Goal: Navigation & Orientation: Understand site structure

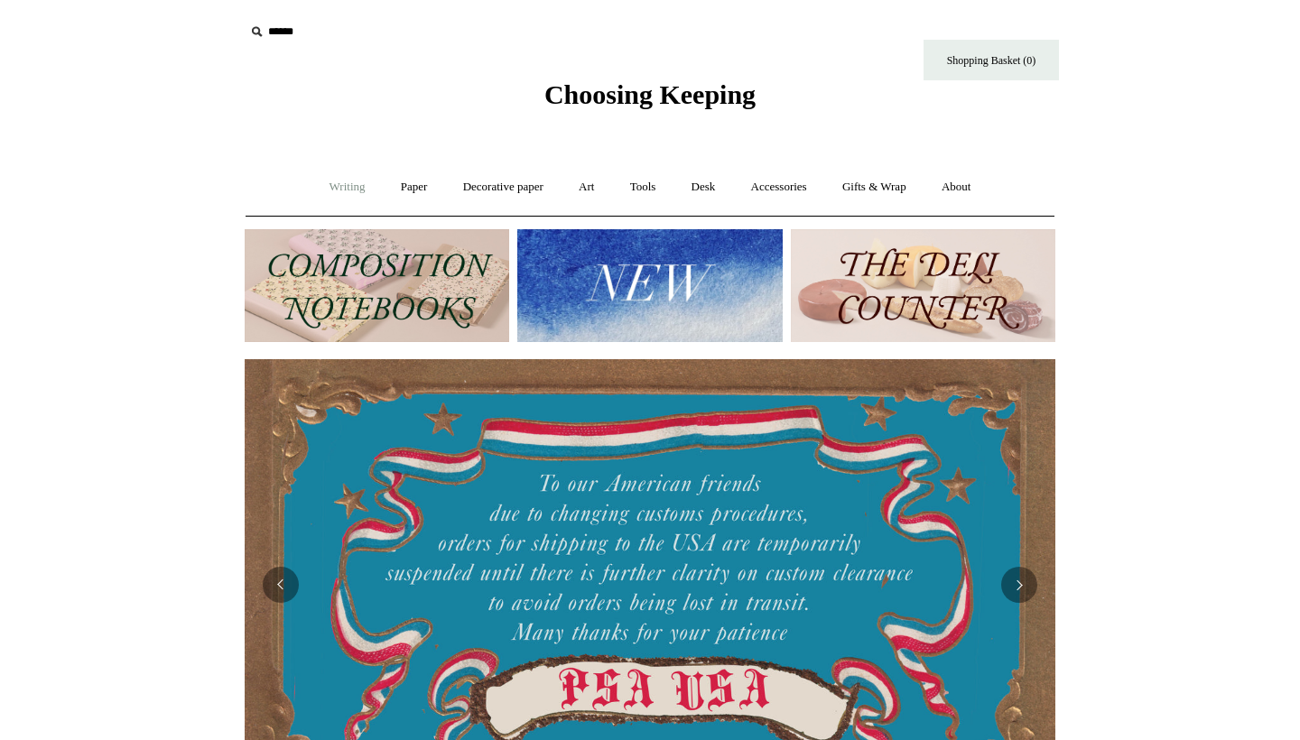
click at [346, 182] on link "Writing +" at bounding box center [347, 187] width 69 height 48
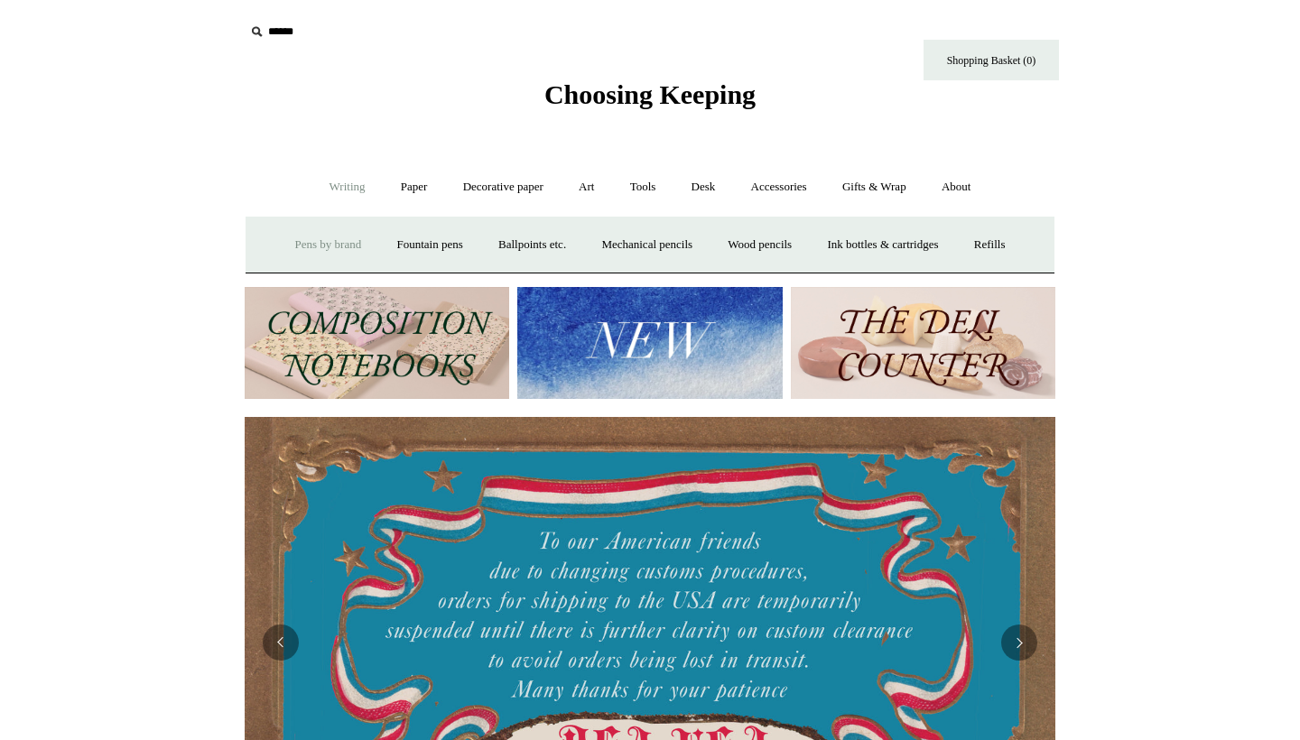
click at [337, 245] on link "Pens by brand +" at bounding box center [328, 245] width 99 height 48
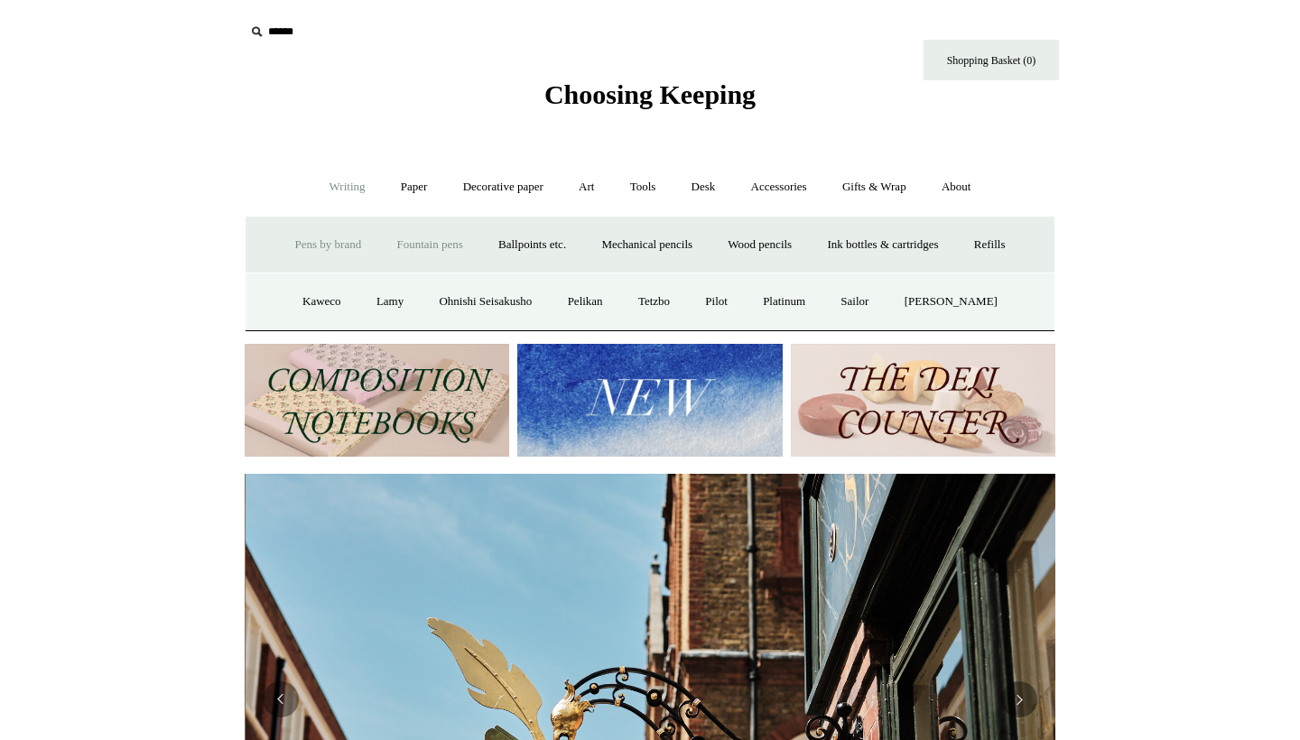
scroll to position [0, 811]
click at [408, 249] on link "Fountain pens +" at bounding box center [429, 245] width 98 height 48
click at [310, 306] on link "All" at bounding box center [332, 302] width 48 height 48
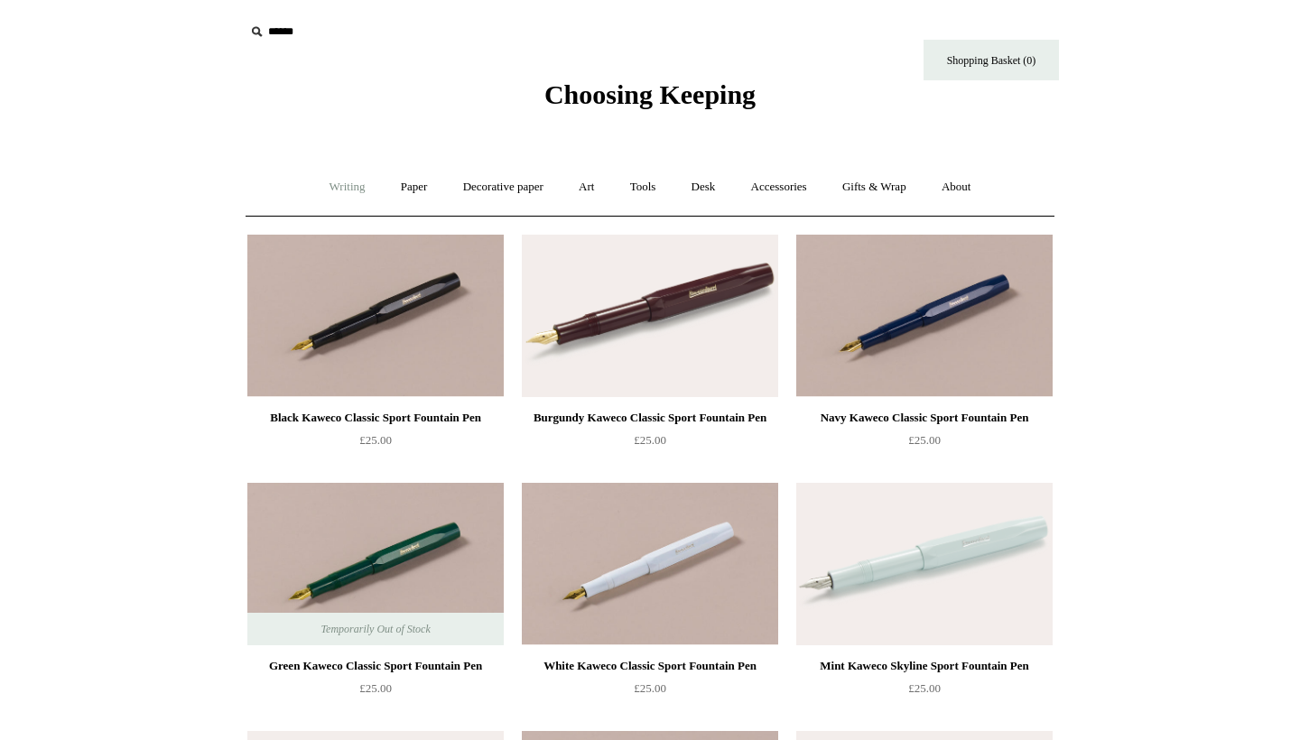
click at [355, 190] on link "Writing +" at bounding box center [347, 187] width 69 height 48
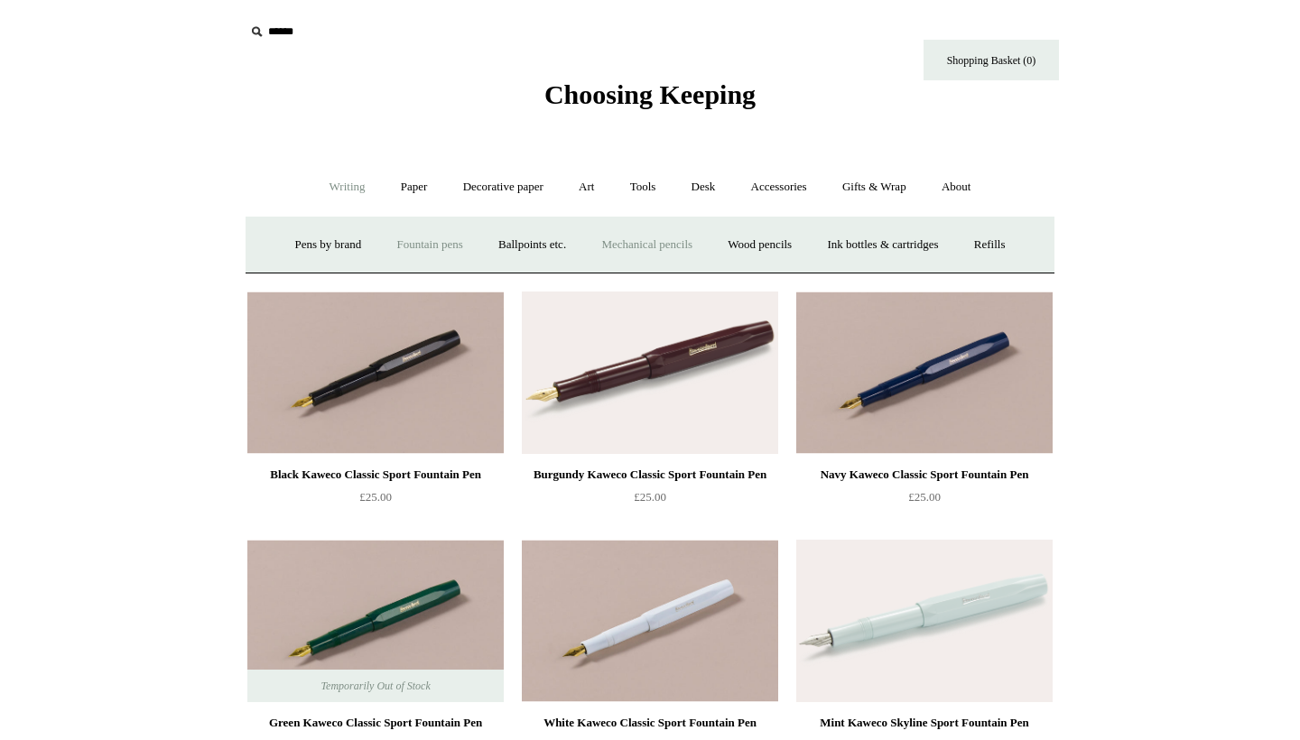
click at [660, 248] on link "Mechanical pencils +" at bounding box center [647, 245] width 124 height 48
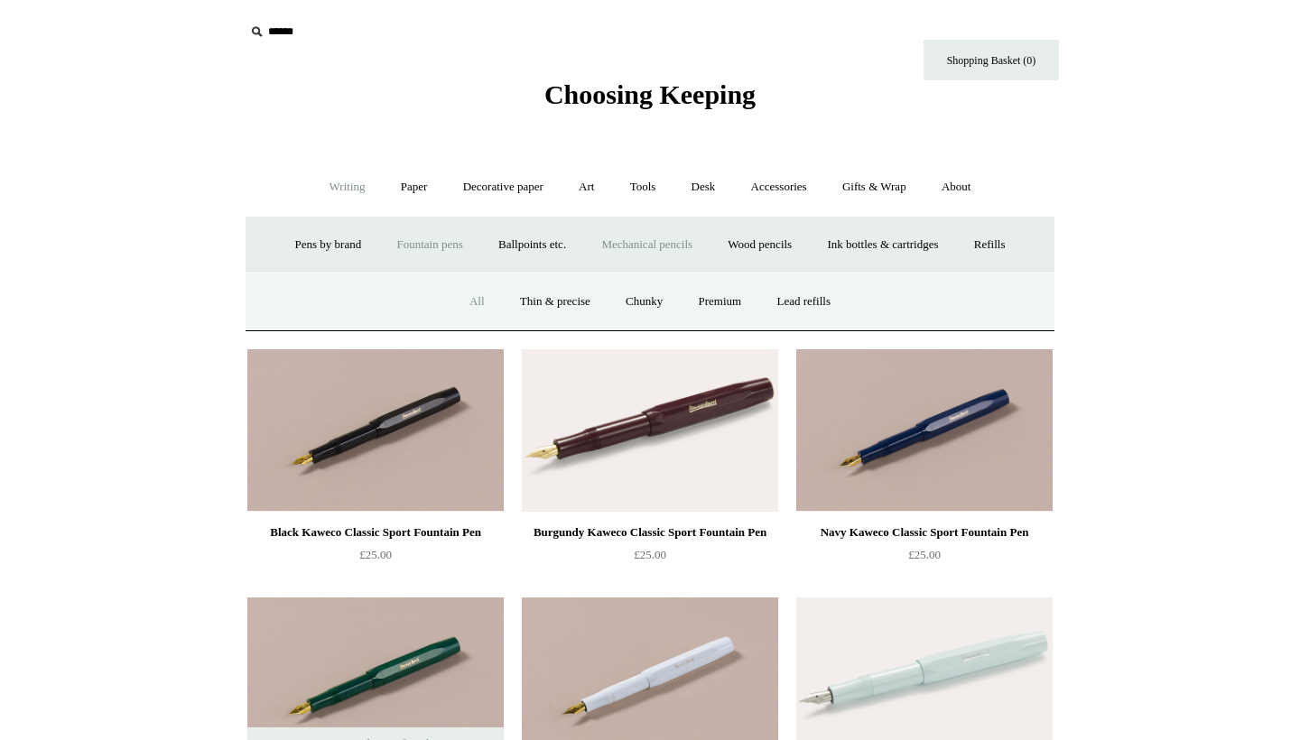
click at [480, 302] on link "All" at bounding box center [477, 302] width 48 height 48
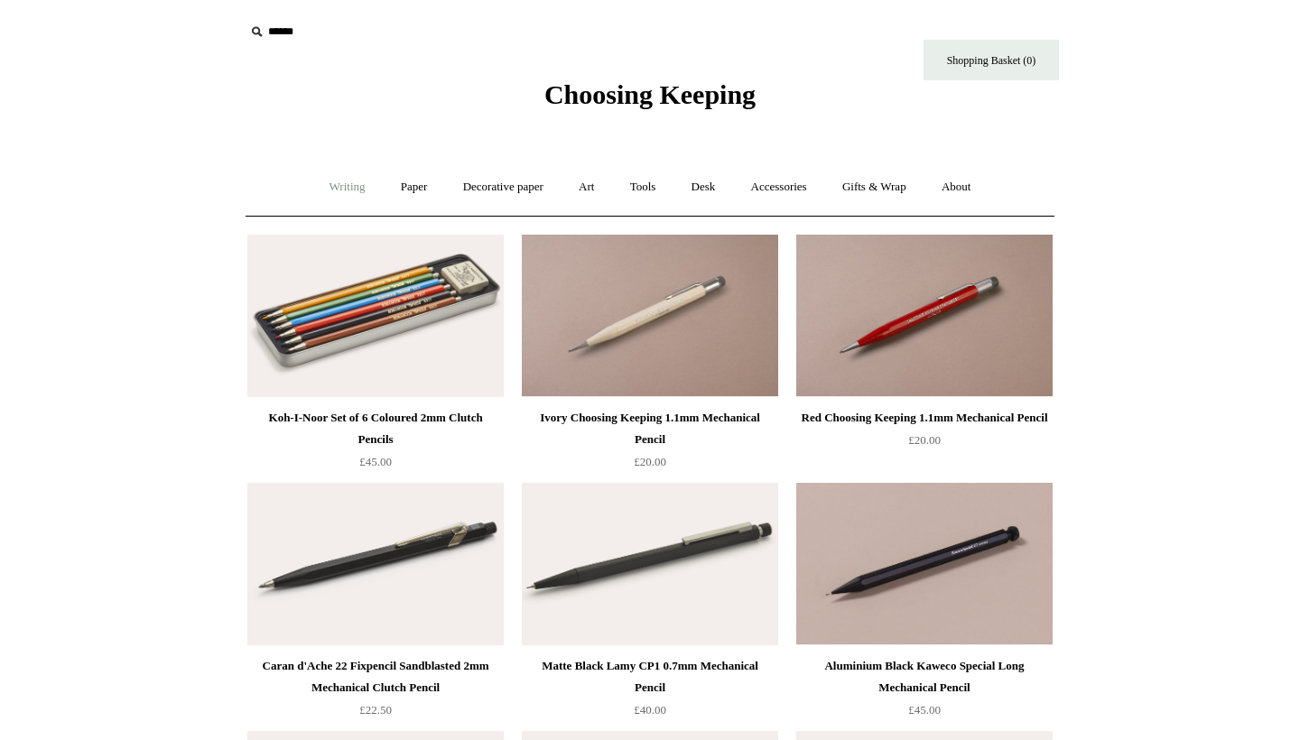
click at [337, 187] on link "Writing +" at bounding box center [347, 187] width 69 height 48
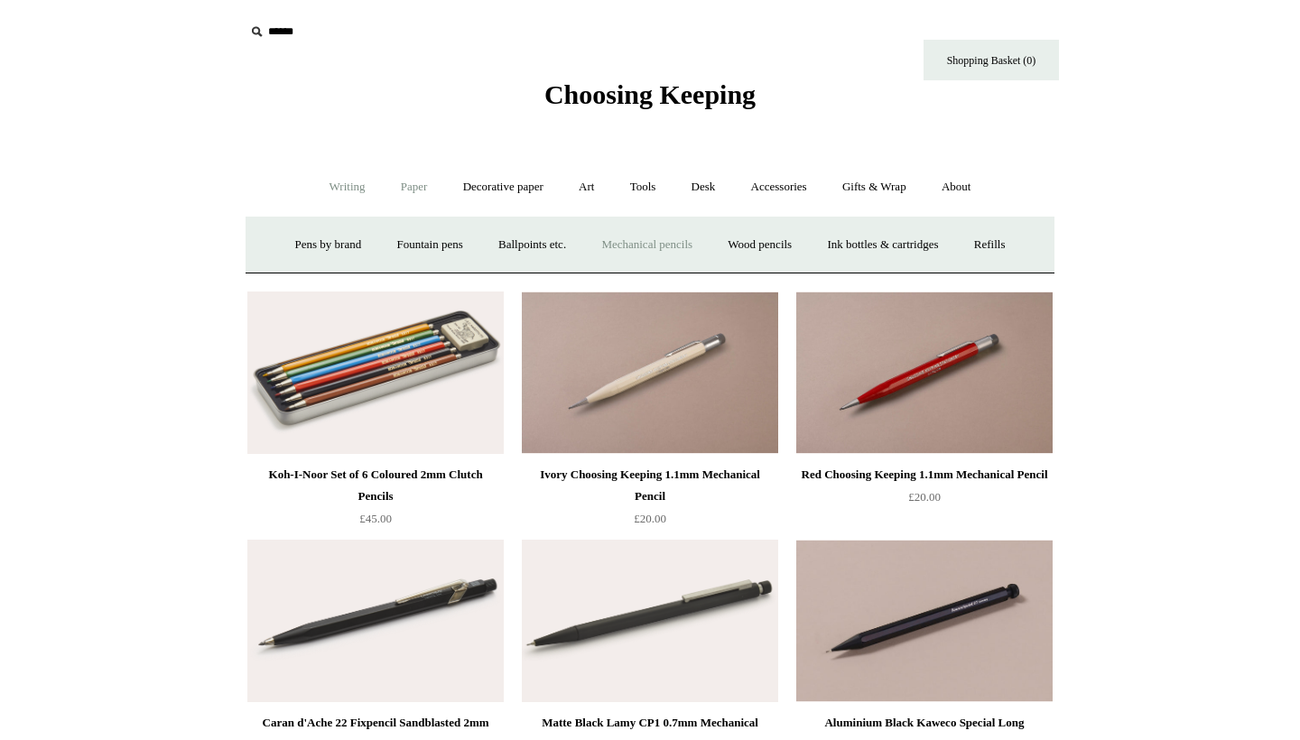
click at [400, 188] on link "Paper +" at bounding box center [415, 187] width 60 height 48
click at [396, 238] on link "Notebooks +" at bounding box center [397, 245] width 83 height 48
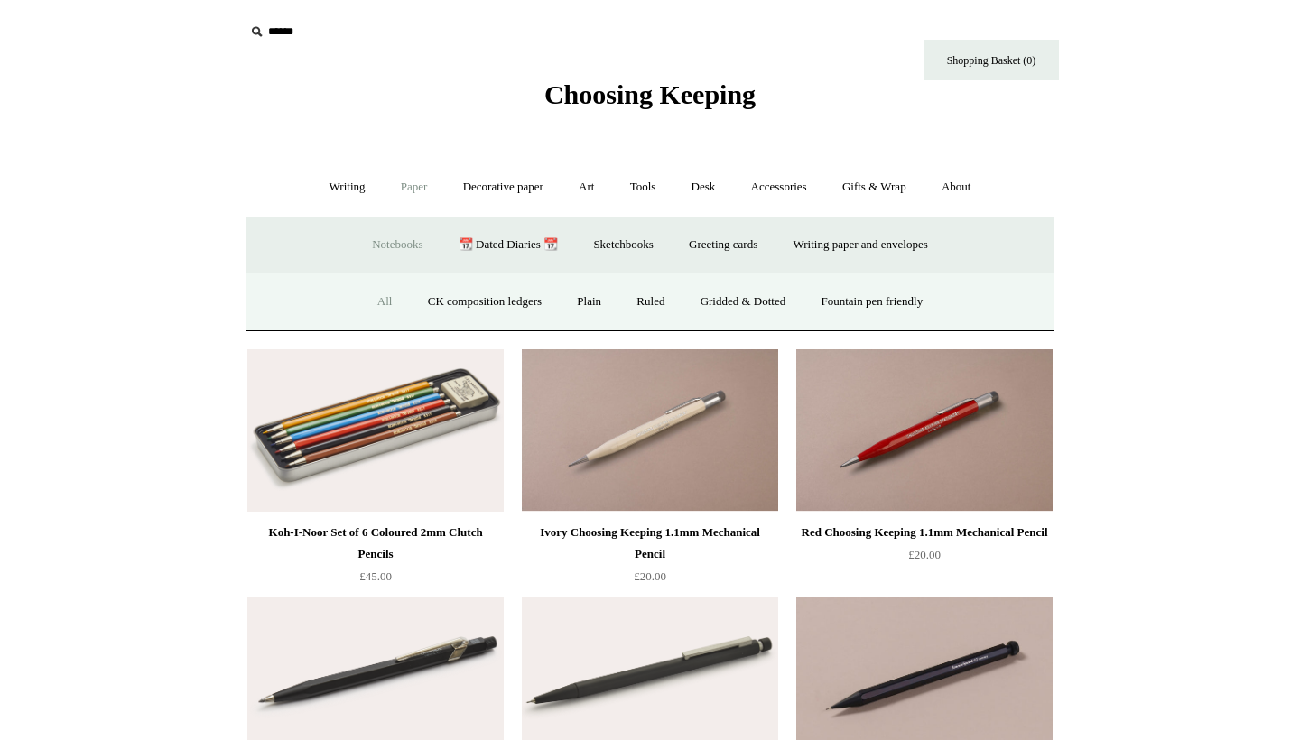
click at [378, 292] on link "All" at bounding box center [385, 302] width 48 height 48
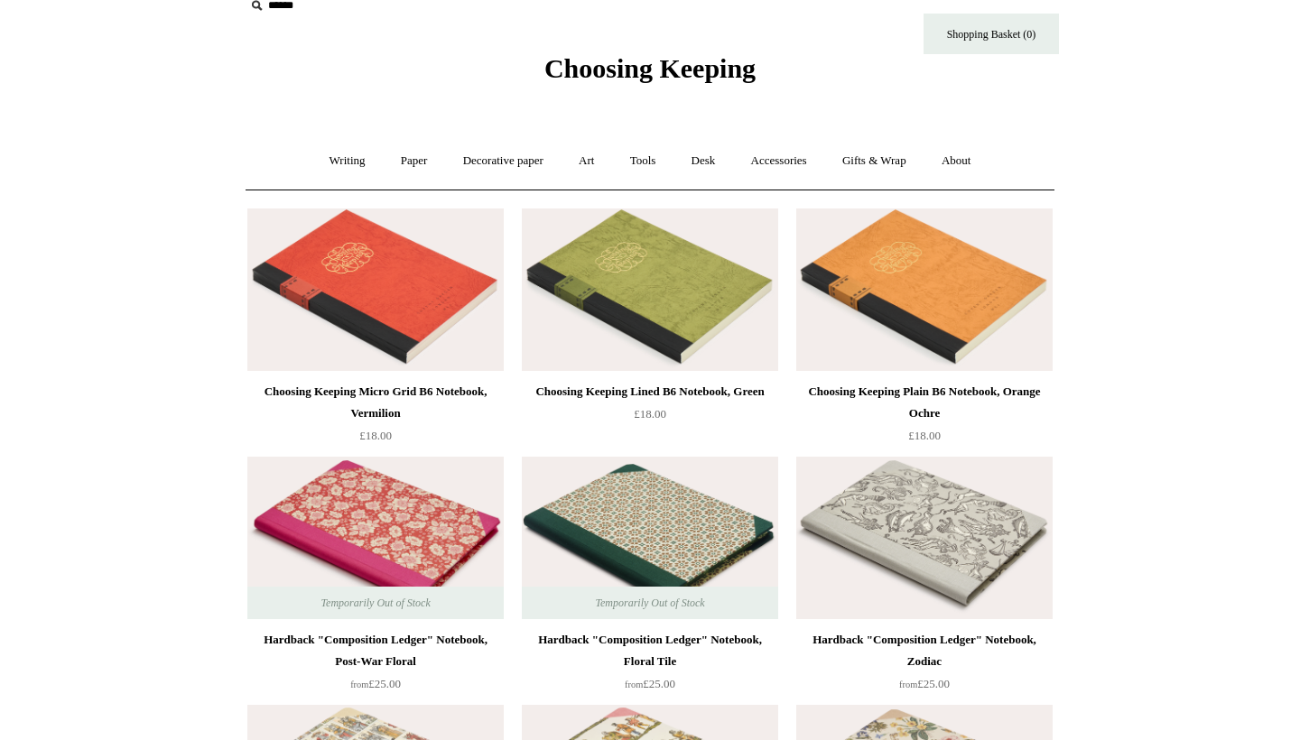
scroll to position [31, 0]
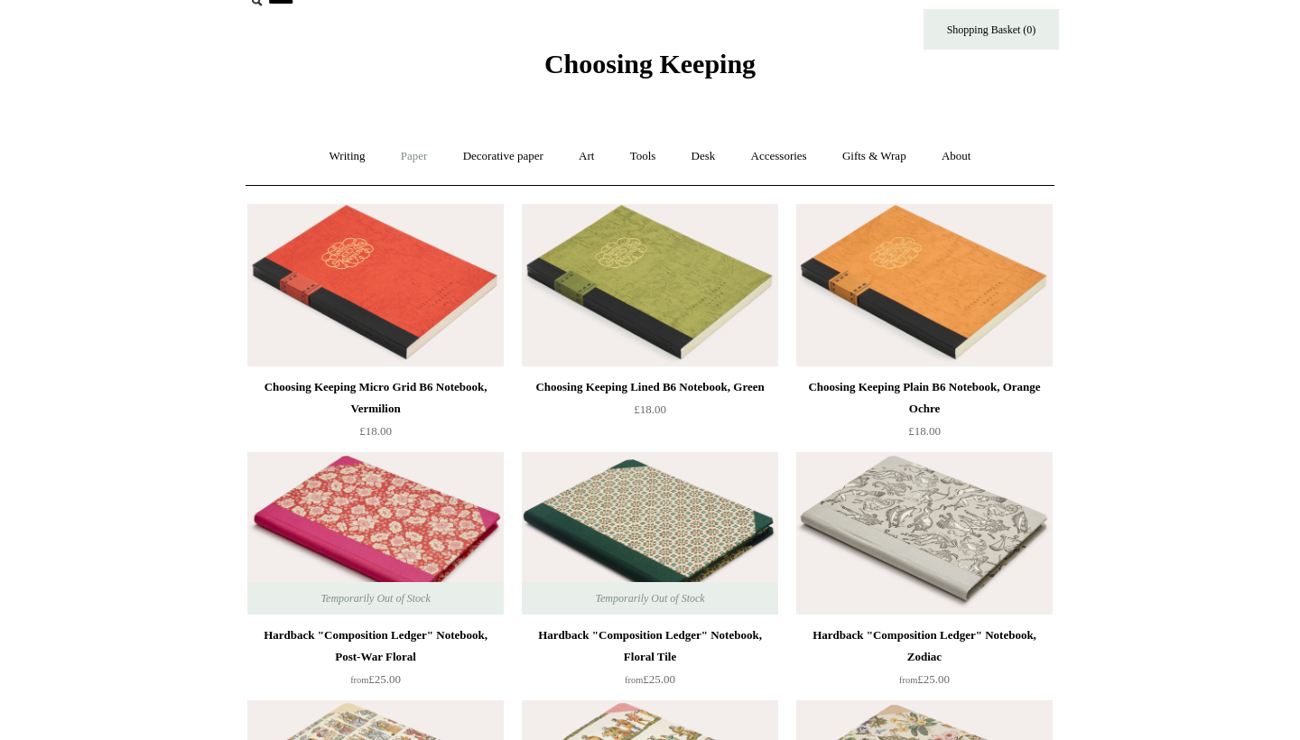
click at [386, 155] on link "Paper +" at bounding box center [415, 157] width 60 height 48
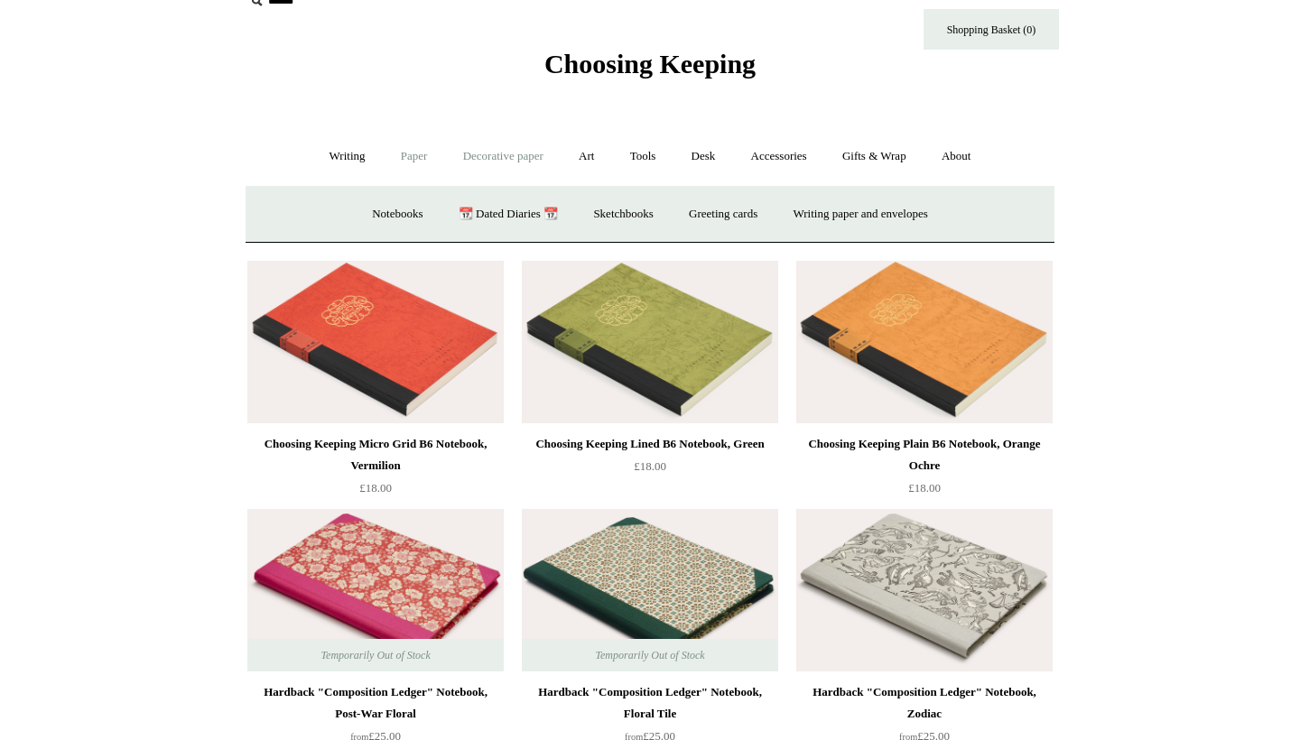
click at [519, 145] on link "Decorative paper +" at bounding box center [503, 157] width 113 height 48
click at [473, 170] on link "Decorative paper -" at bounding box center [503, 157] width 113 height 48
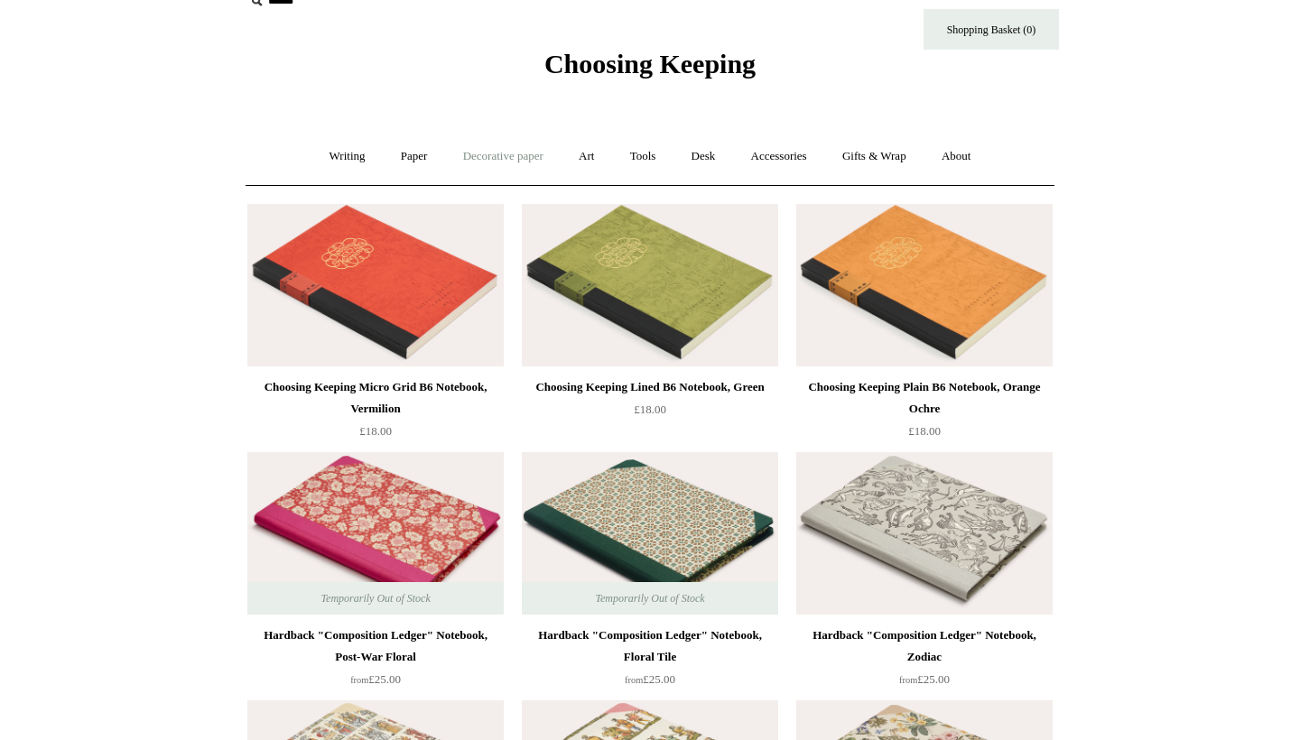
click at [497, 163] on link "Decorative paper +" at bounding box center [503, 157] width 113 height 48
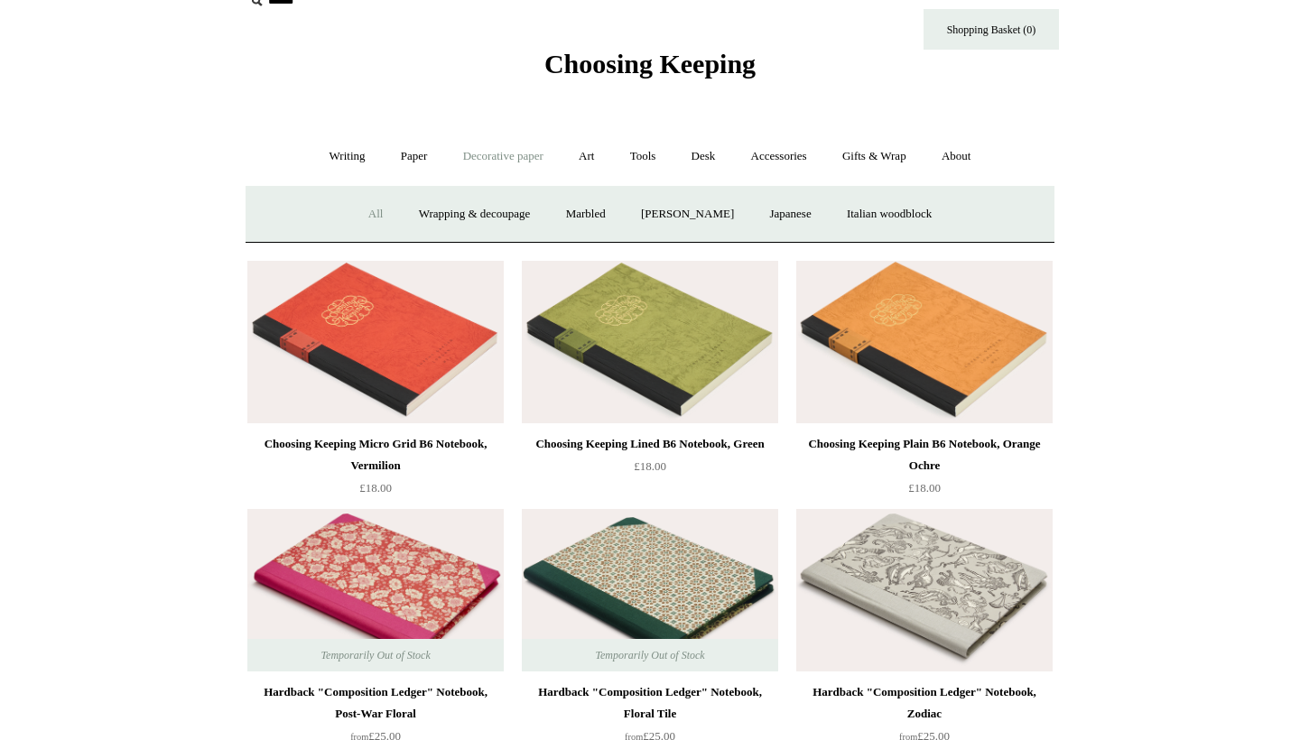
click at [358, 210] on link "All" at bounding box center [376, 215] width 48 height 48
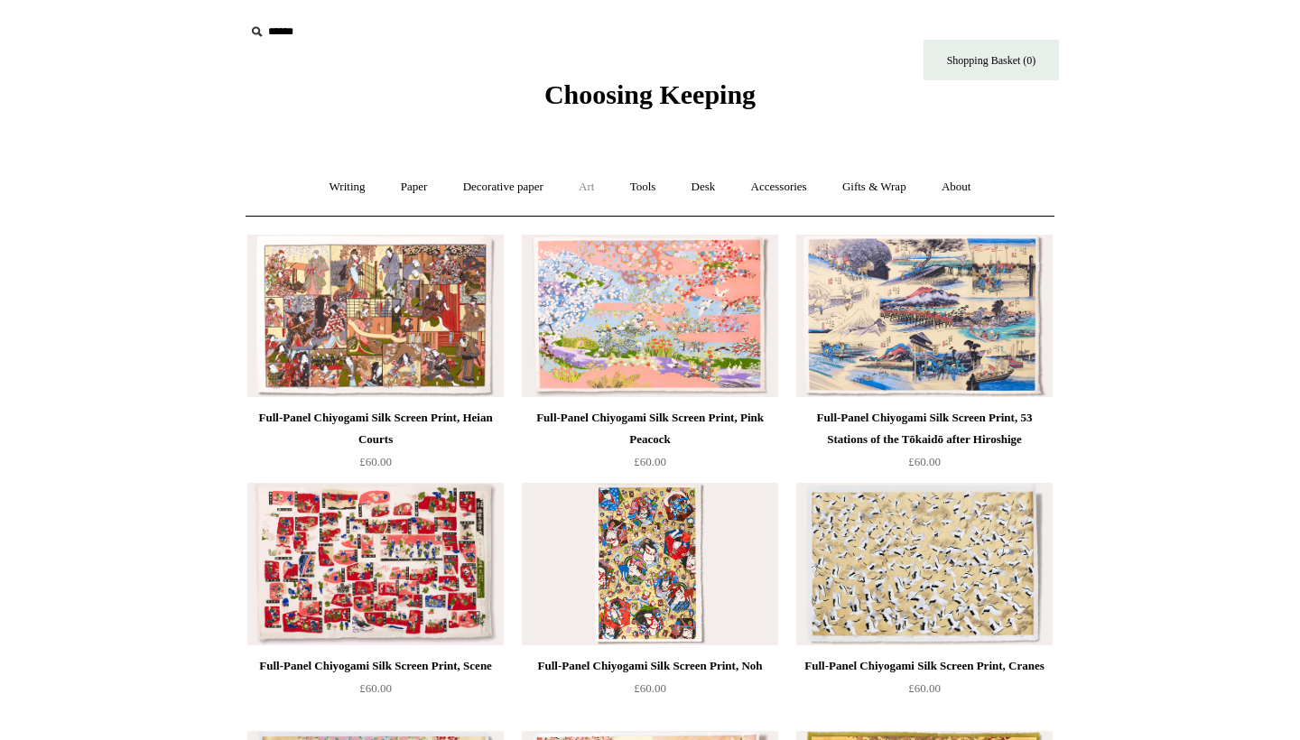
click at [583, 188] on link "Art +" at bounding box center [586, 187] width 48 height 48
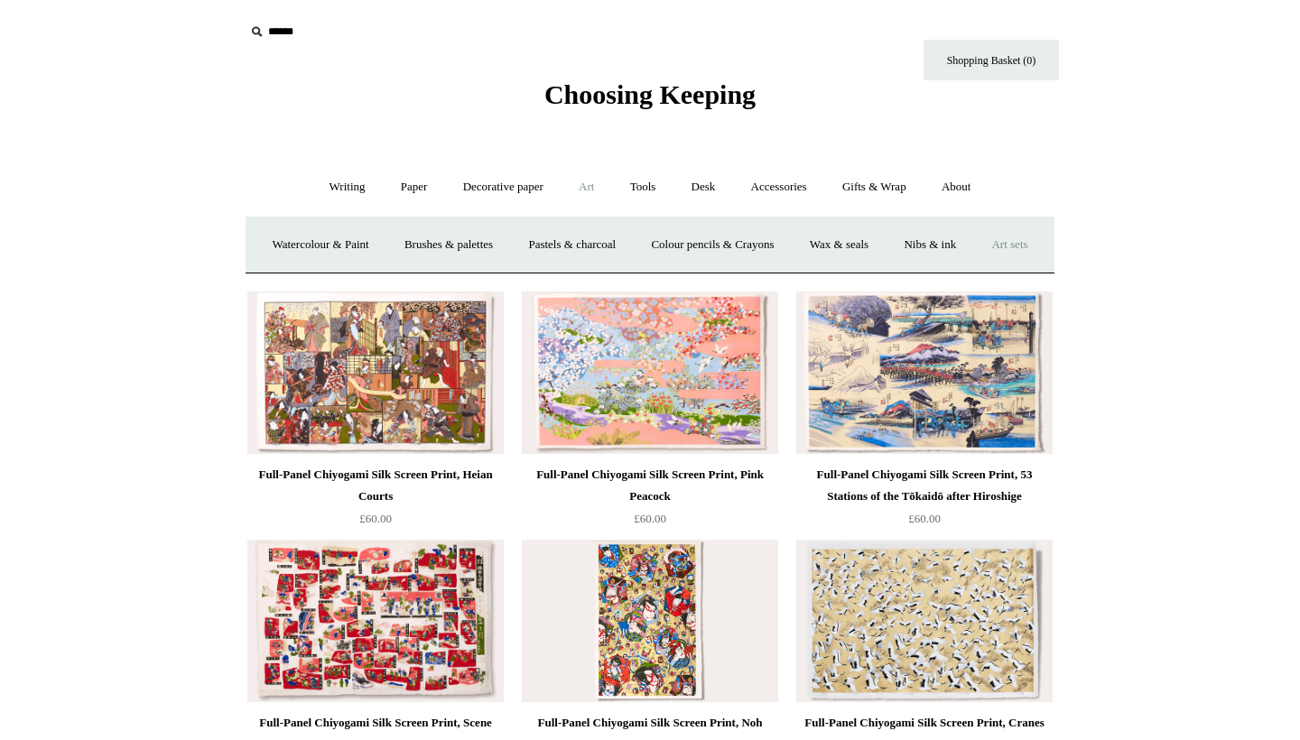
click at [975, 269] on link "Art sets" at bounding box center [1009, 245] width 69 height 48
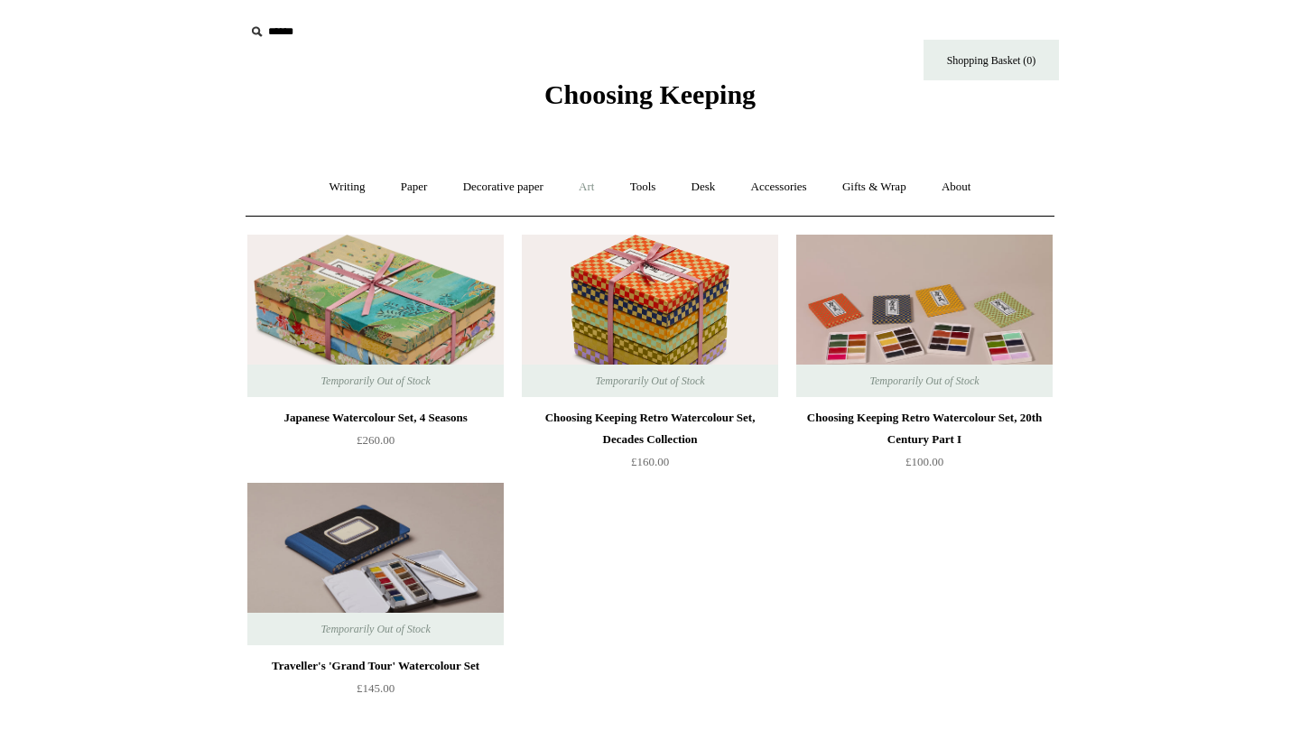
click at [596, 184] on link "Art +" at bounding box center [586, 187] width 48 height 48
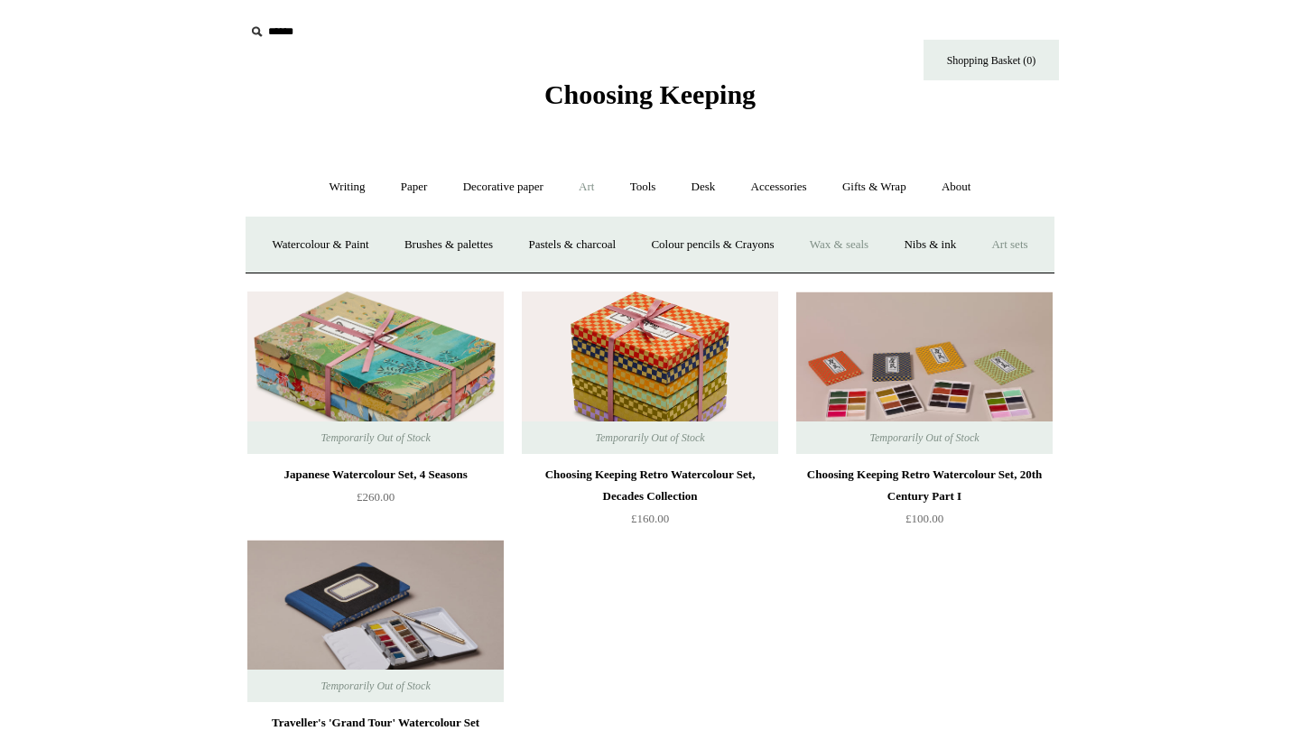
click at [885, 246] on link "Wax & seals" at bounding box center [839, 245] width 91 height 48
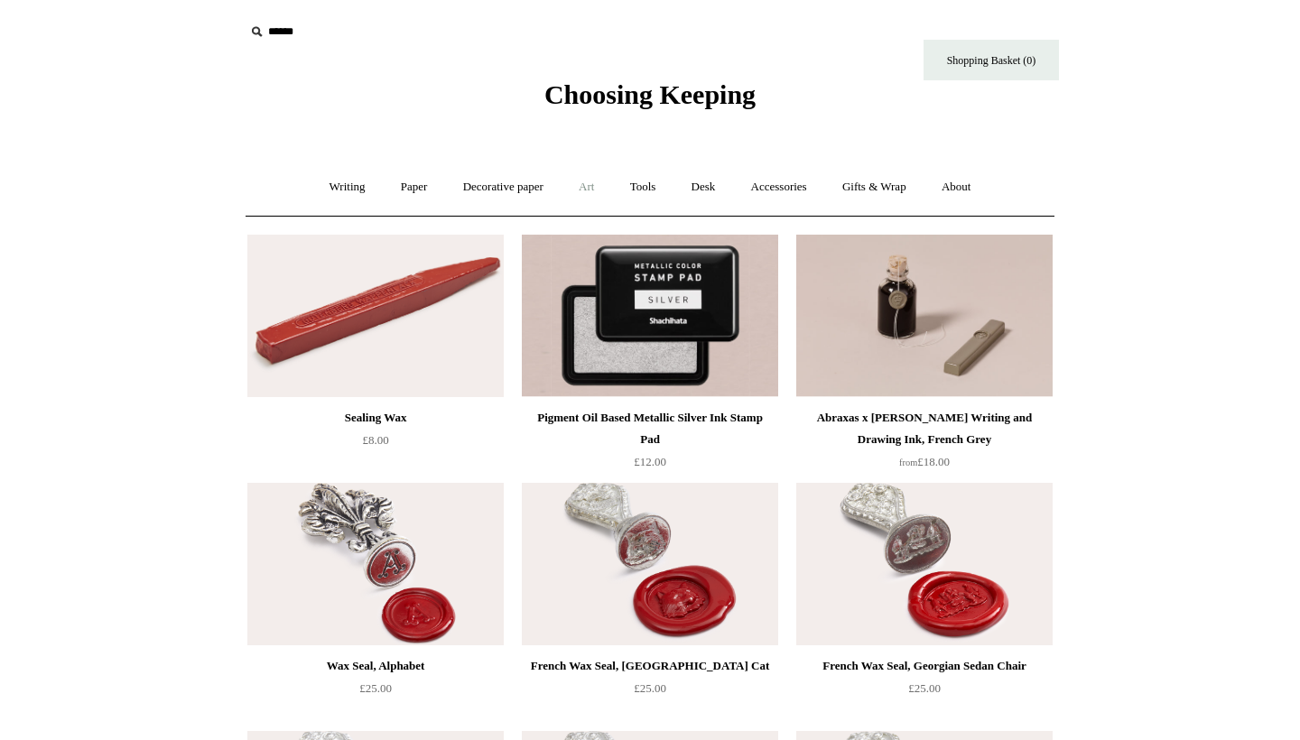
click at [574, 195] on link "Art +" at bounding box center [586, 187] width 48 height 48
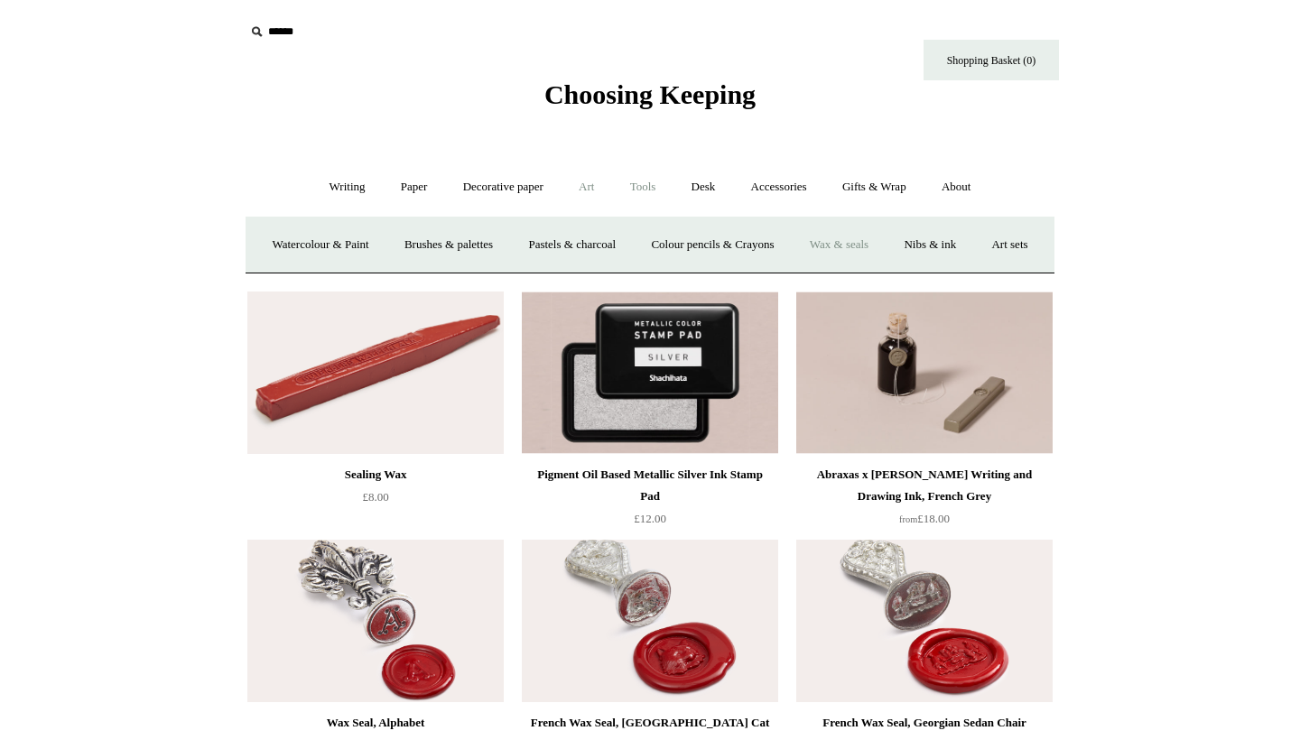
click at [649, 192] on link "Tools +" at bounding box center [643, 187] width 59 height 48
click at [548, 238] on link "Scissors" at bounding box center [546, 245] width 71 height 48
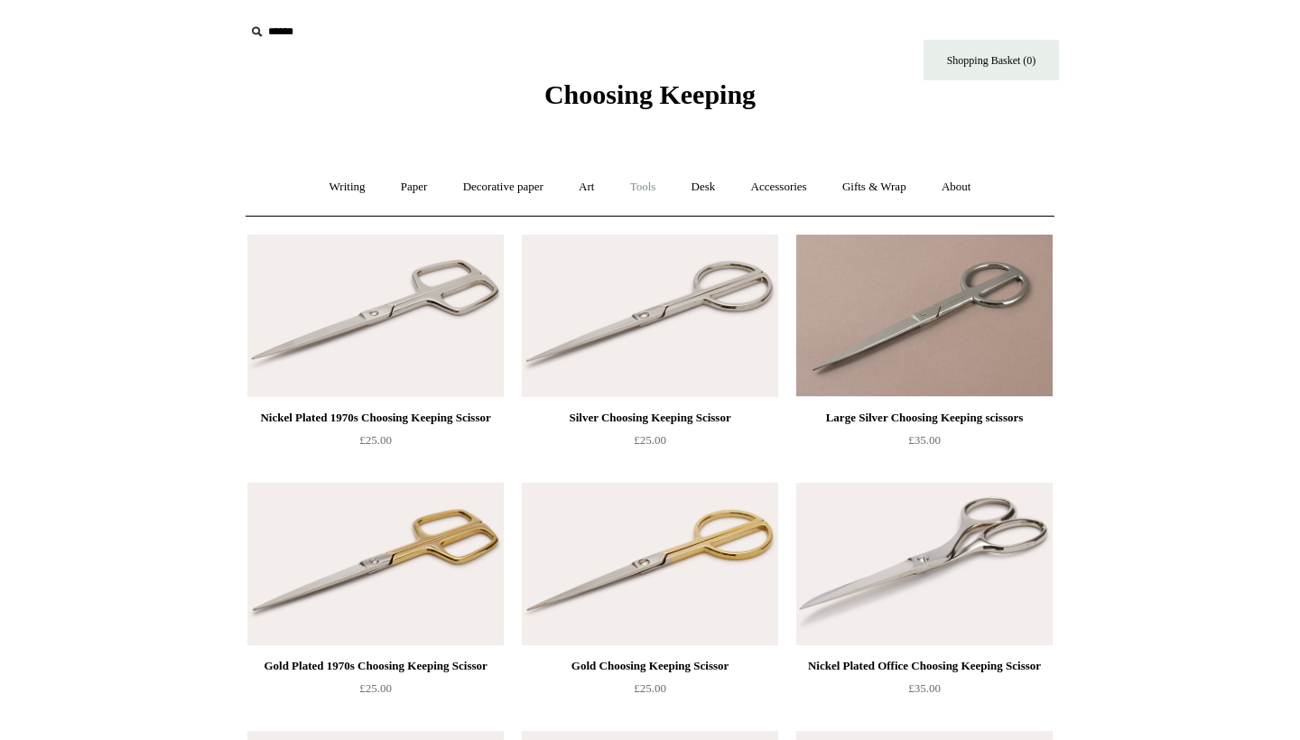
click at [641, 188] on link "Tools +" at bounding box center [643, 187] width 59 height 48
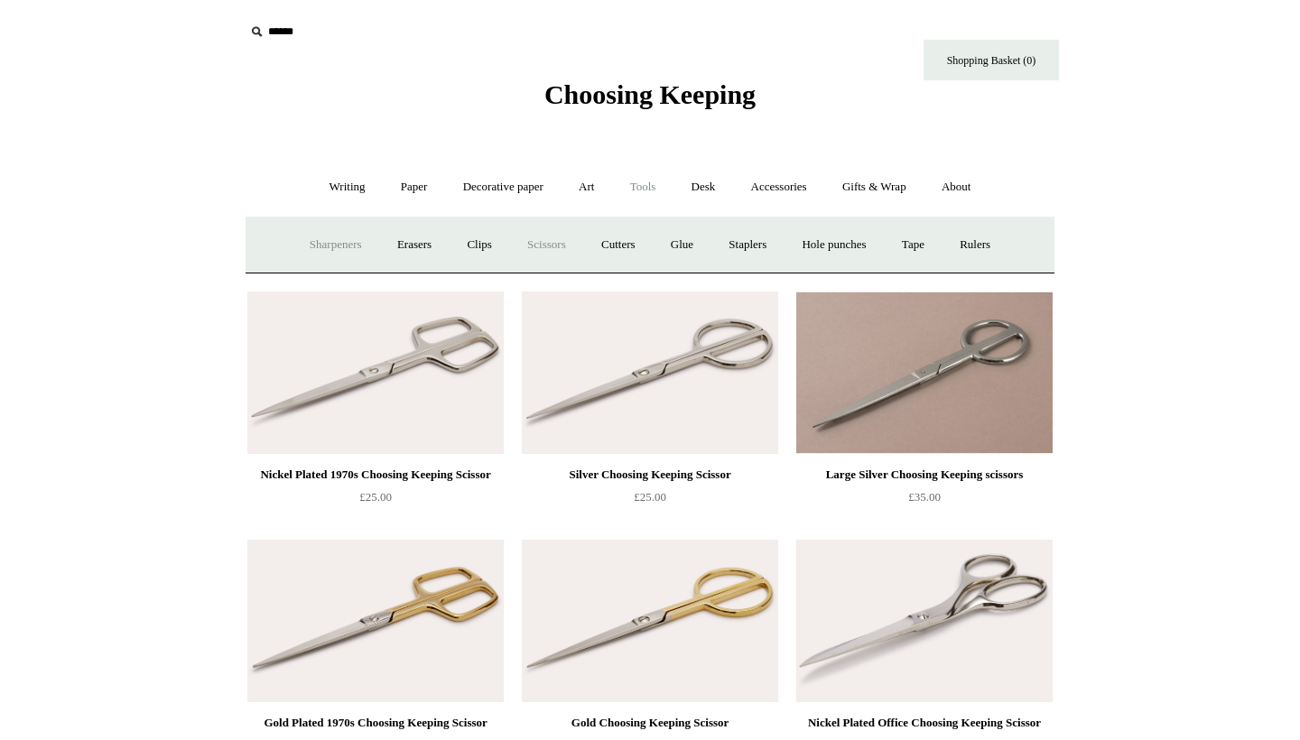
click at [339, 238] on link "Sharpeners" at bounding box center [335, 245] width 85 height 48
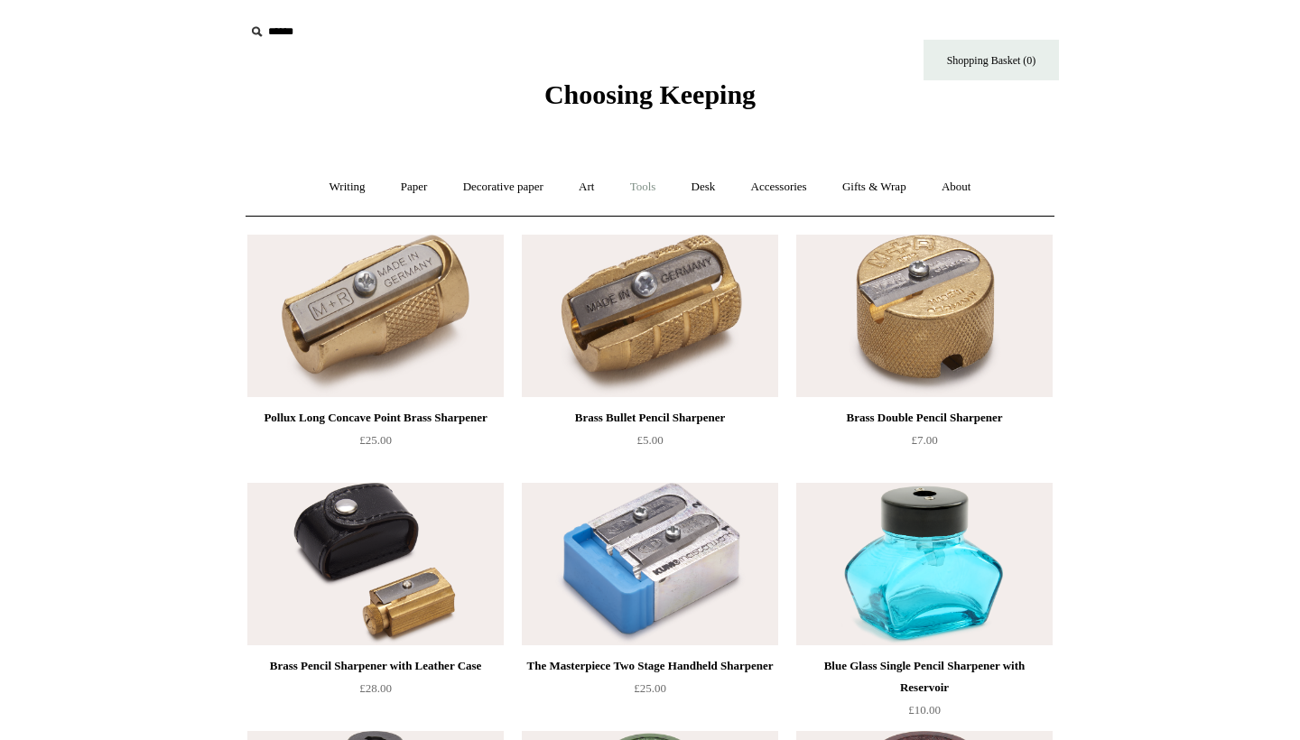
click at [647, 182] on link "Tools +" at bounding box center [643, 187] width 59 height 48
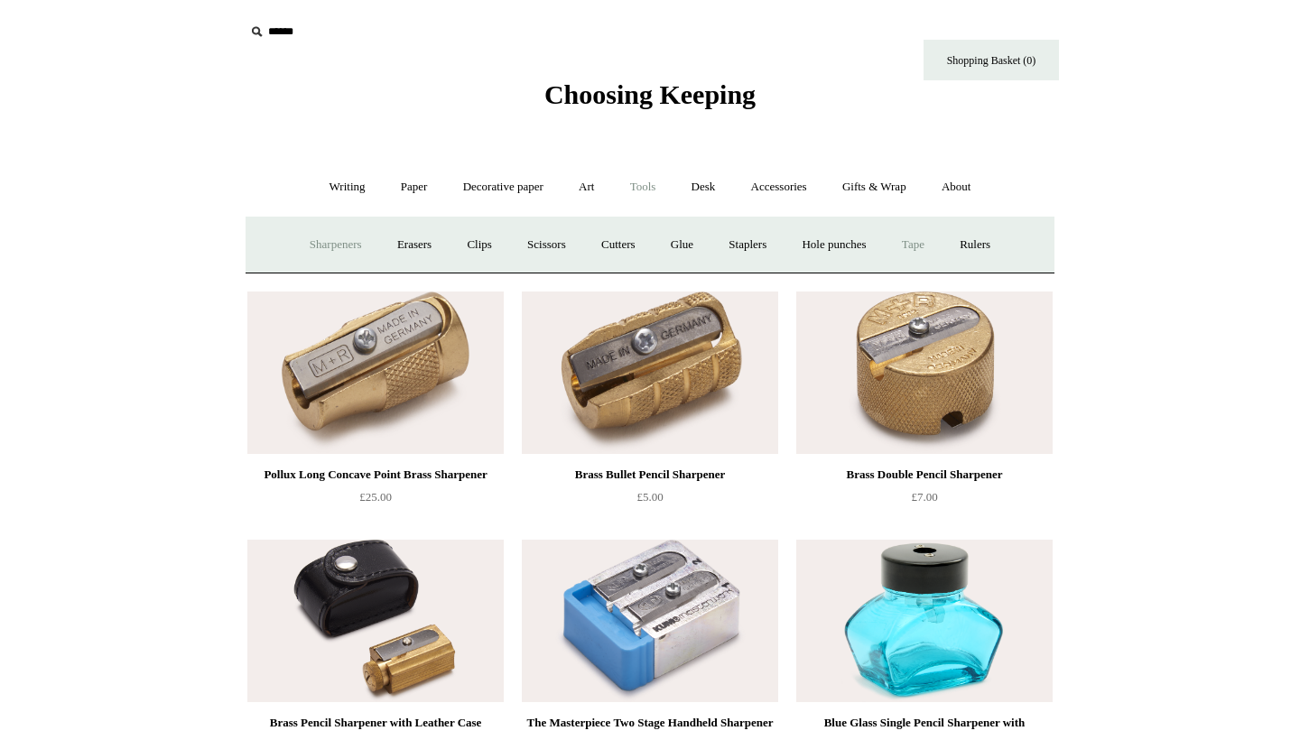
click at [941, 248] on link "Tape +" at bounding box center [913, 245] width 55 height 48
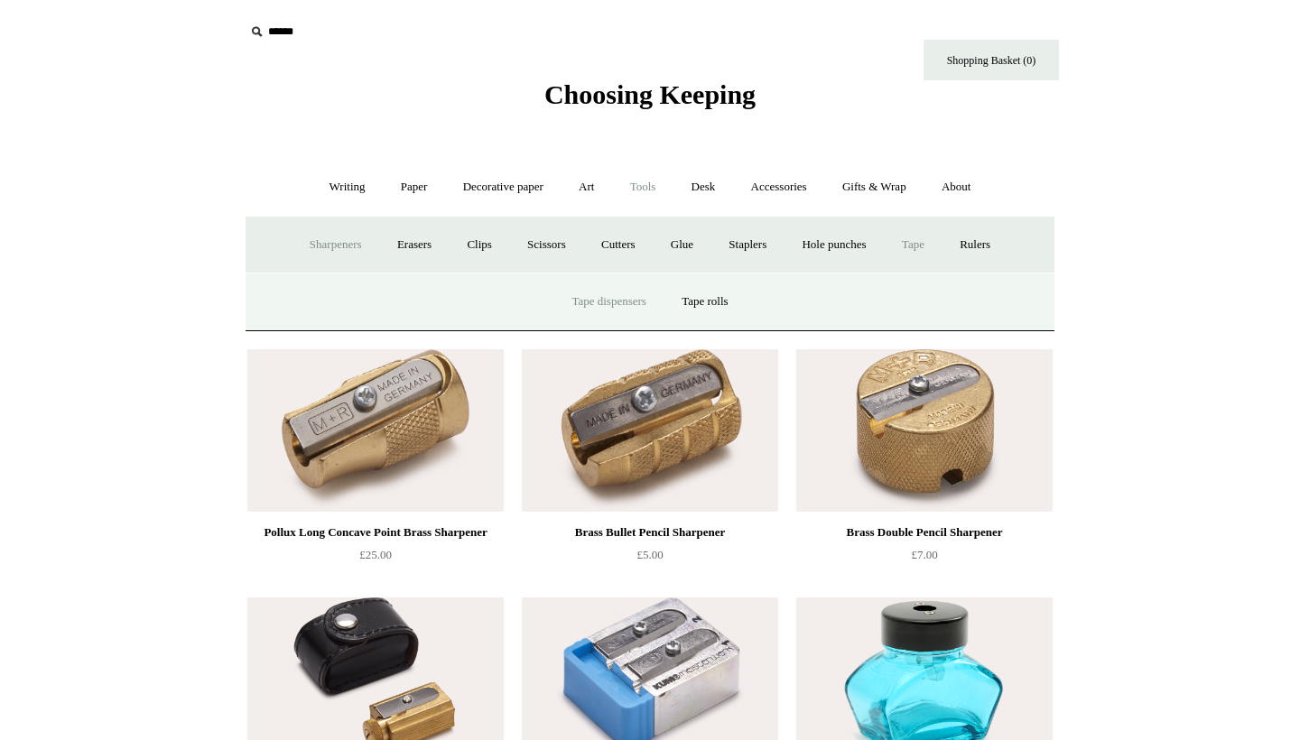
click at [622, 306] on link "Tape dispensers" at bounding box center [608, 302] width 107 height 48
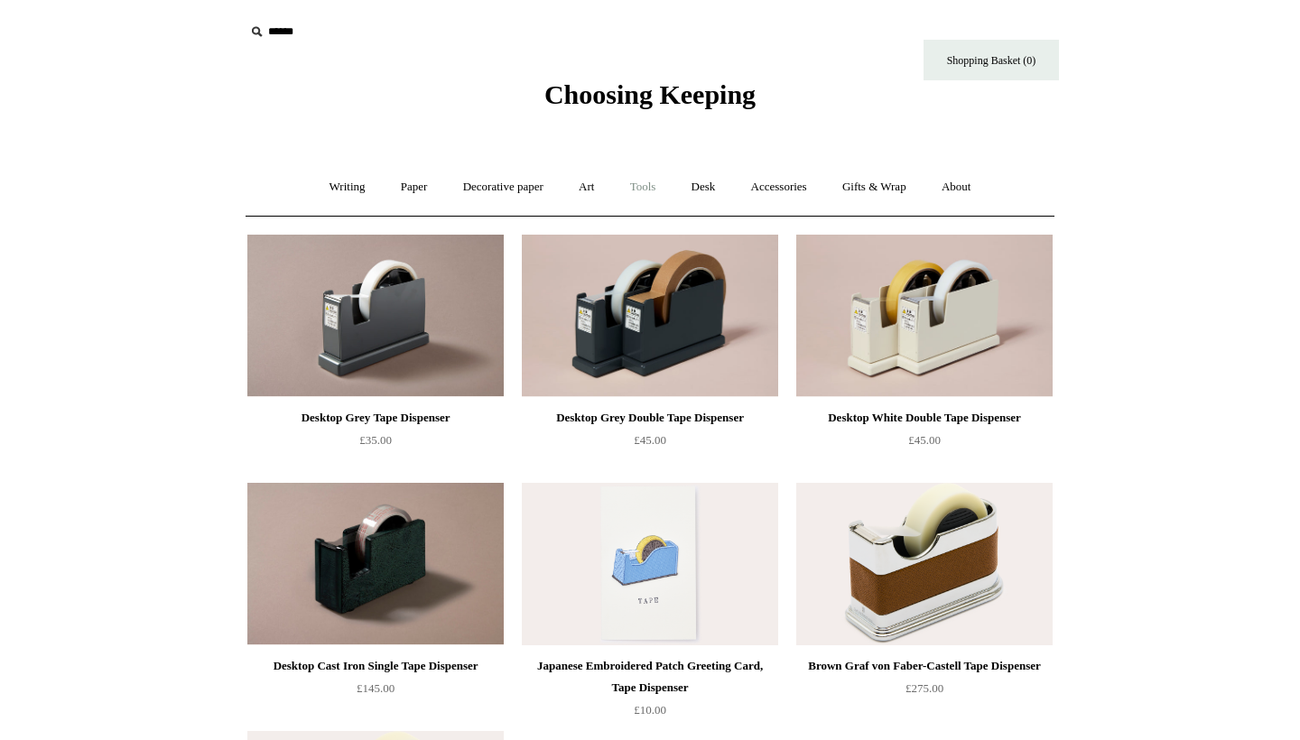
click at [661, 189] on link "Tools +" at bounding box center [643, 187] width 59 height 48
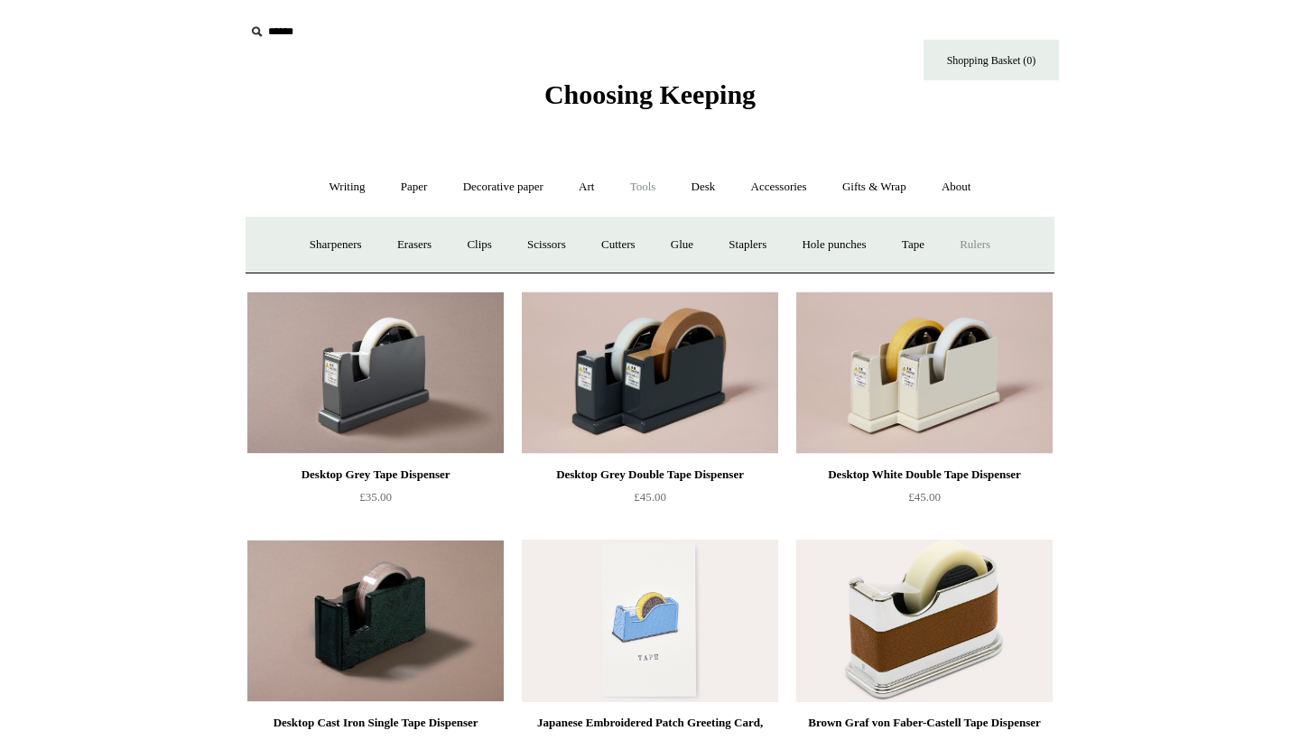
click at [990, 251] on link "Rulers" at bounding box center [974, 245] width 63 height 48
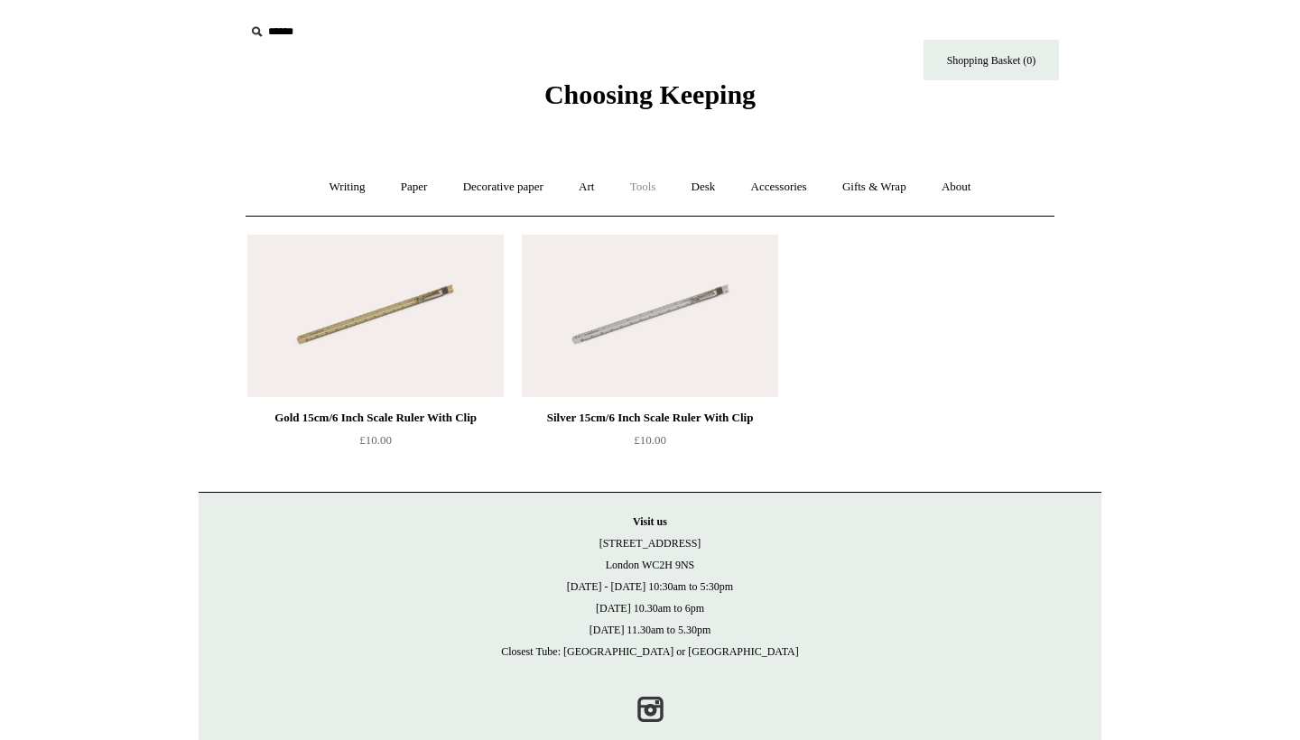
click at [654, 176] on link "Tools +" at bounding box center [643, 187] width 59 height 48
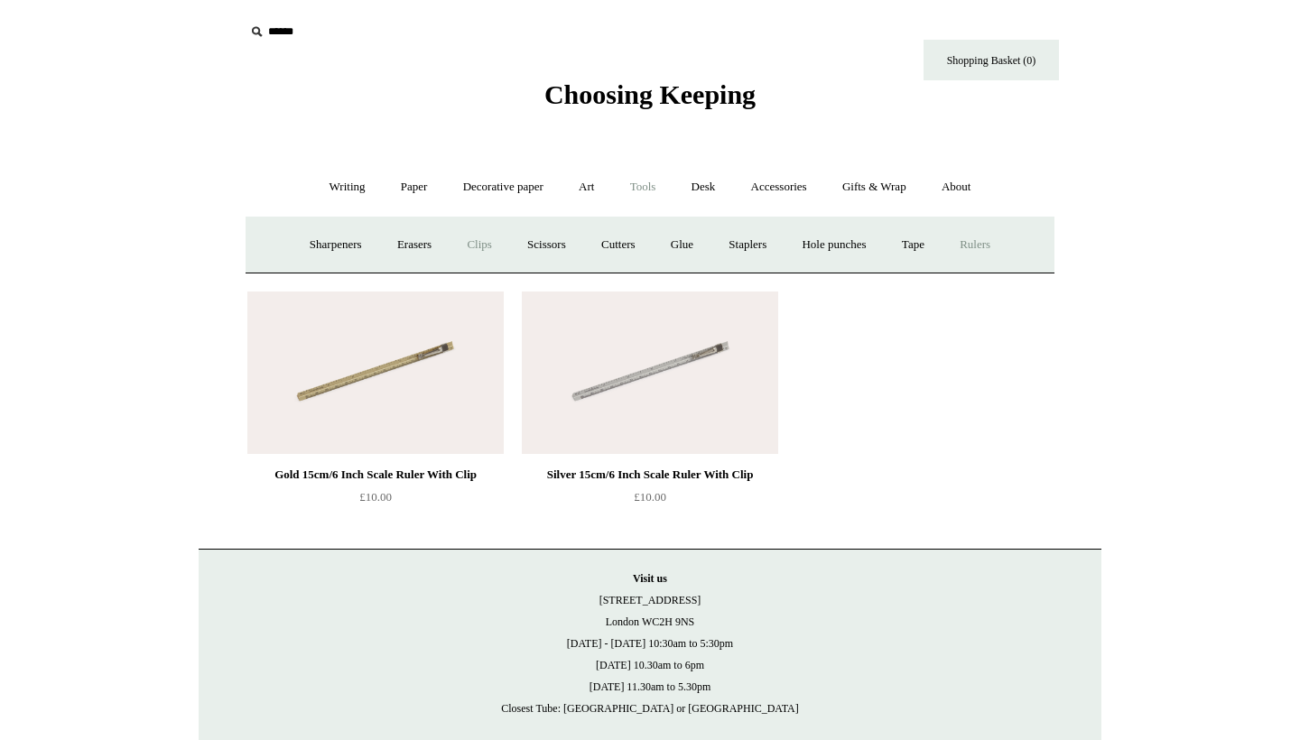
click at [458, 246] on link "Clips +" at bounding box center [479, 245] width 57 height 48
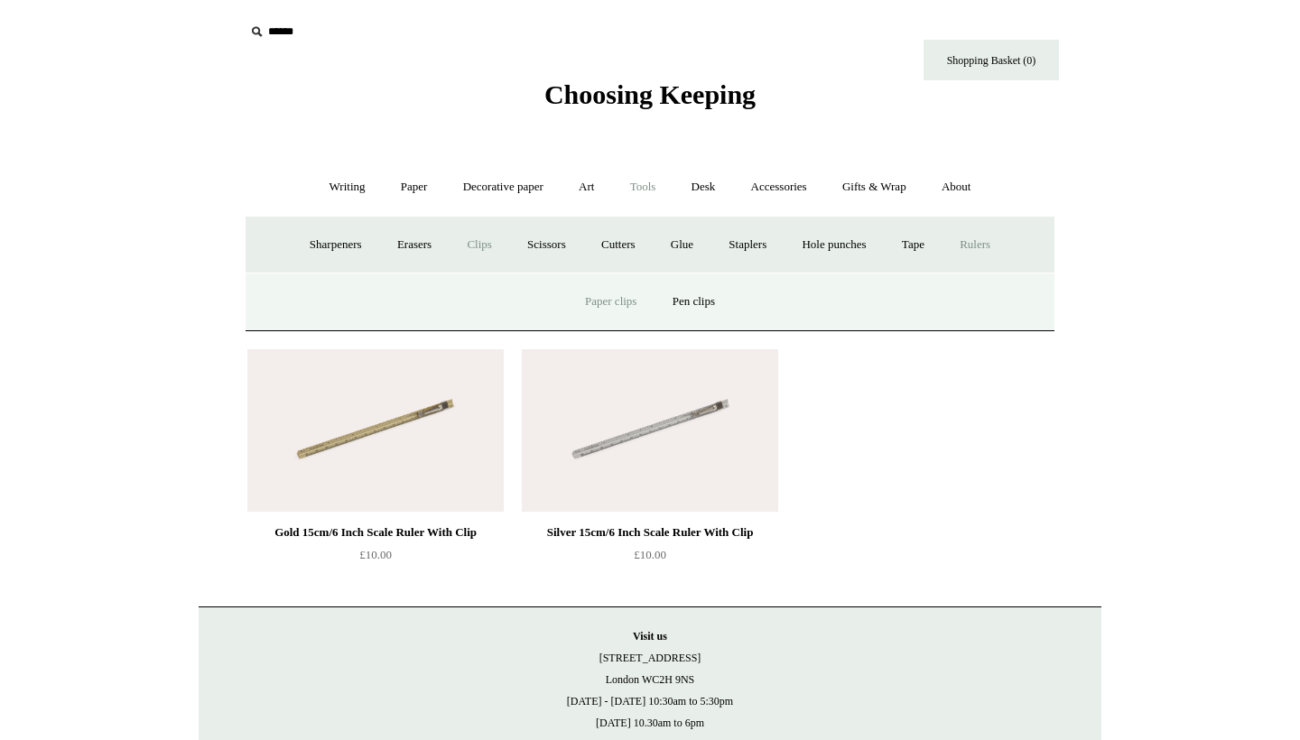
click at [612, 299] on link "Paper clips" at bounding box center [611, 302] width 84 height 48
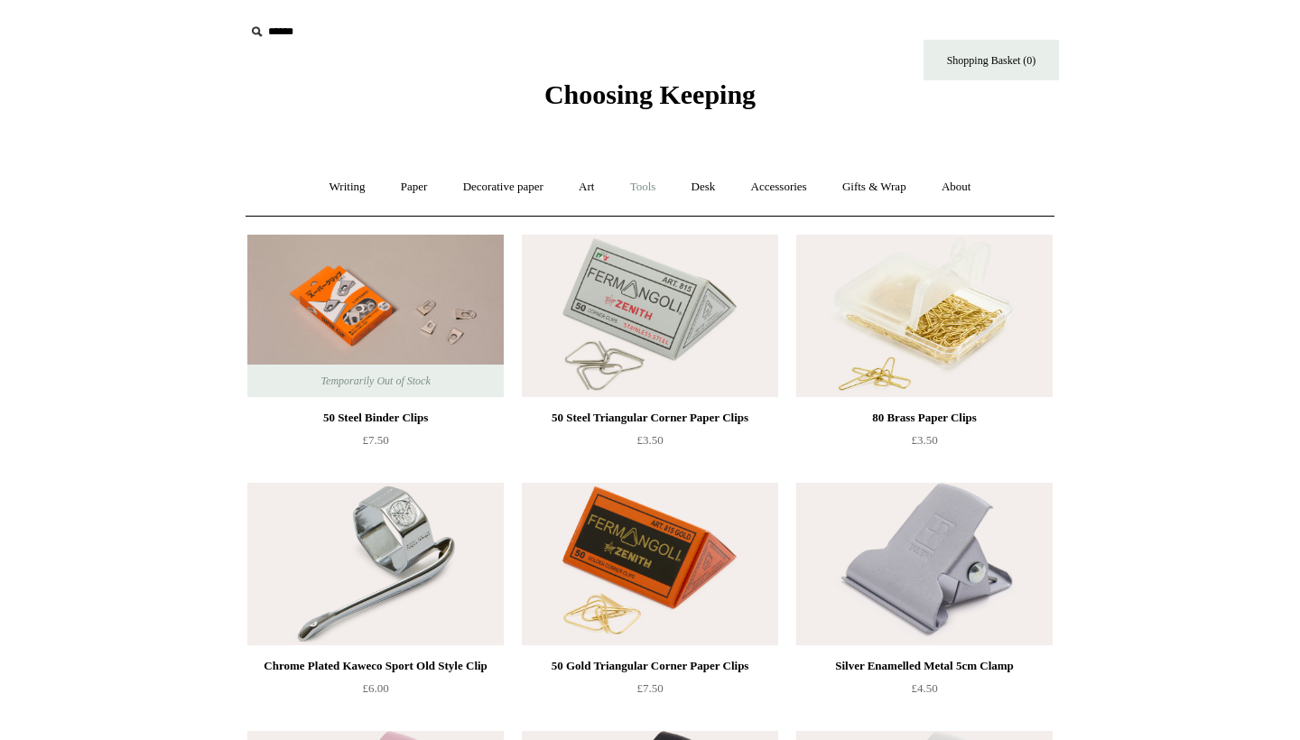
click at [646, 193] on link "Tools +" at bounding box center [643, 187] width 59 height 48
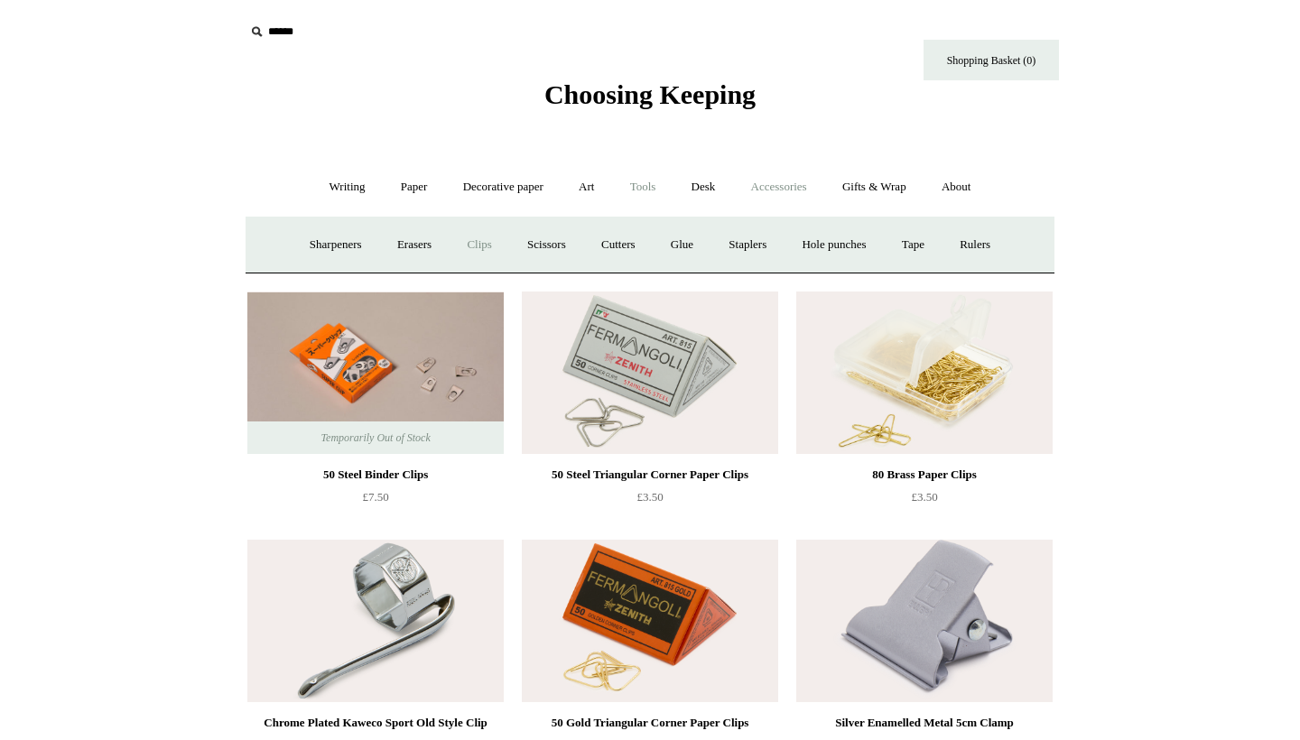
click at [744, 175] on link "Accessories +" at bounding box center [779, 187] width 88 height 48
click at [713, 180] on link "Desk +" at bounding box center [703, 187] width 57 height 48
click at [438, 240] on link "Pen pots" at bounding box center [435, 245] width 72 height 48
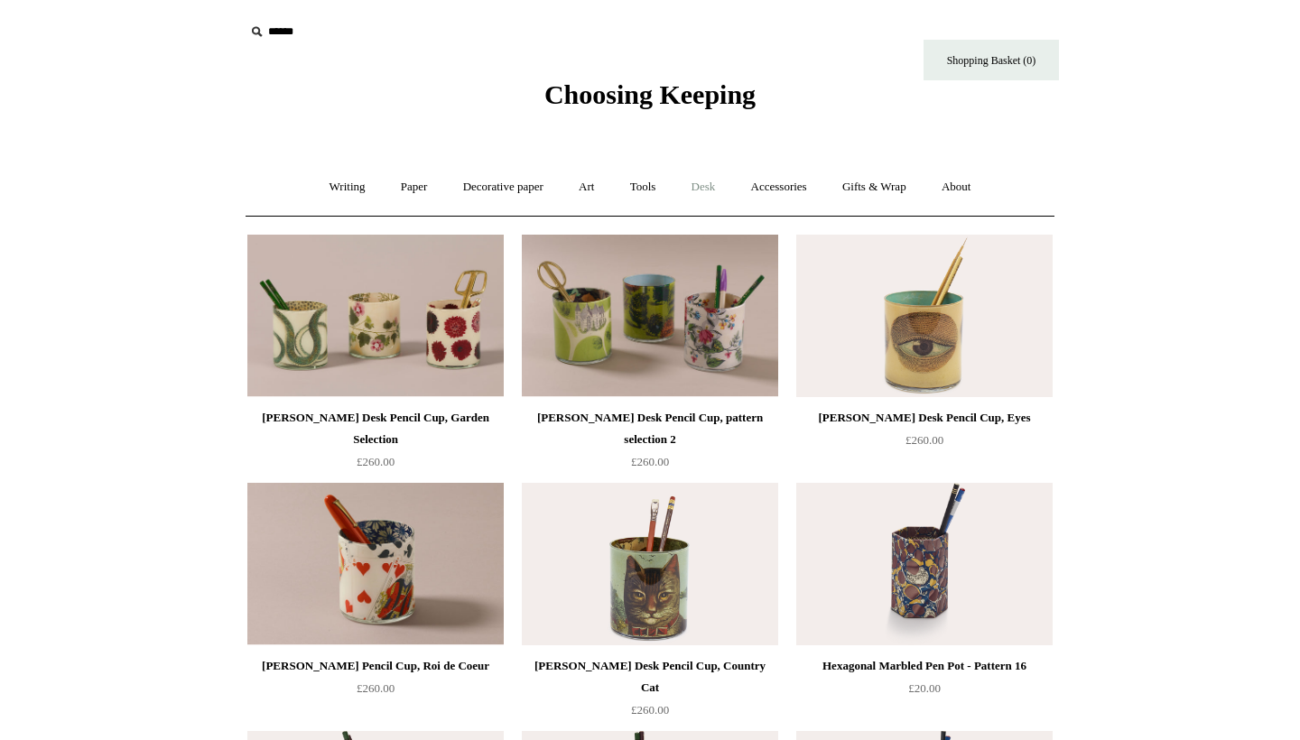
click at [700, 188] on link "Desk +" at bounding box center [703, 187] width 57 height 48
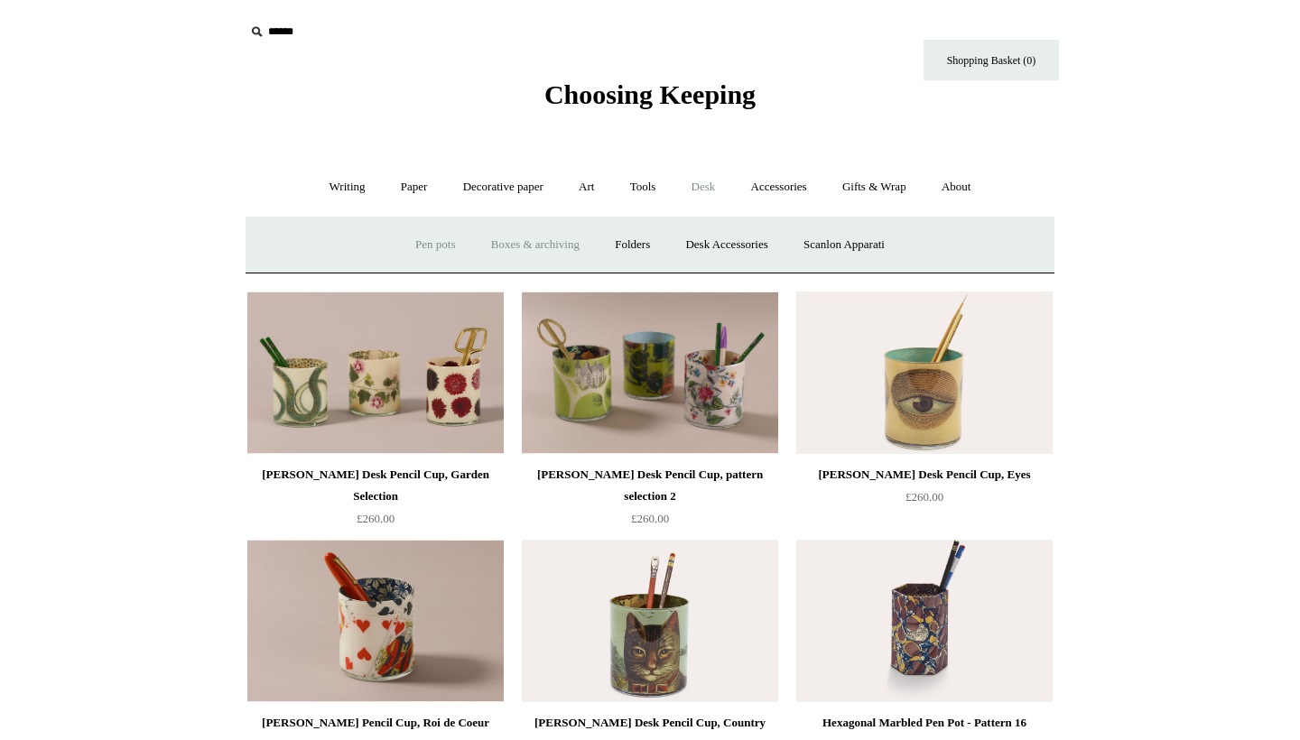
click at [544, 246] on link "Boxes & archiving" at bounding box center [535, 245] width 121 height 48
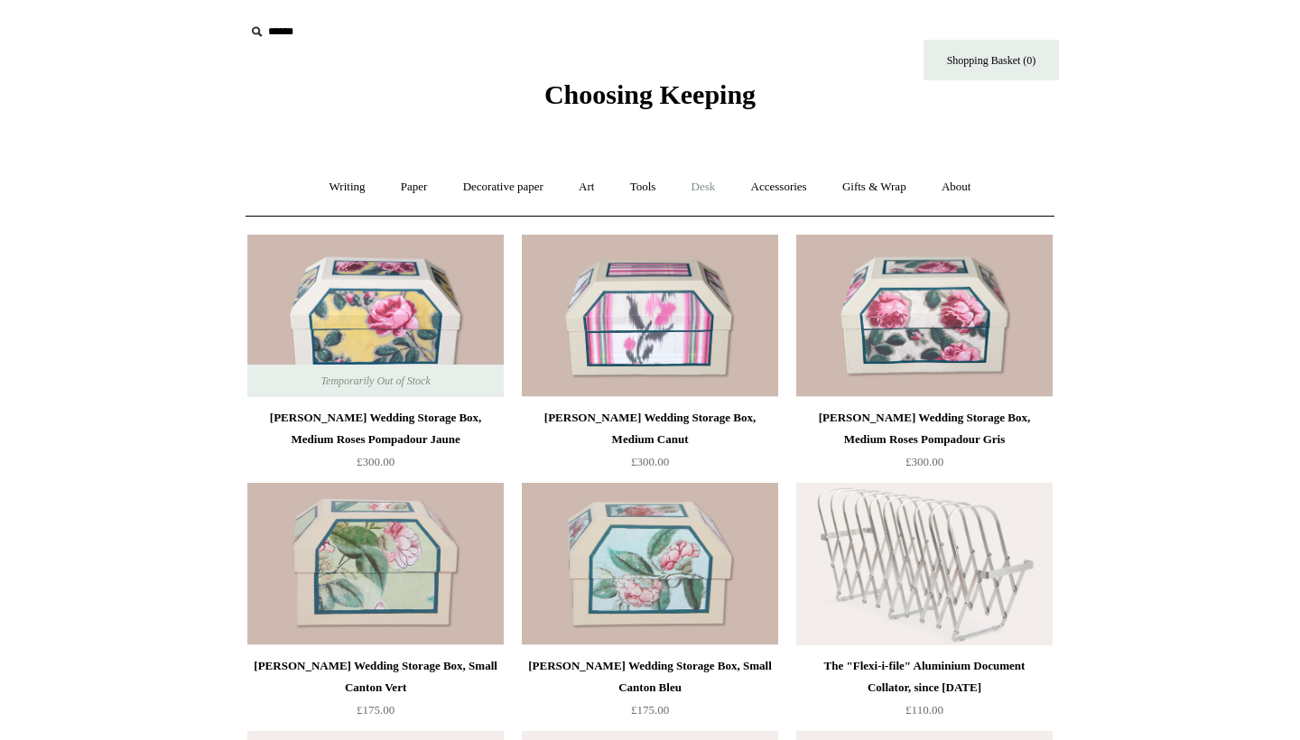
click at [718, 191] on link "Desk +" at bounding box center [703, 187] width 57 height 48
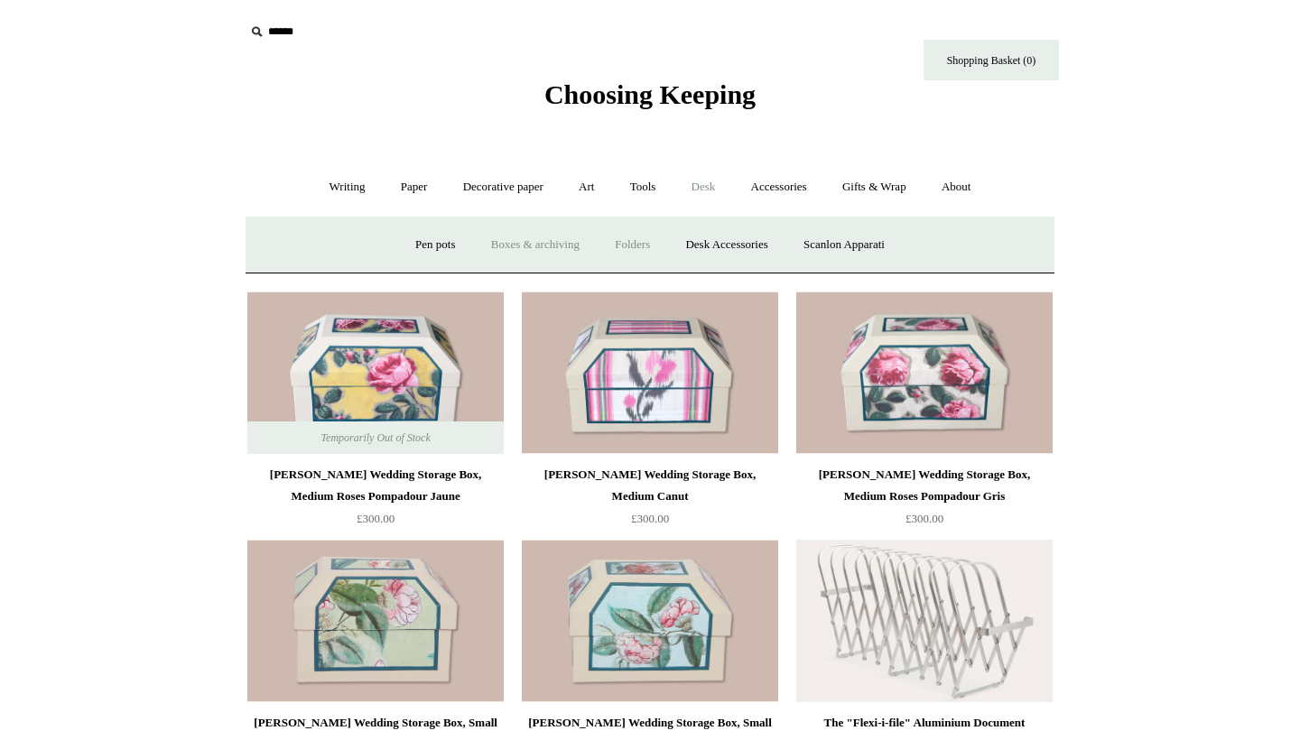
click at [639, 260] on link "Folders" at bounding box center [633, 245] width 68 height 48
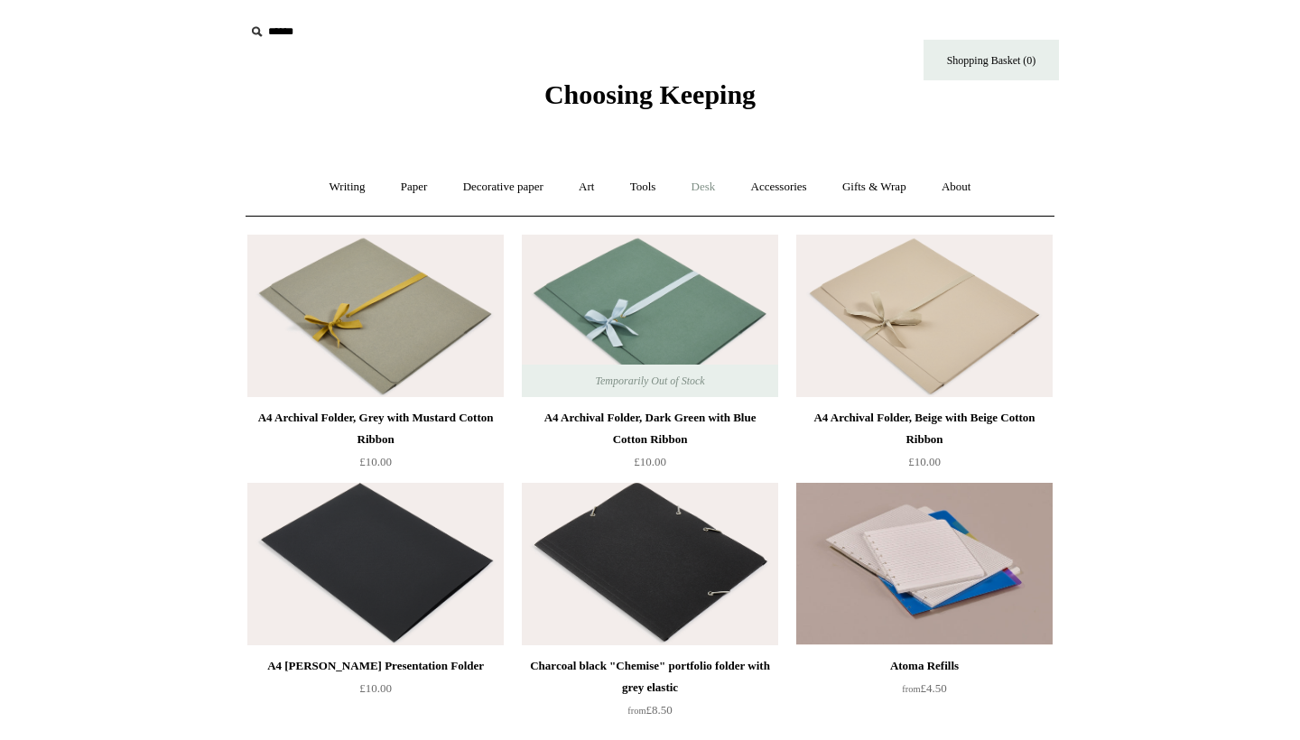
click at [693, 181] on link "Desk +" at bounding box center [703, 187] width 57 height 48
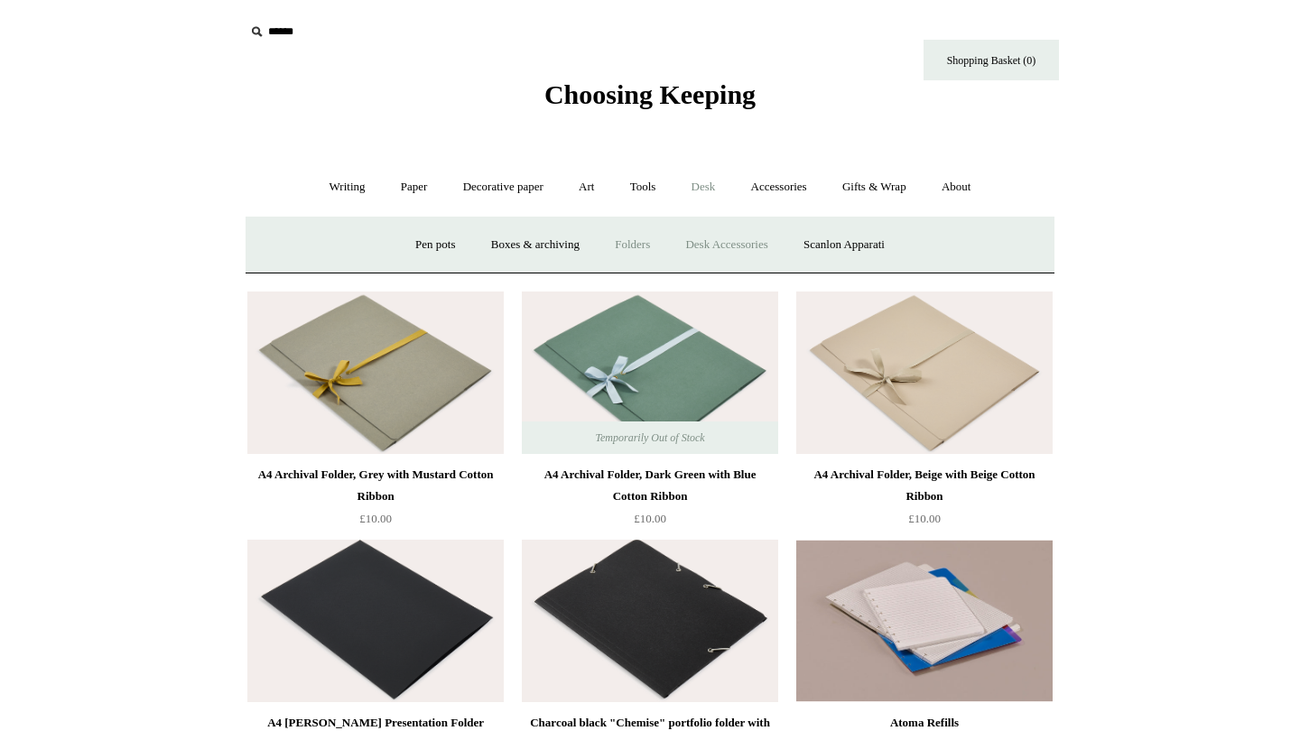
click at [711, 240] on link "Desk Accessories" at bounding box center [726, 245] width 115 height 48
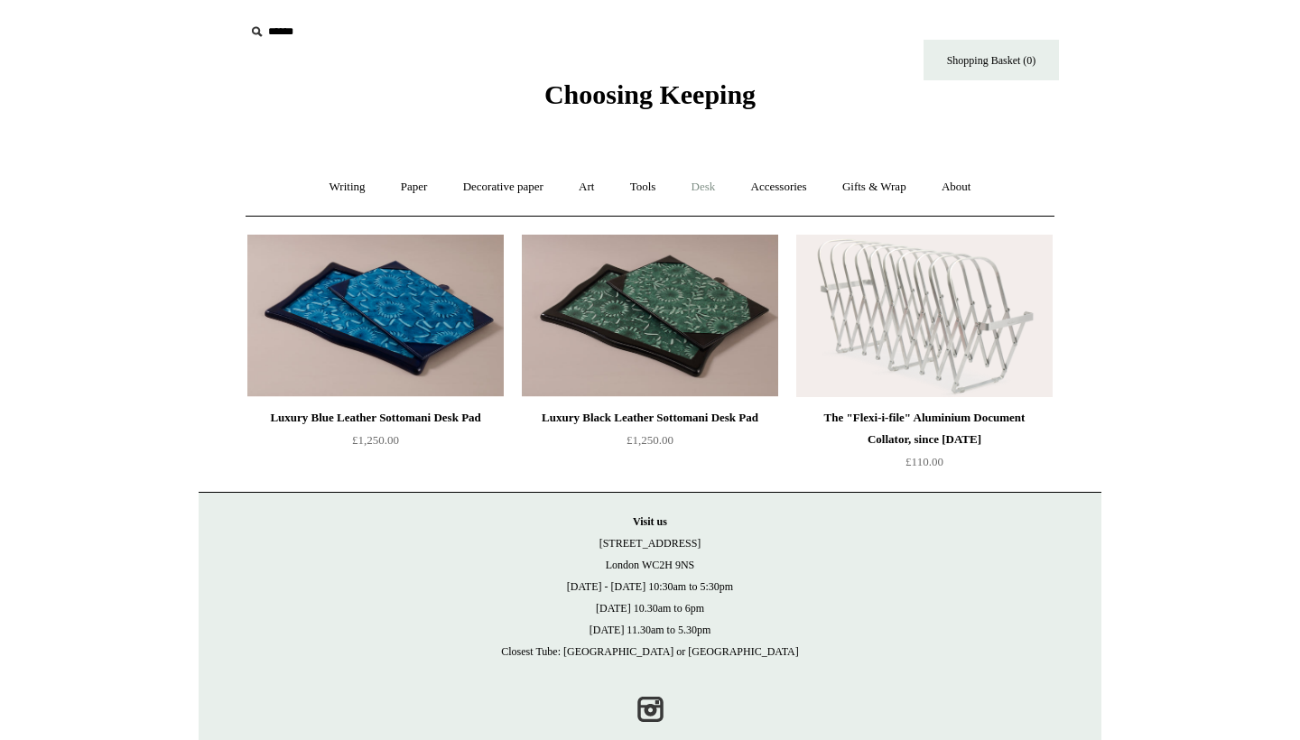
click at [731, 194] on link "Desk +" at bounding box center [703, 187] width 57 height 48
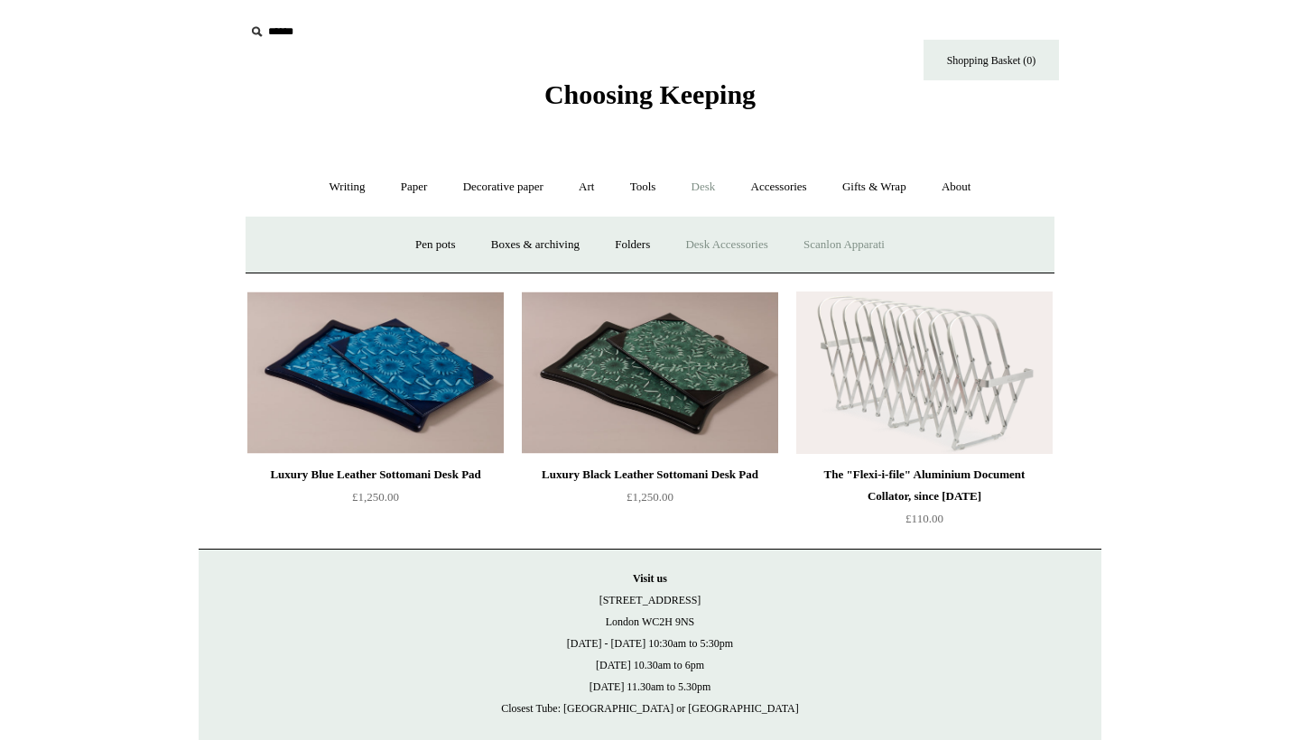
click at [840, 245] on link "Scanlon Apparati" at bounding box center [844, 245] width 114 height 48
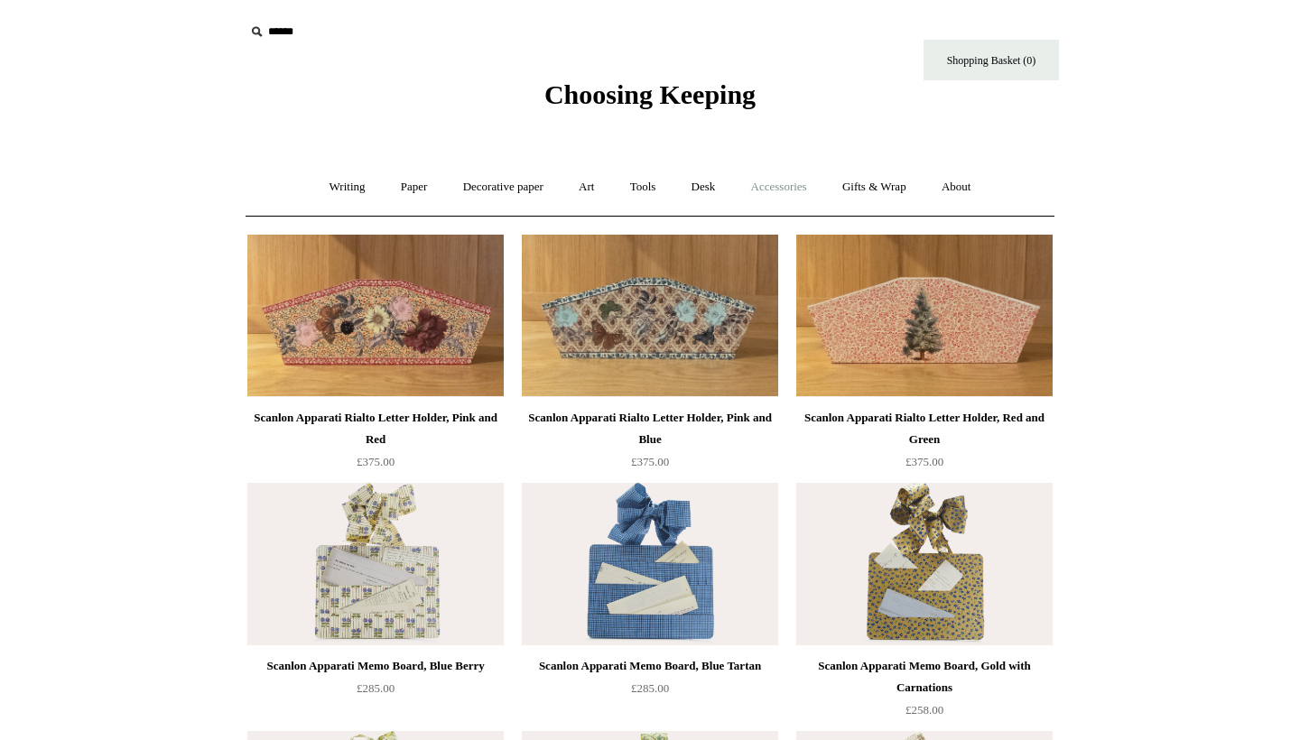
click at [804, 183] on link "Accessories +" at bounding box center [779, 187] width 88 height 48
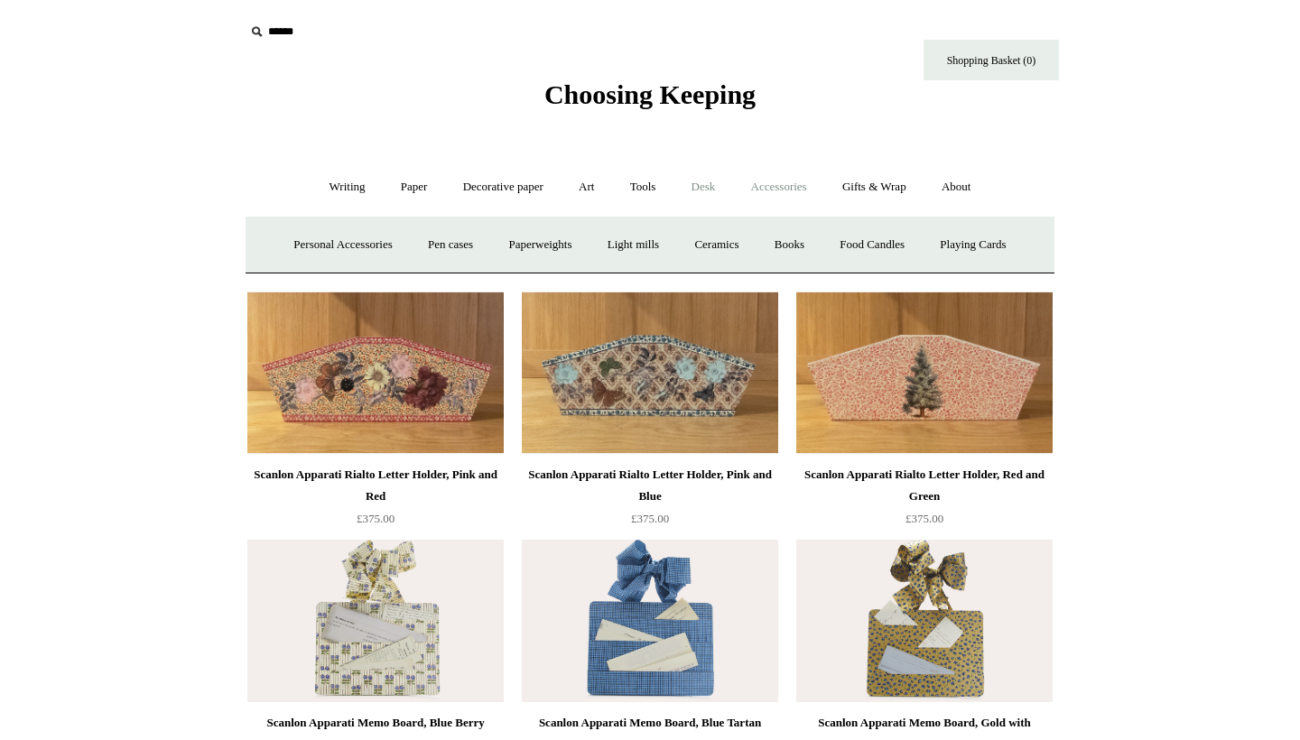
click at [720, 184] on link "Desk +" at bounding box center [703, 187] width 57 height 48
click at [775, 186] on link "Accessories +" at bounding box center [779, 187] width 88 height 48
click at [369, 246] on link "Personal Accessories +" at bounding box center [342, 245] width 131 height 48
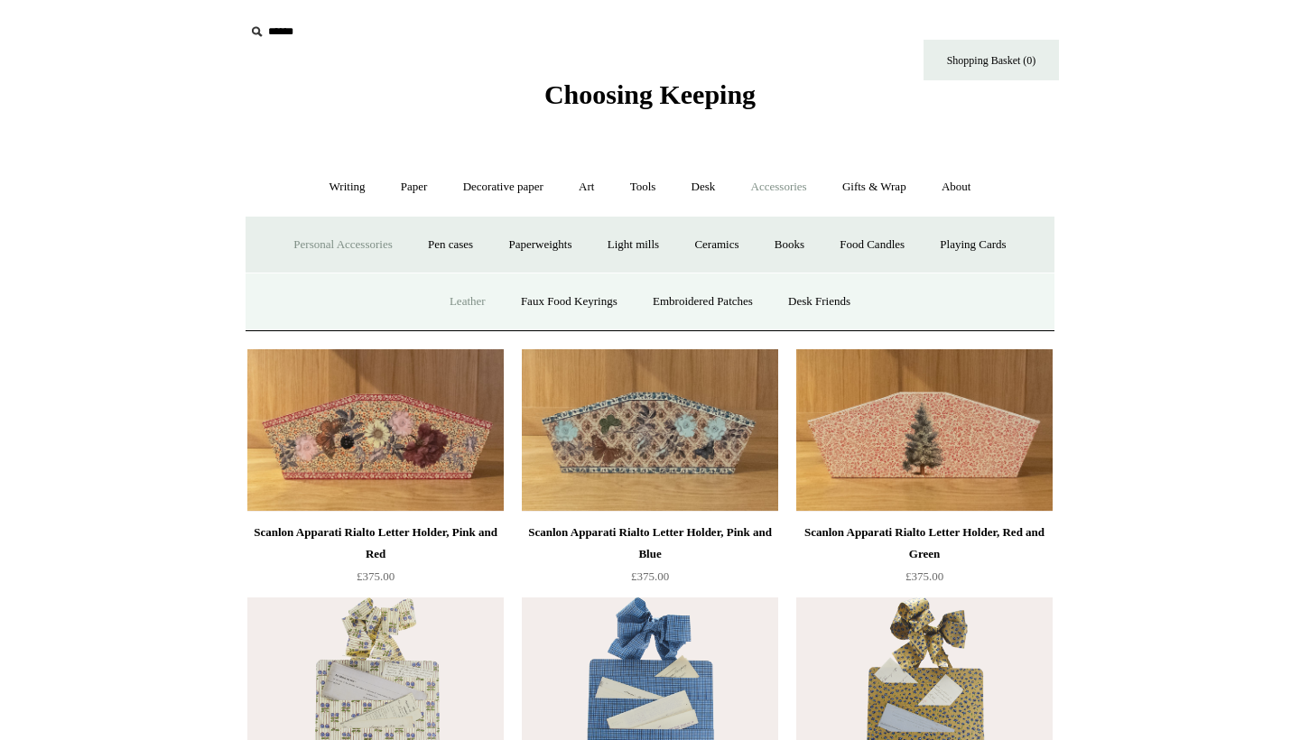
click at [471, 307] on link "Leather" at bounding box center [467, 302] width 69 height 48
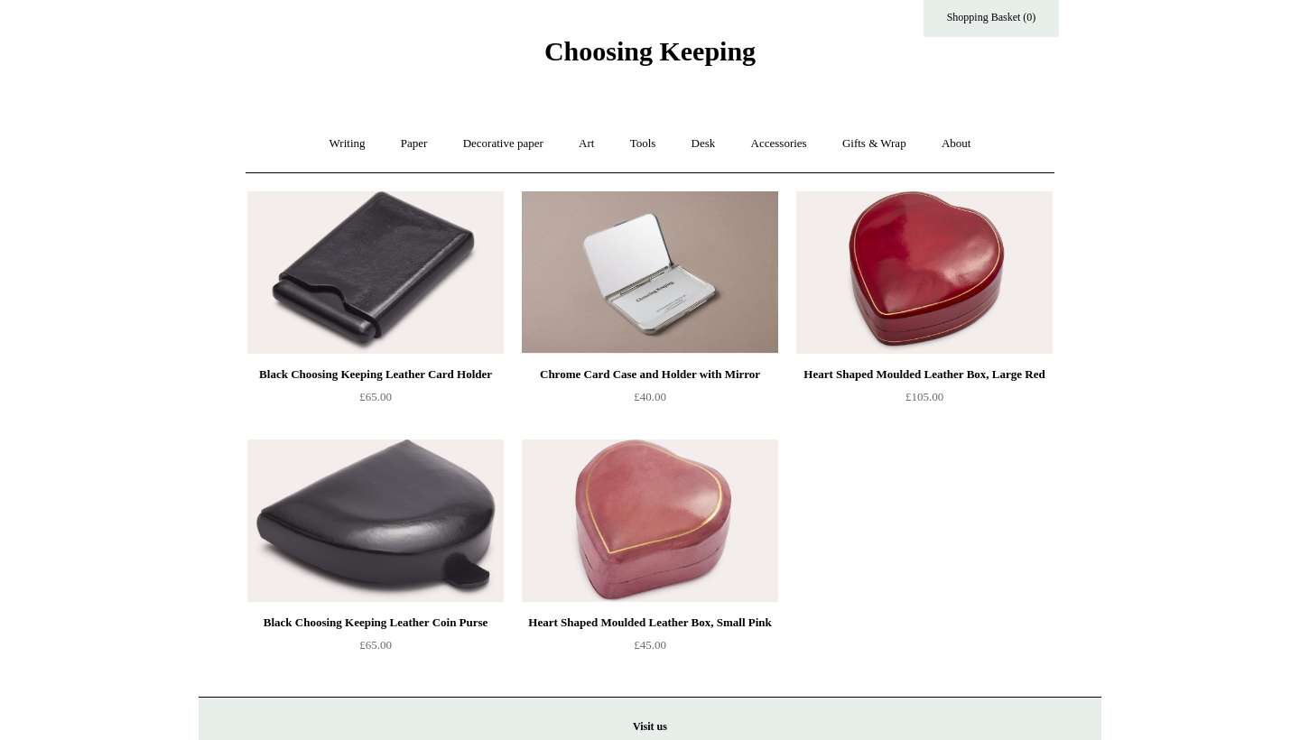
scroll to position [44, 0]
click at [793, 136] on link "Accessories +" at bounding box center [779, 143] width 88 height 48
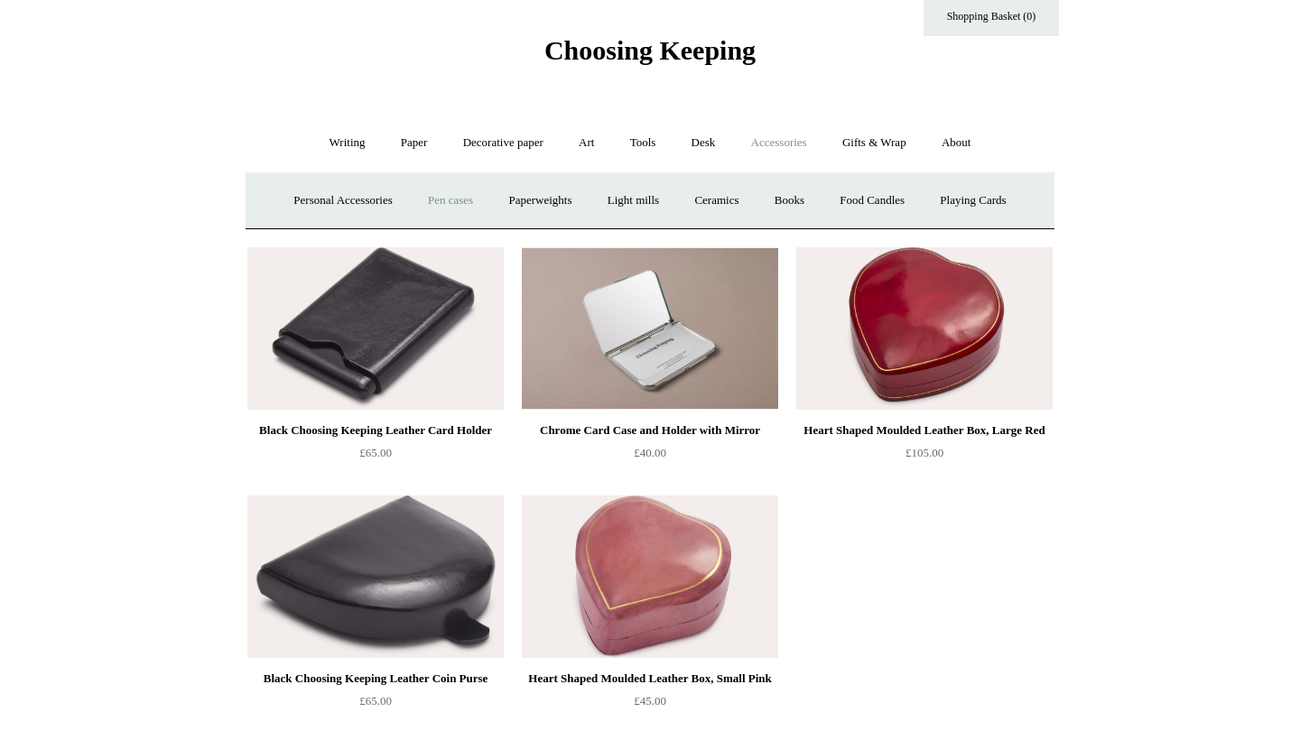
click at [460, 199] on link "Pen cases" at bounding box center [451, 201] width 78 height 48
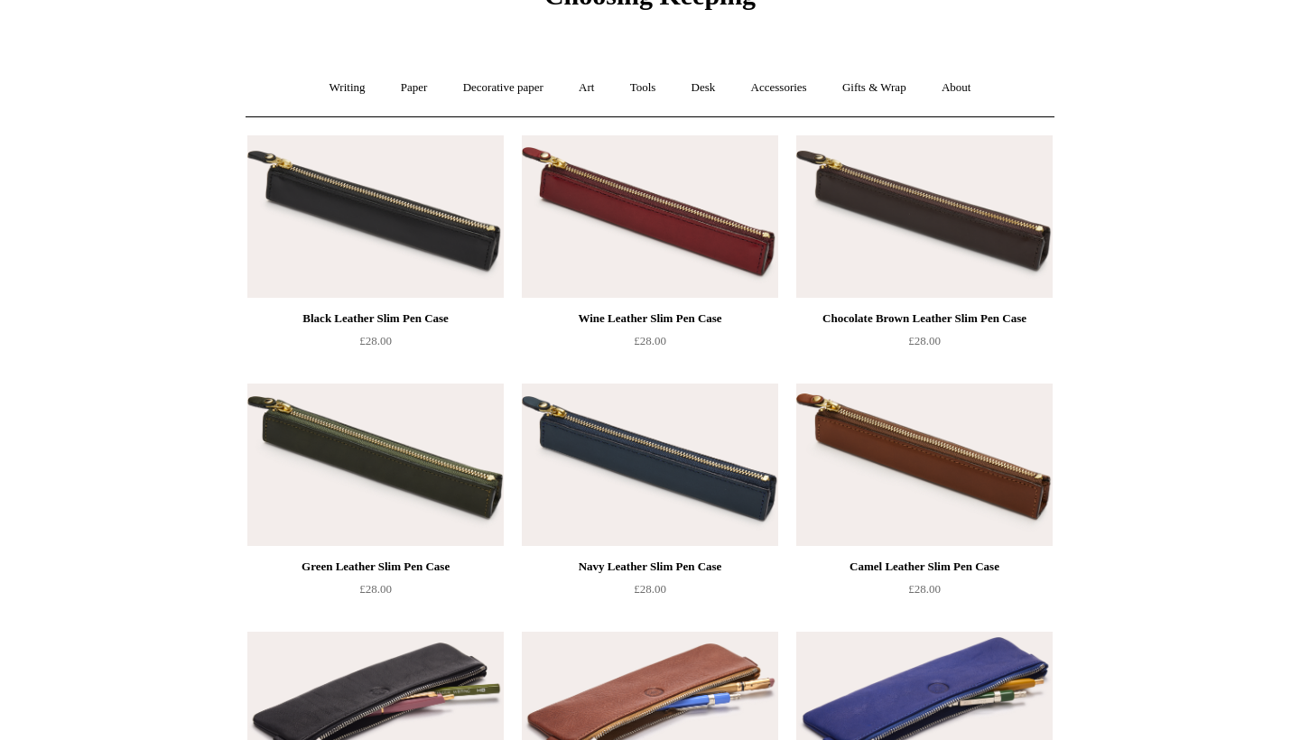
scroll to position [28, 0]
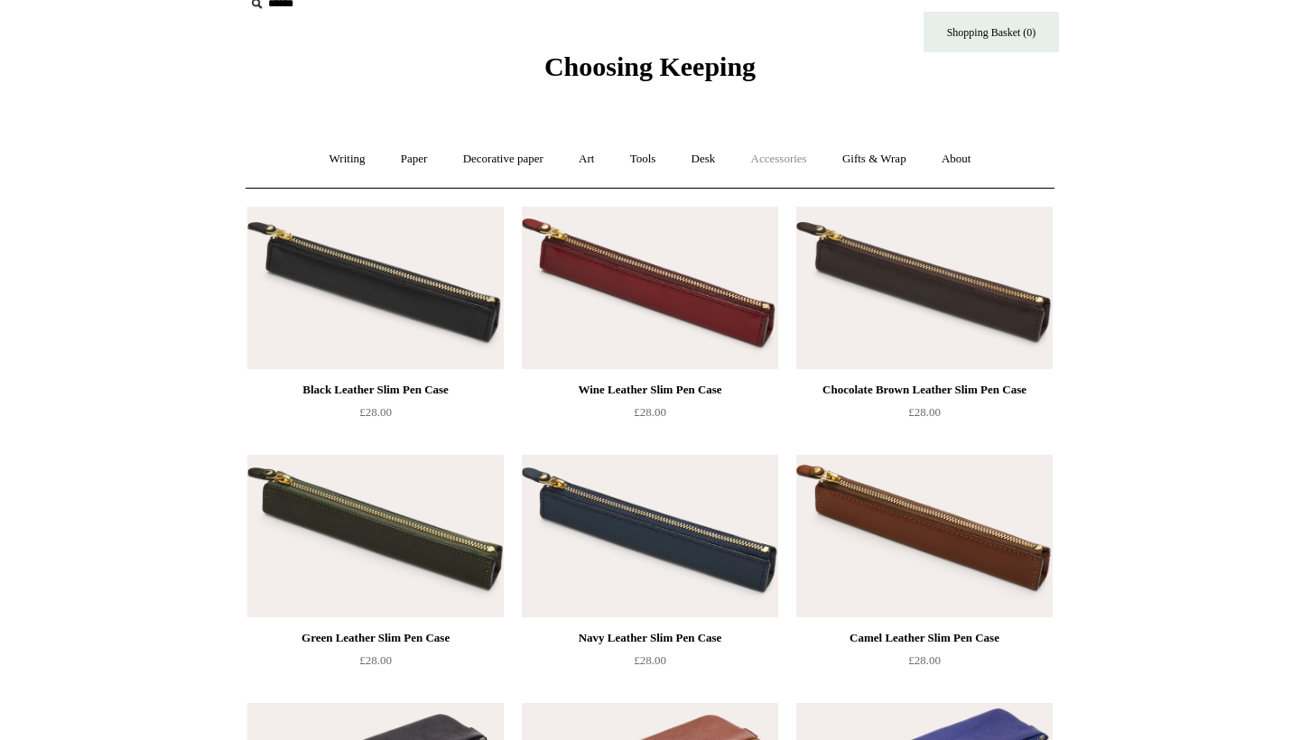
click at [758, 154] on link "Accessories +" at bounding box center [779, 159] width 88 height 48
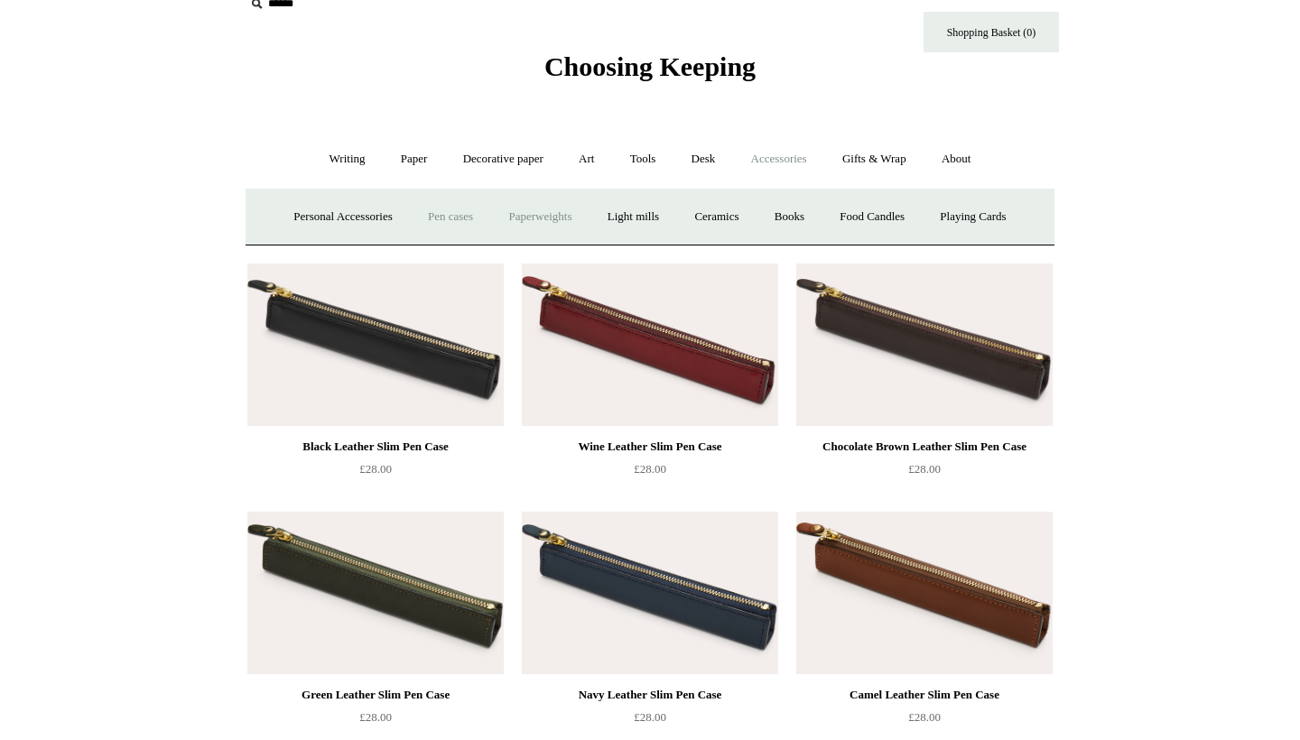
click at [573, 207] on link "Paperweights +" at bounding box center [540, 217] width 96 height 48
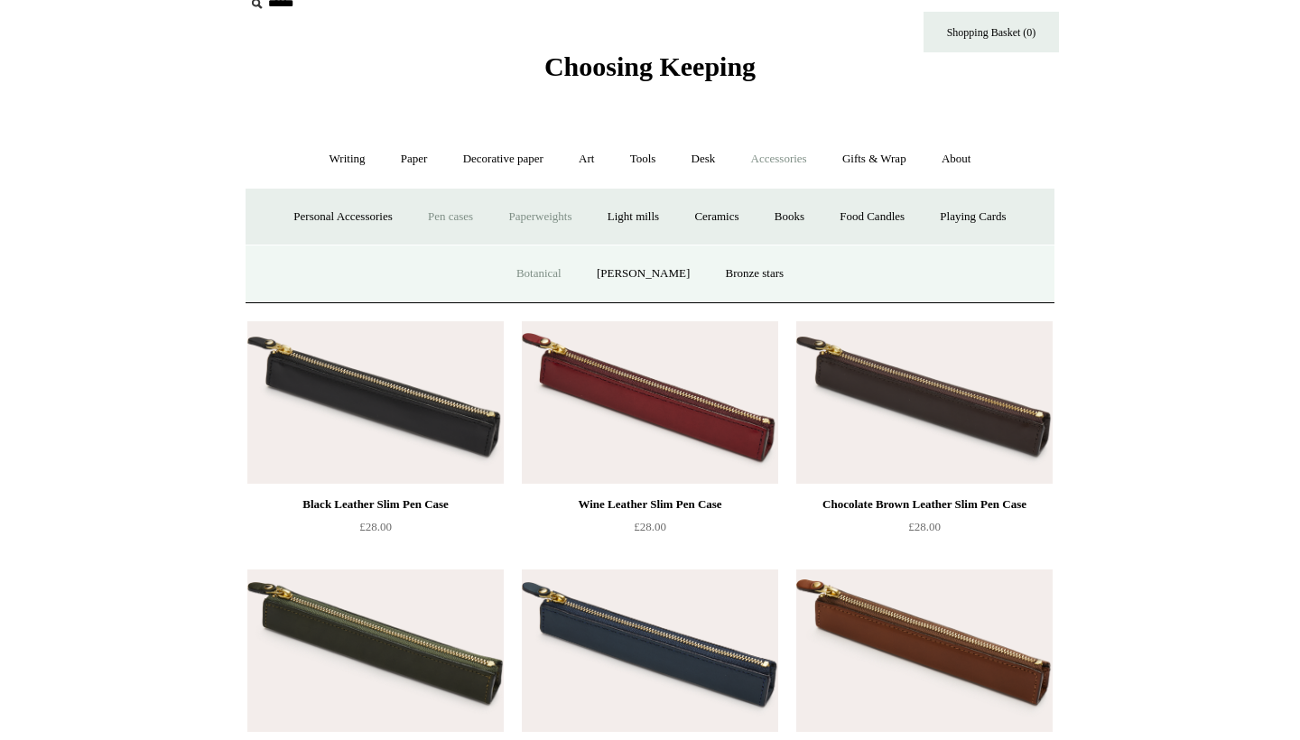
click at [553, 272] on link "Botanical" at bounding box center [539, 274] width 78 height 48
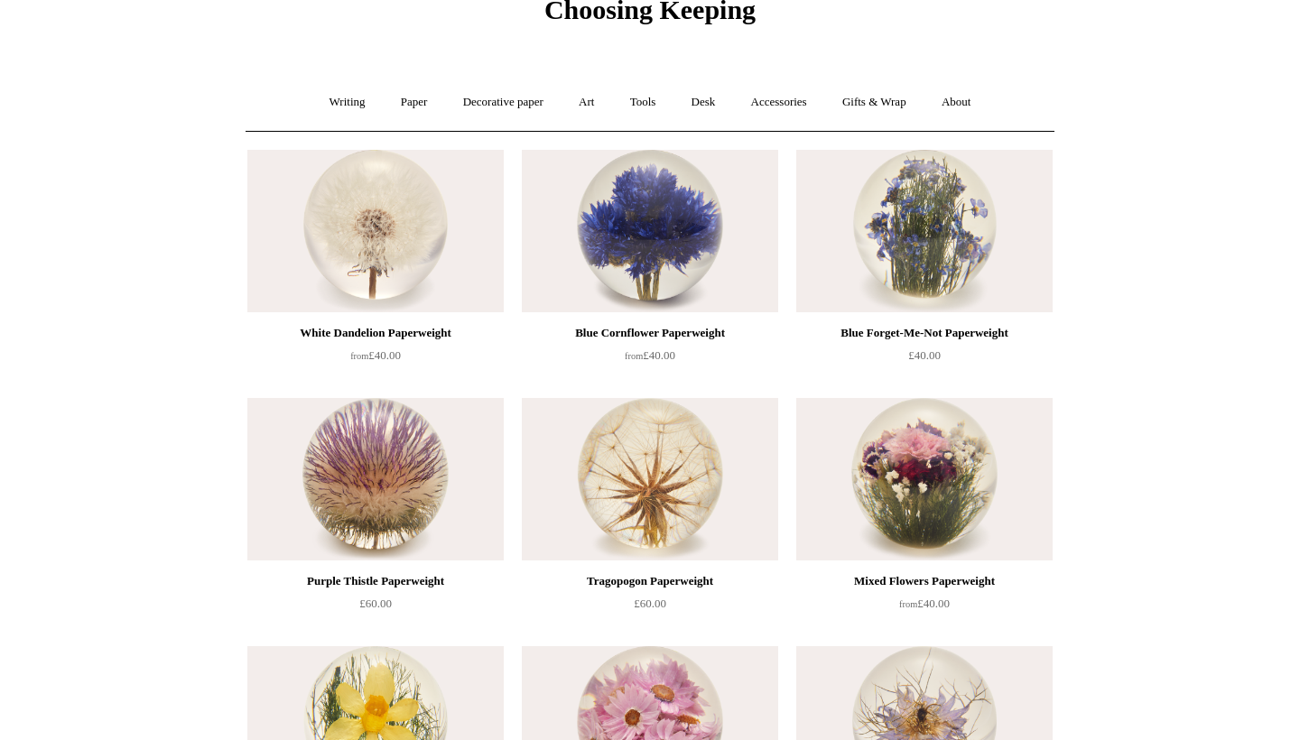
scroll to position [64, 0]
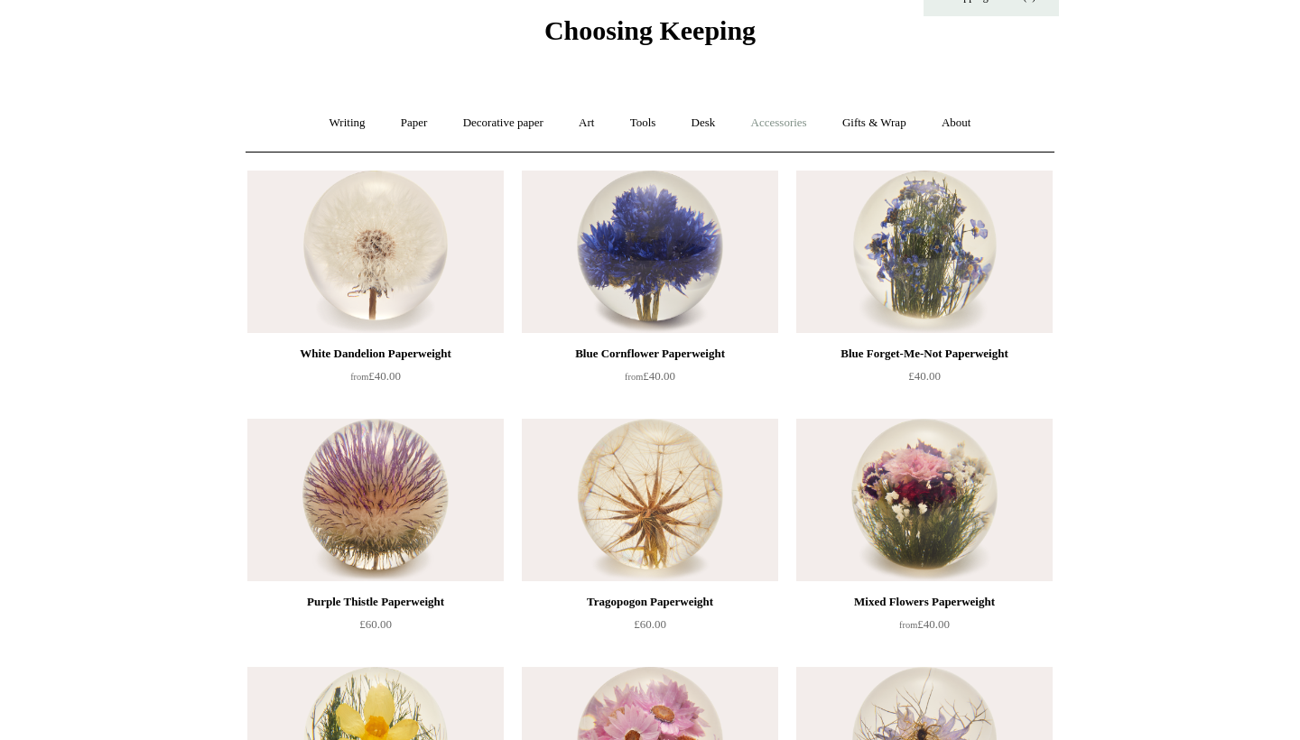
click at [796, 123] on link "Accessories +" at bounding box center [779, 123] width 88 height 48
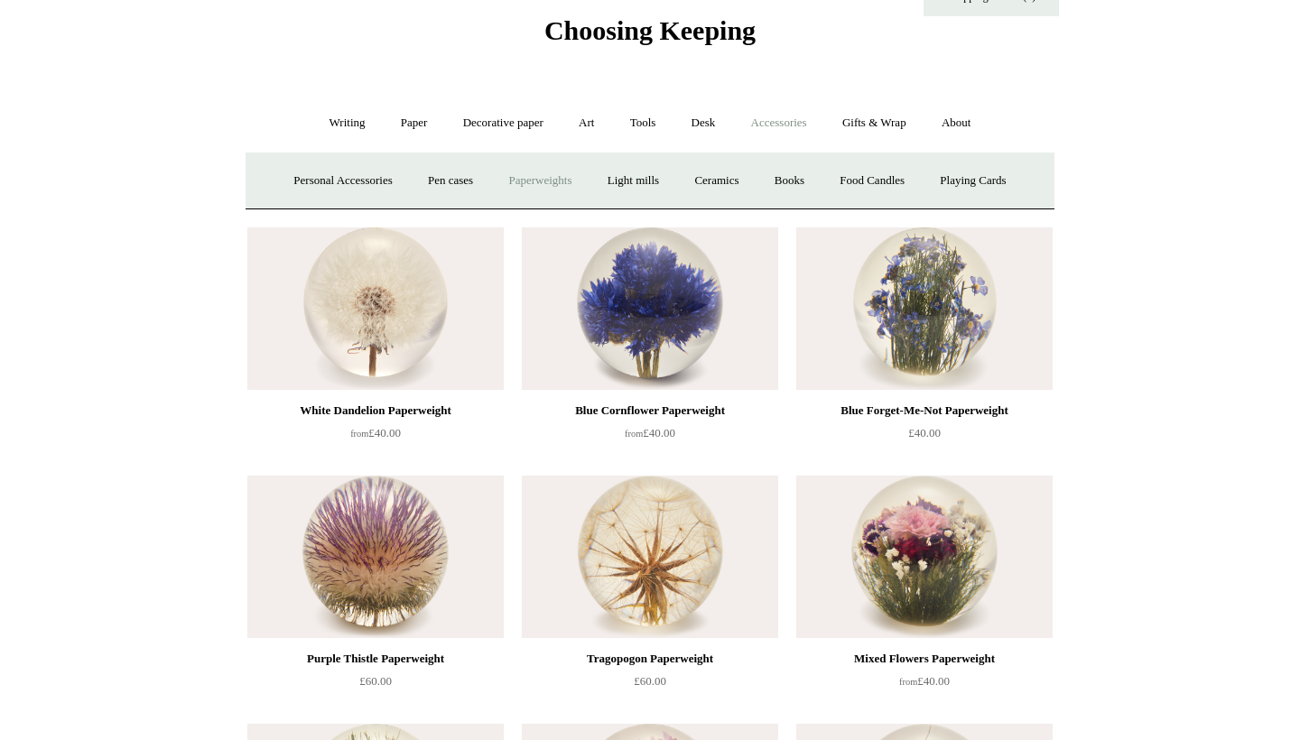
click at [548, 185] on link "Paperweights +" at bounding box center [540, 181] width 96 height 48
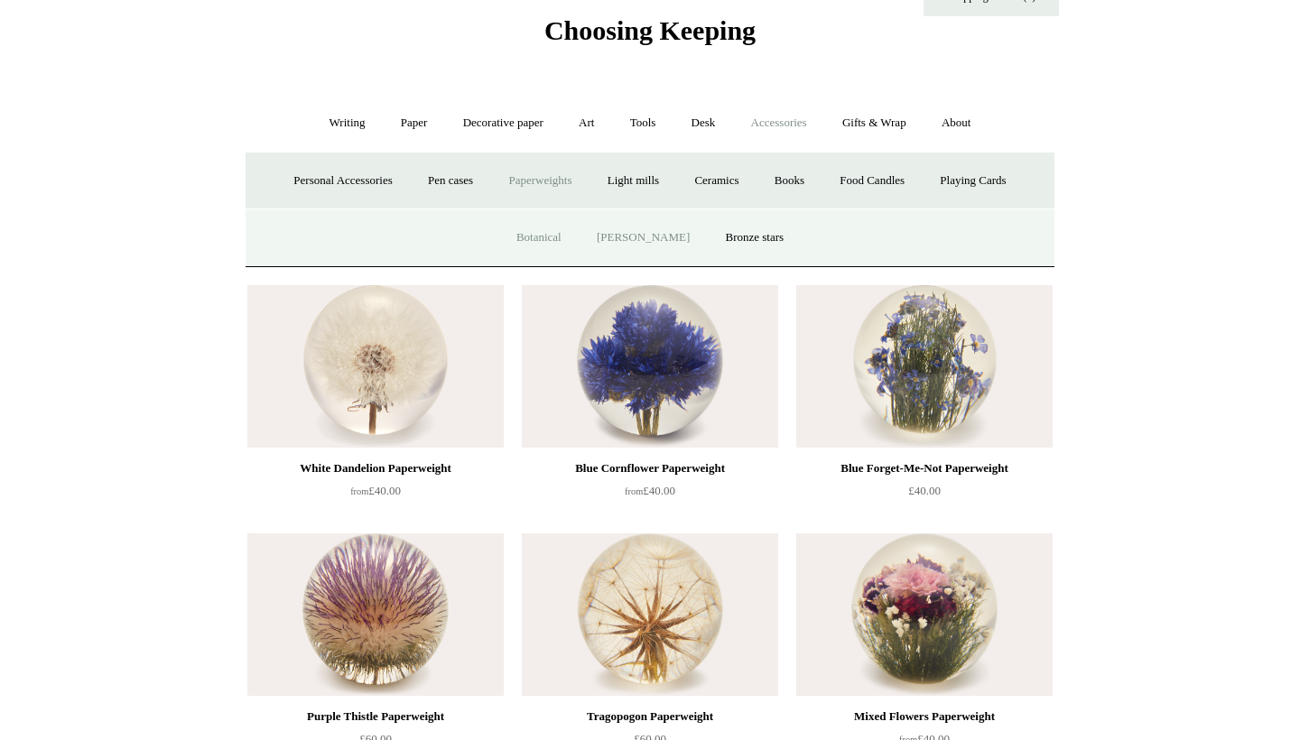
click at [627, 234] on link "[PERSON_NAME]" at bounding box center [643, 238] width 125 height 48
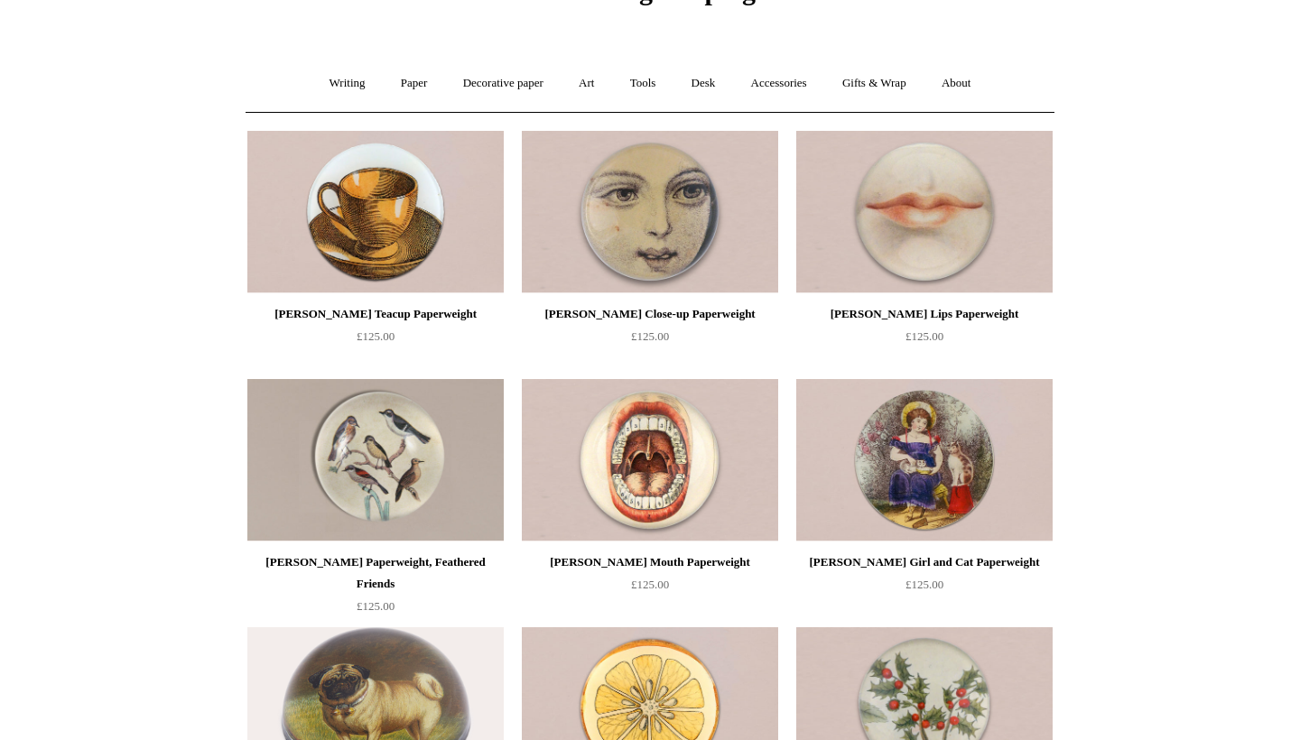
scroll to position [93, 0]
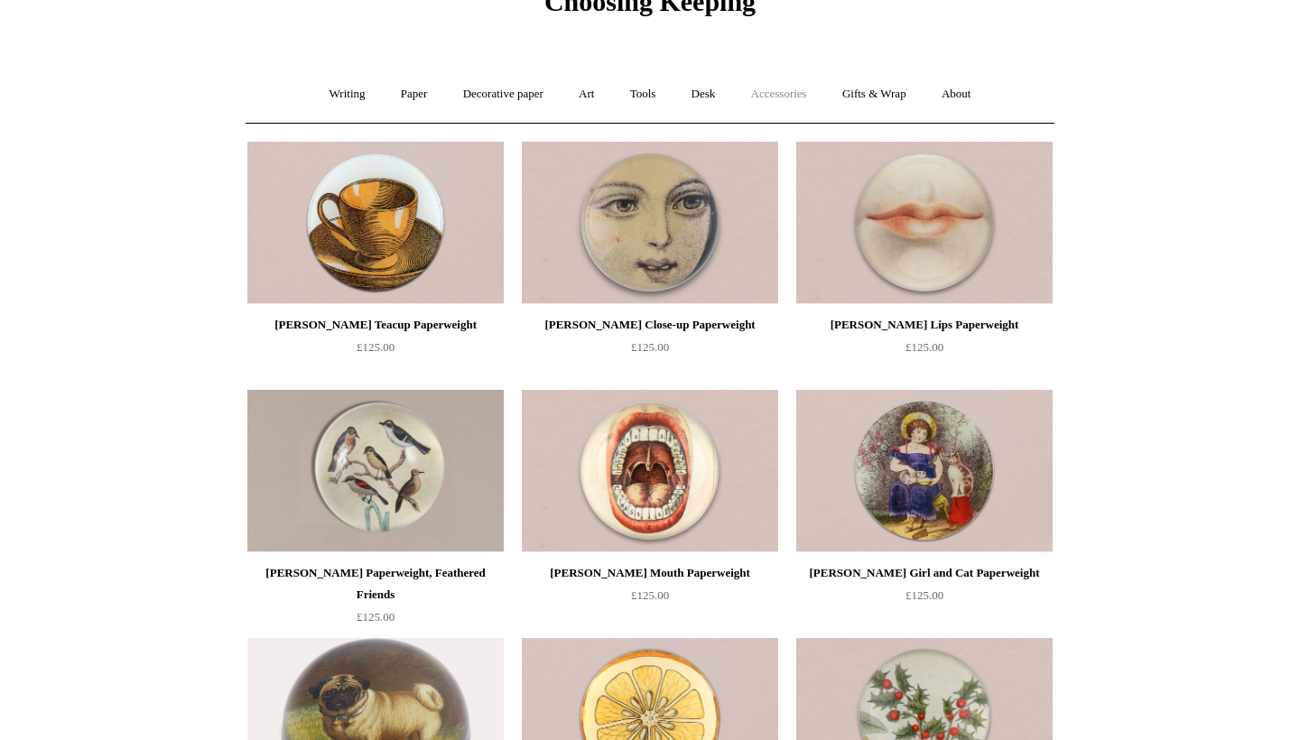
click at [792, 96] on link "Accessories +" at bounding box center [779, 94] width 88 height 48
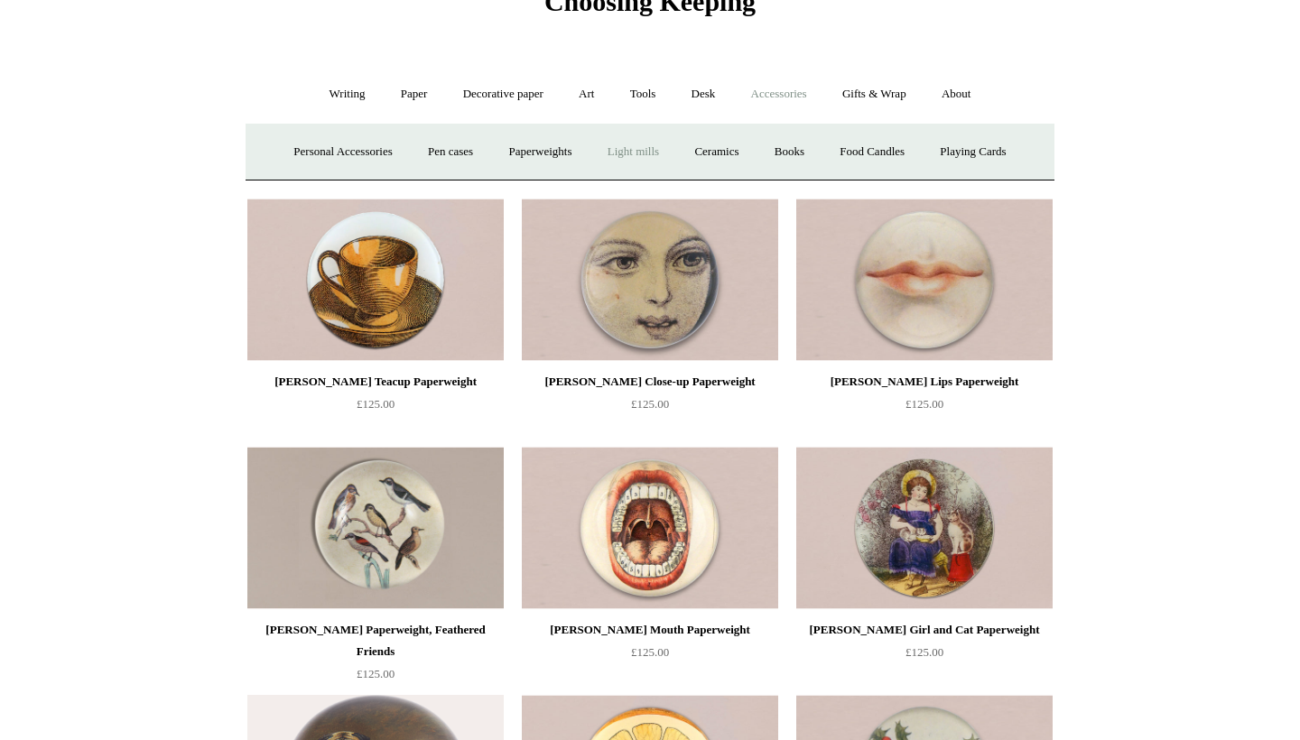
click at [629, 157] on link "Light mills" at bounding box center [633, 152] width 84 height 48
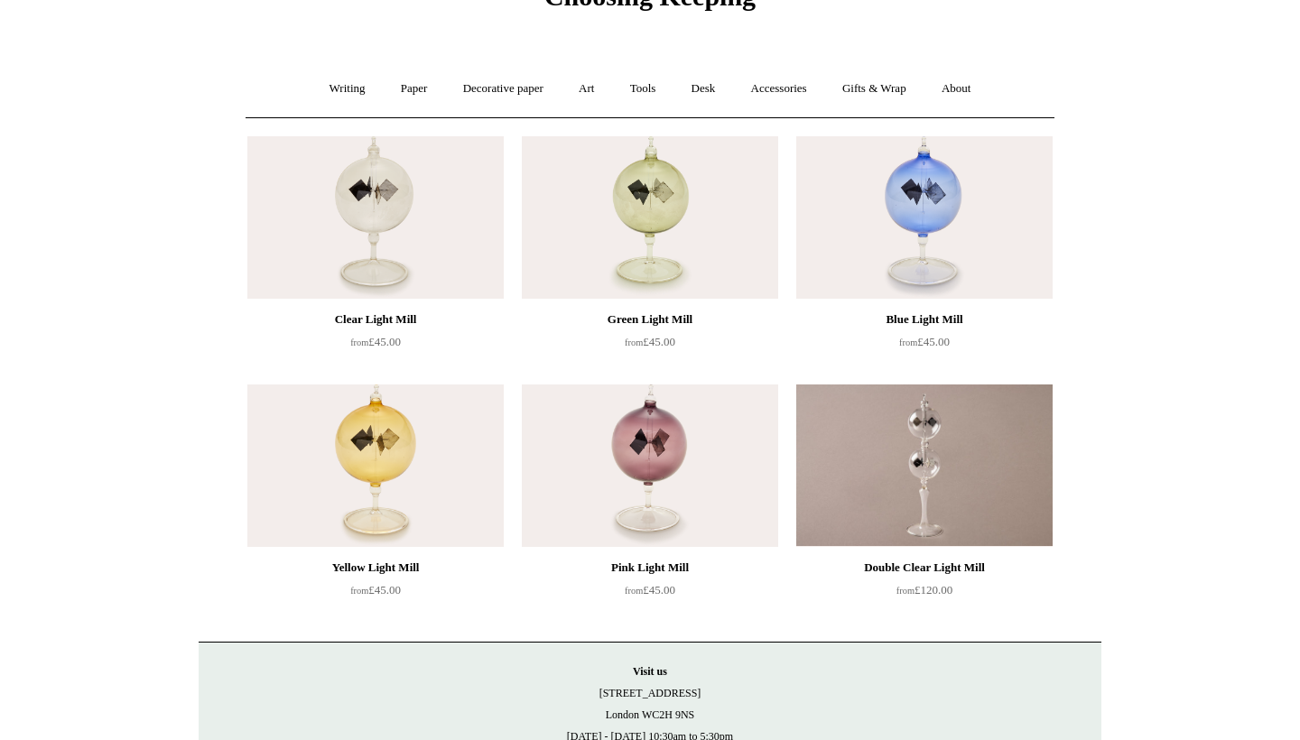
scroll to position [86, 0]
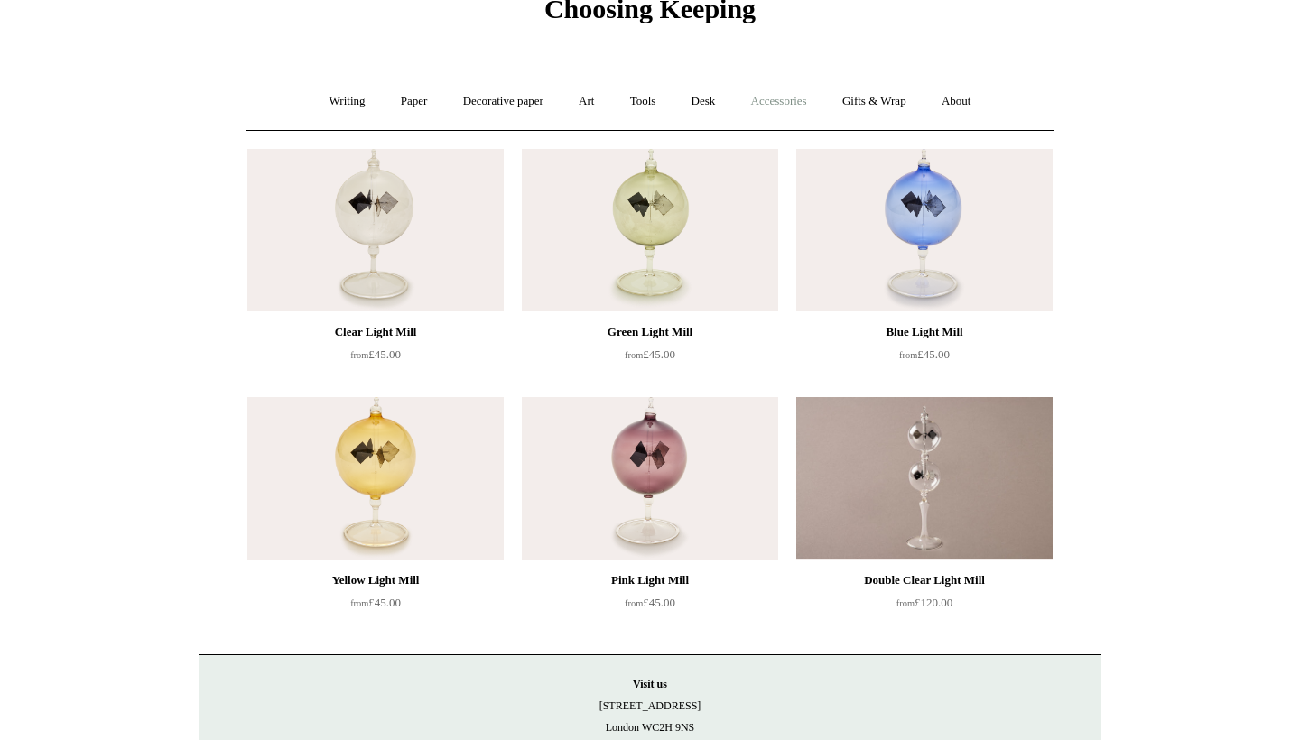
click at [789, 99] on link "Accessories +" at bounding box center [779, 102] width 88 height 48
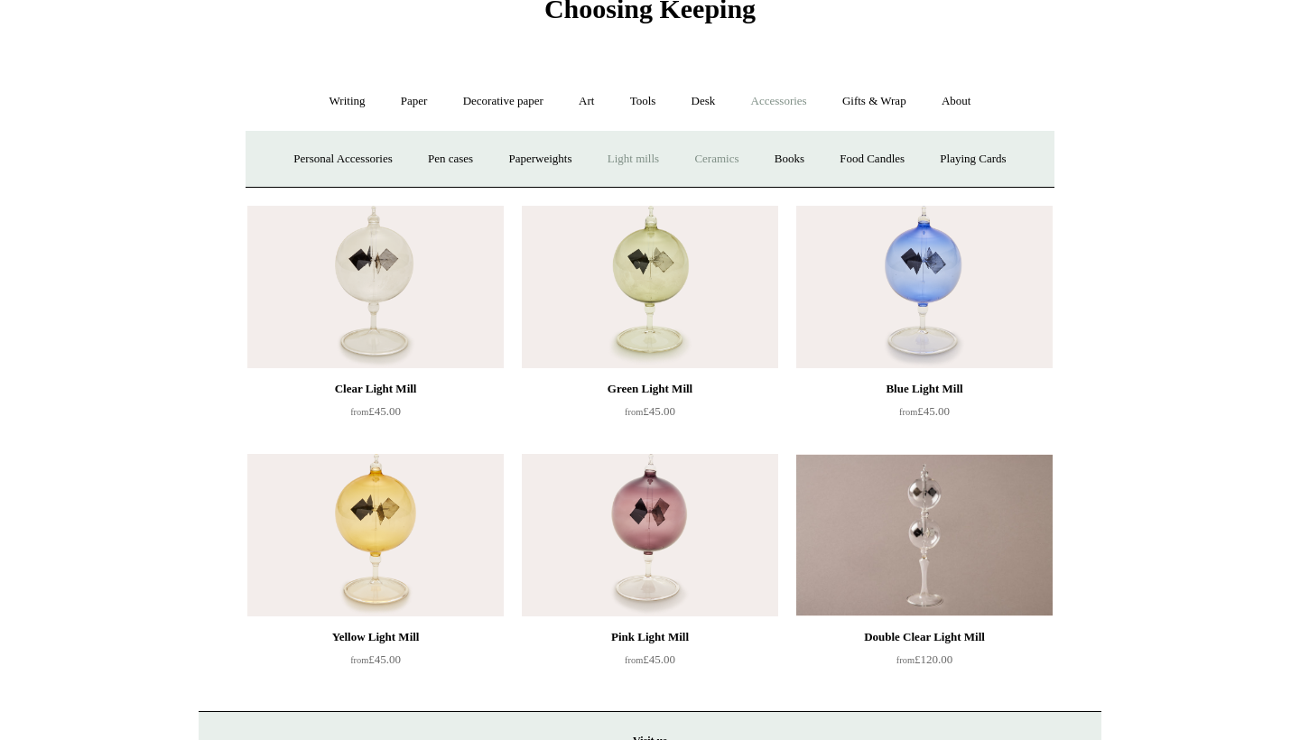
click at [714, 152] on link "Ceramics +" at bounding box center [716, 159] width 77 height 48
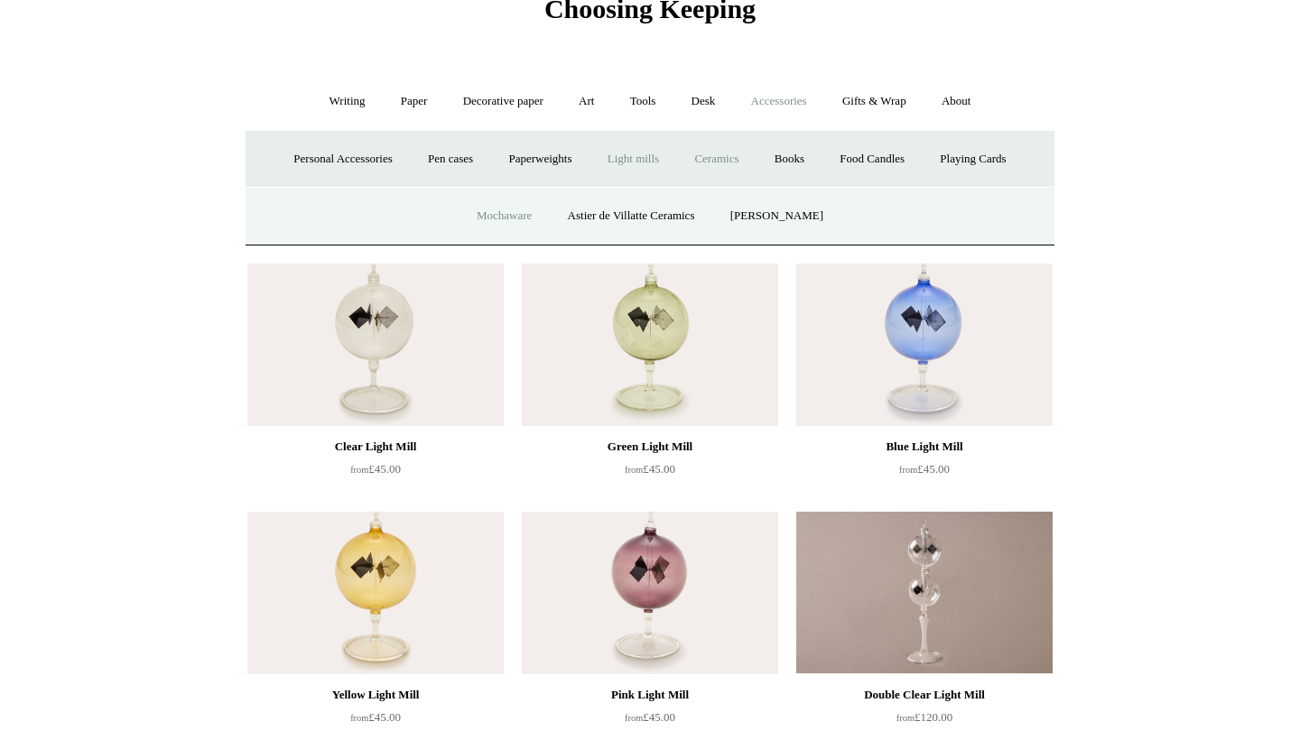
click at [534, 210] on link "Mochaware" at bounding box center [504, 216] width 88 height 48
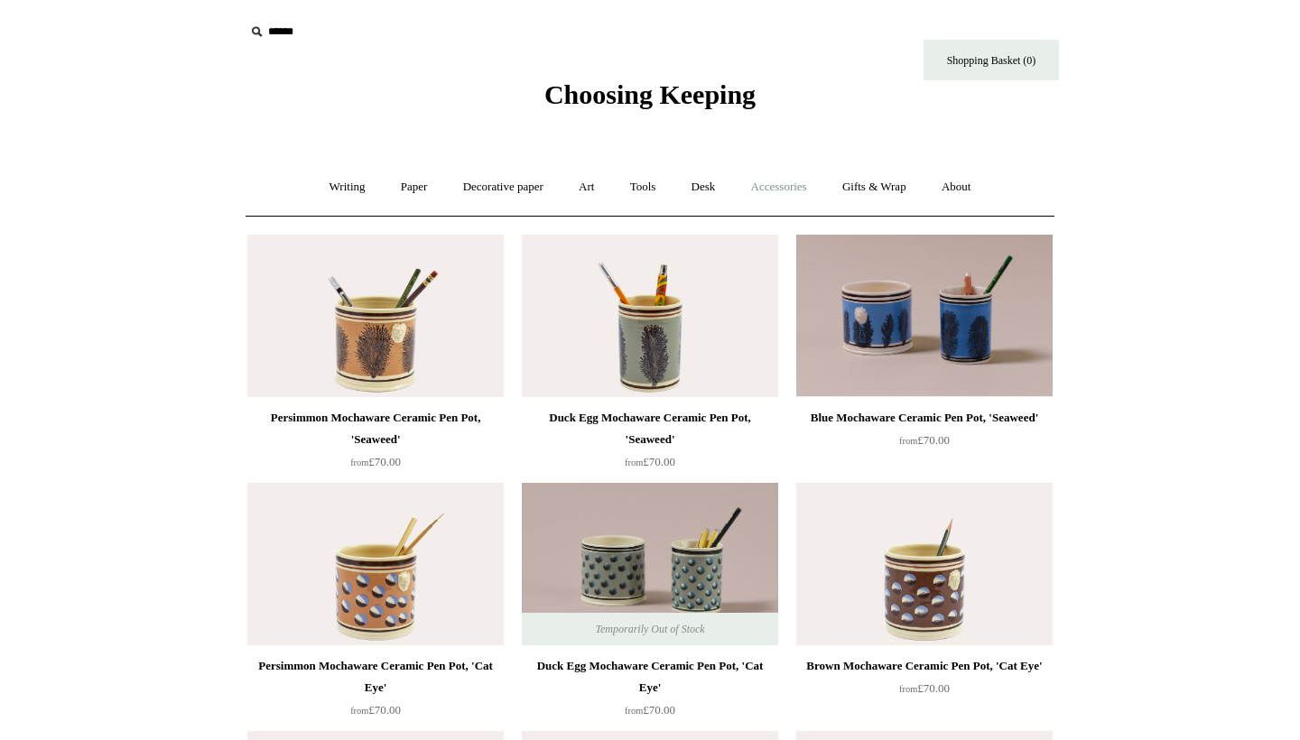
click at [793, 176] on link "Accessories +" at bounding box center [779, 187] width 88 height 48
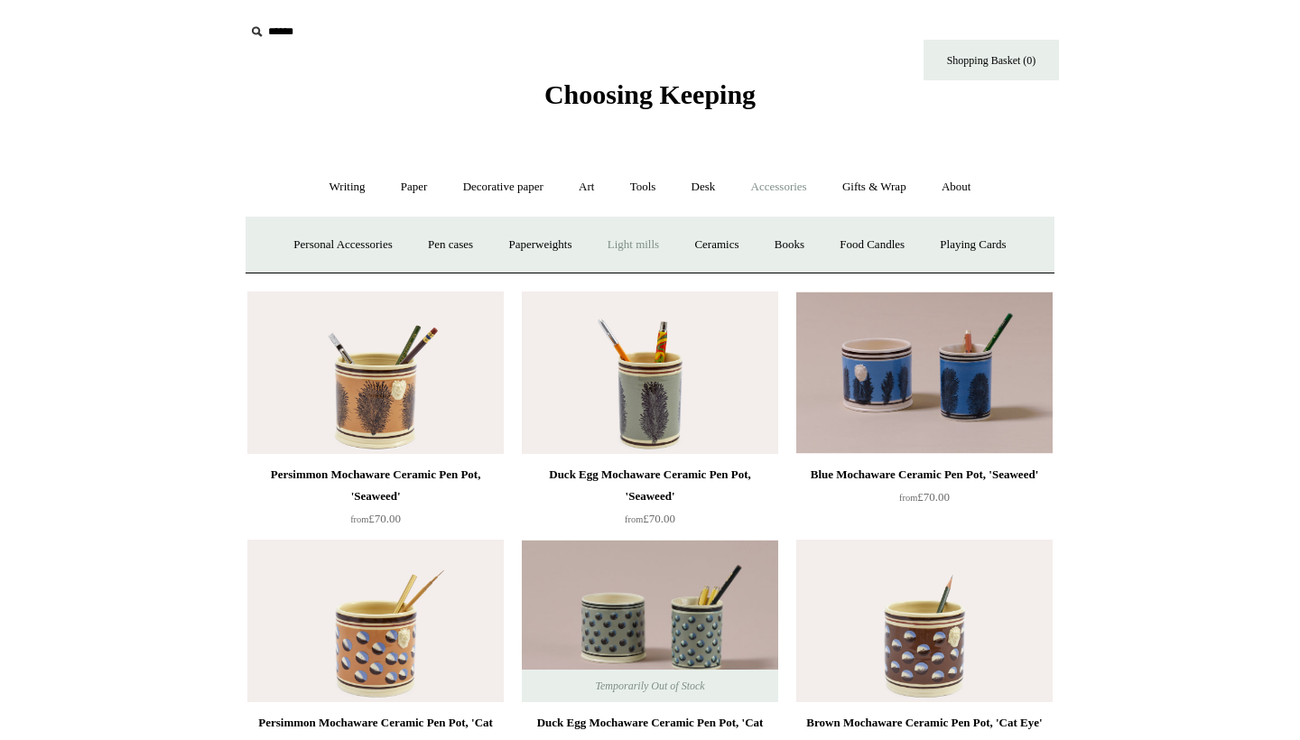
click at [609, 237] on link "Light mills" at bounding box center [633, 245] width 84 height 48
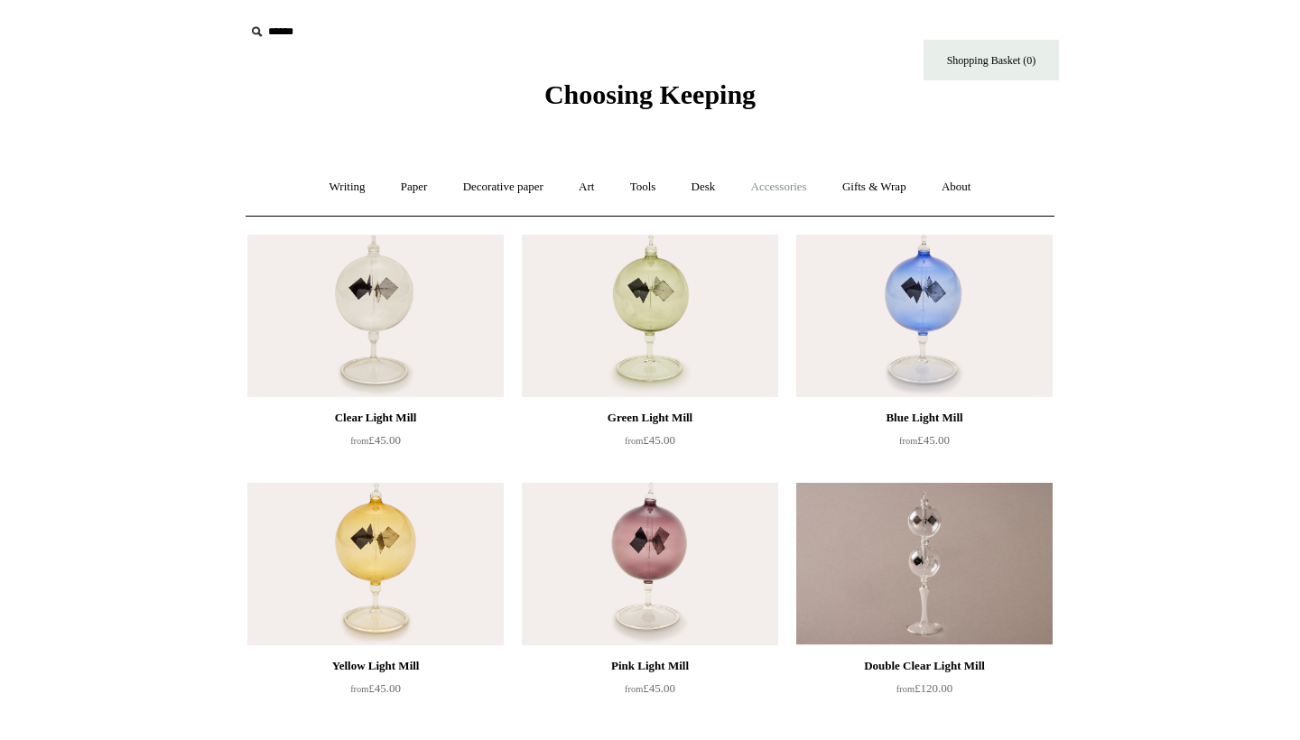
click at [771, 193] on link "Accessories +" at bounding box center [779, 187] width 88 height 48
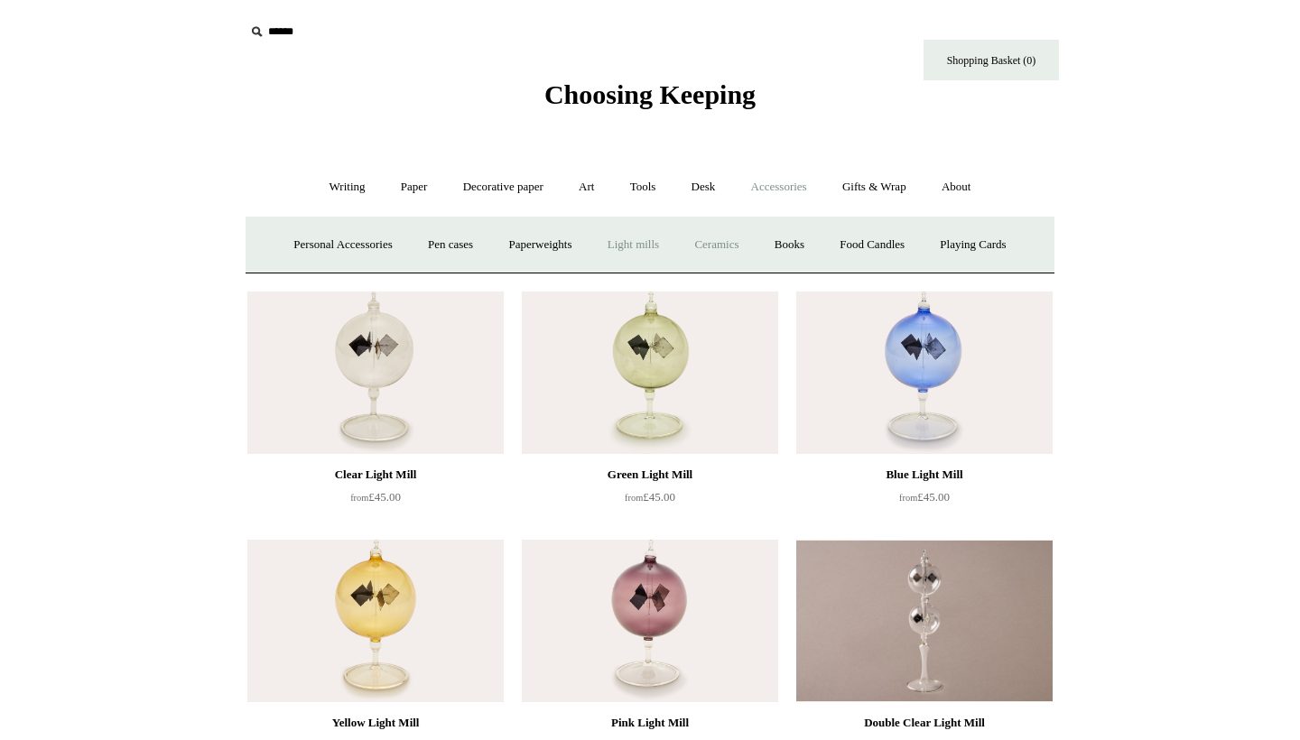
click at [721, 228] on link "Ceramics +" at bounding box center [716, 245] width 77 height 48
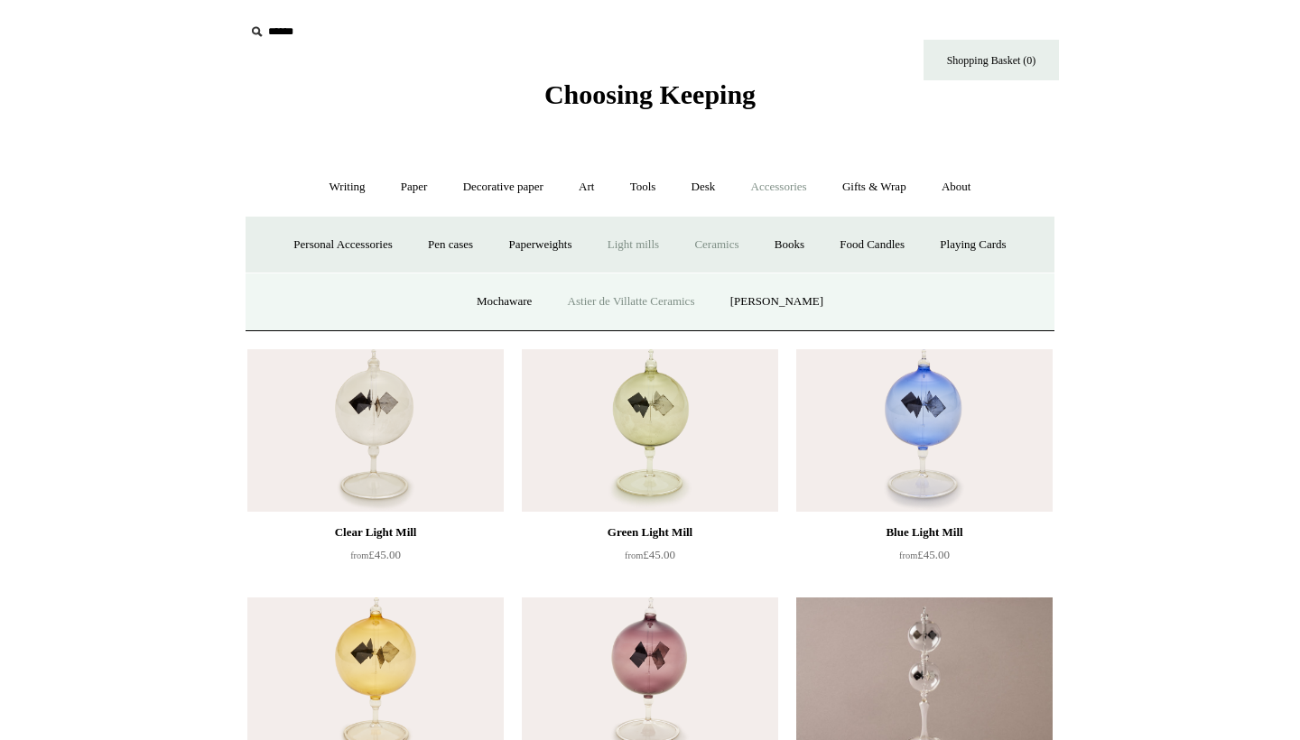
click at [635, 312] on link "Astier de Villatte Ceramics" at bounding box center [632, 302] width 160 height 48
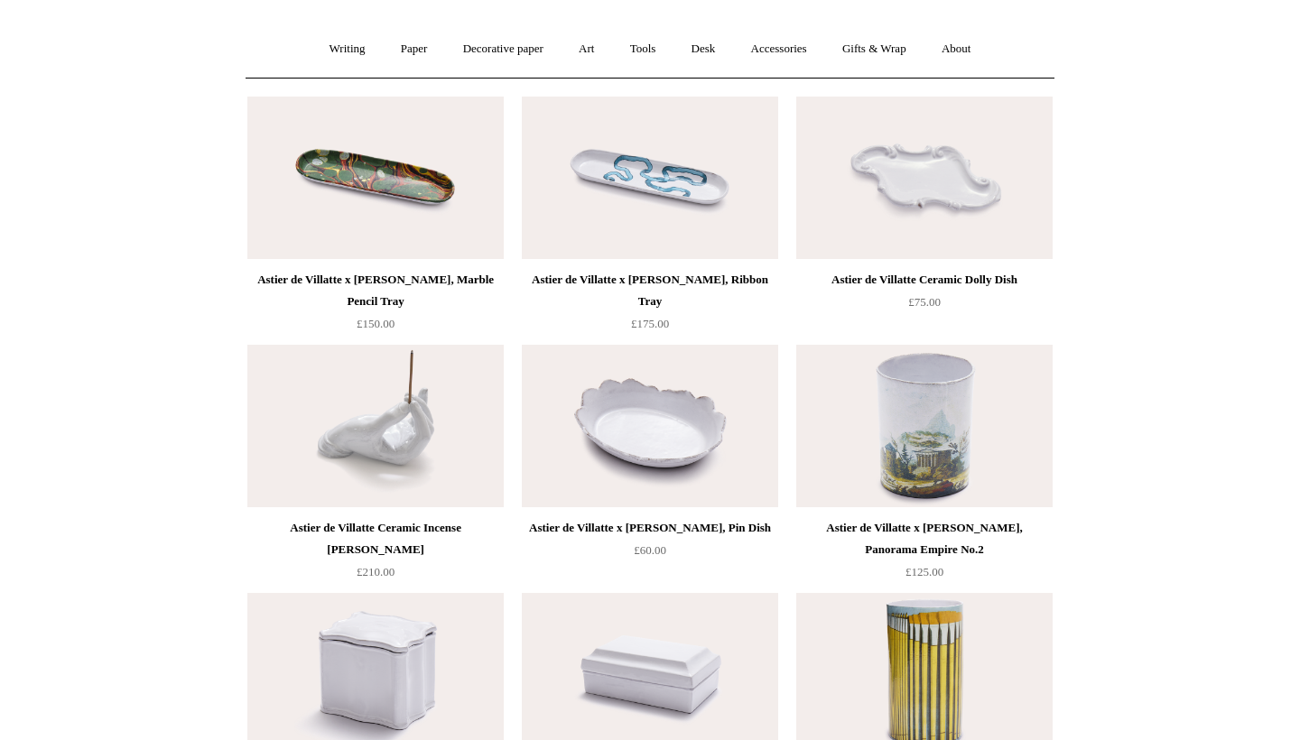
scroll to position [70, 0]
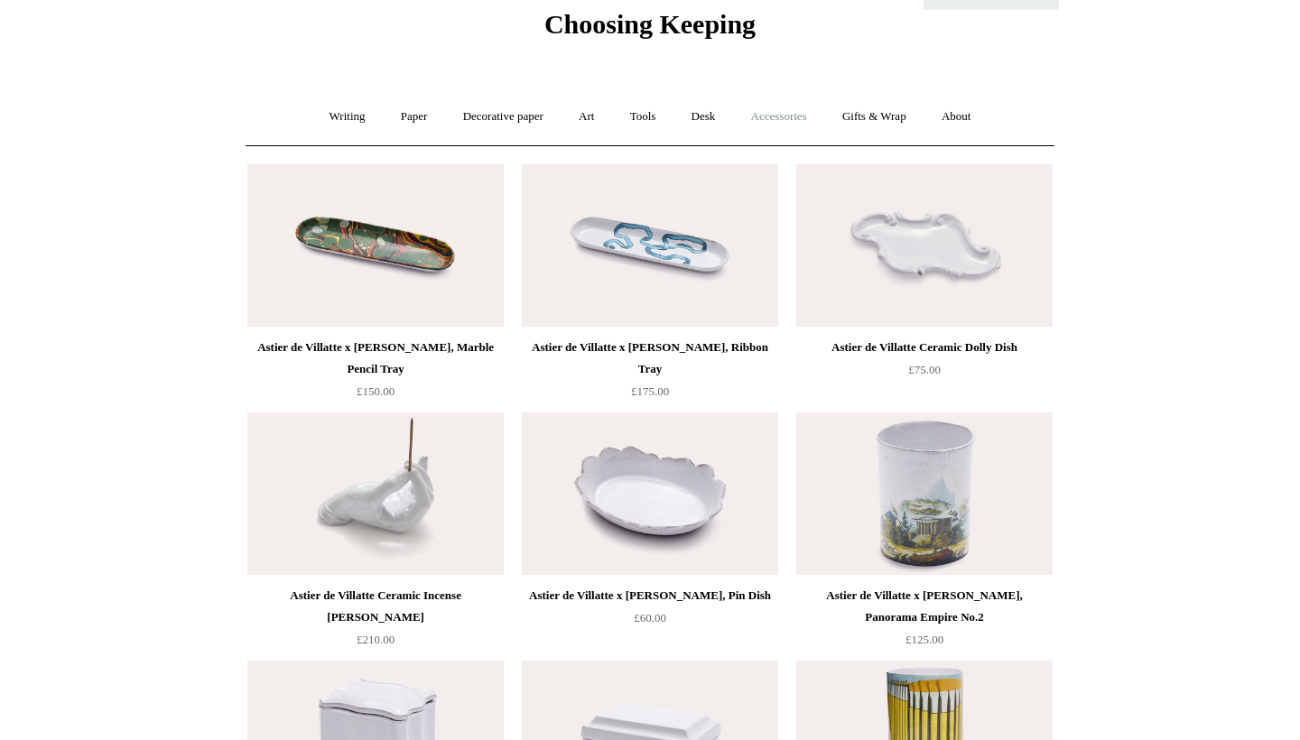
click at [813, 113] on link "Accessories +" at bounding box center [779, 117] width 88 height 48
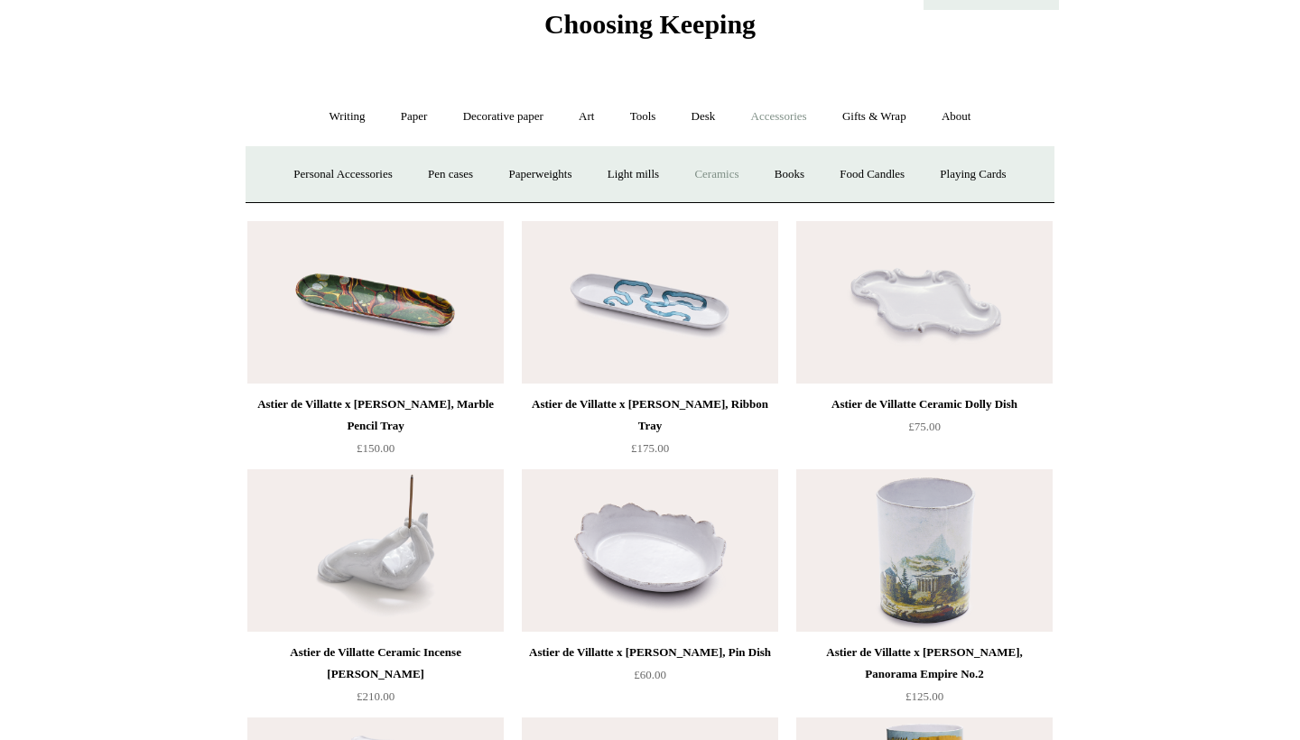
click at [711, 172] on link "Ceramics +" at bounding box center [716, 175] width 77 height 48
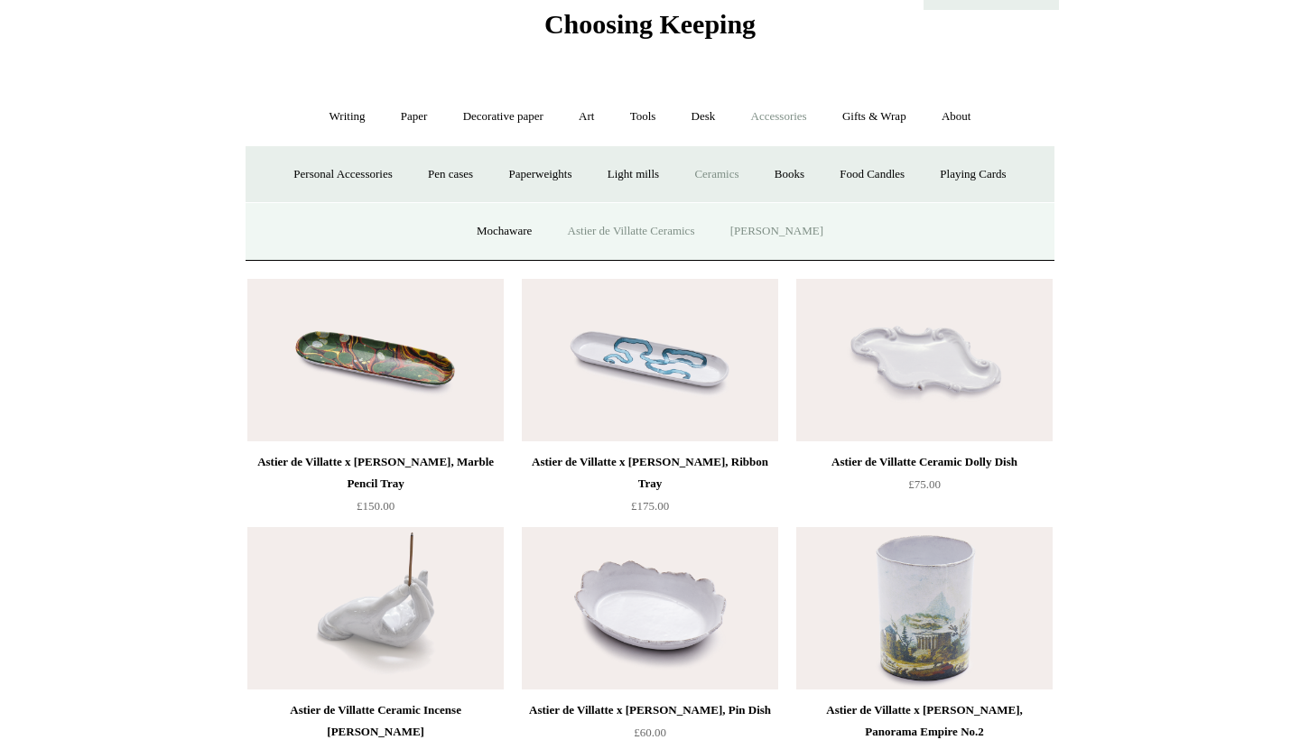
click at [749, 227] on link "[PERSON_NAME]" at bounding box center [776, 232] width 125 height 48
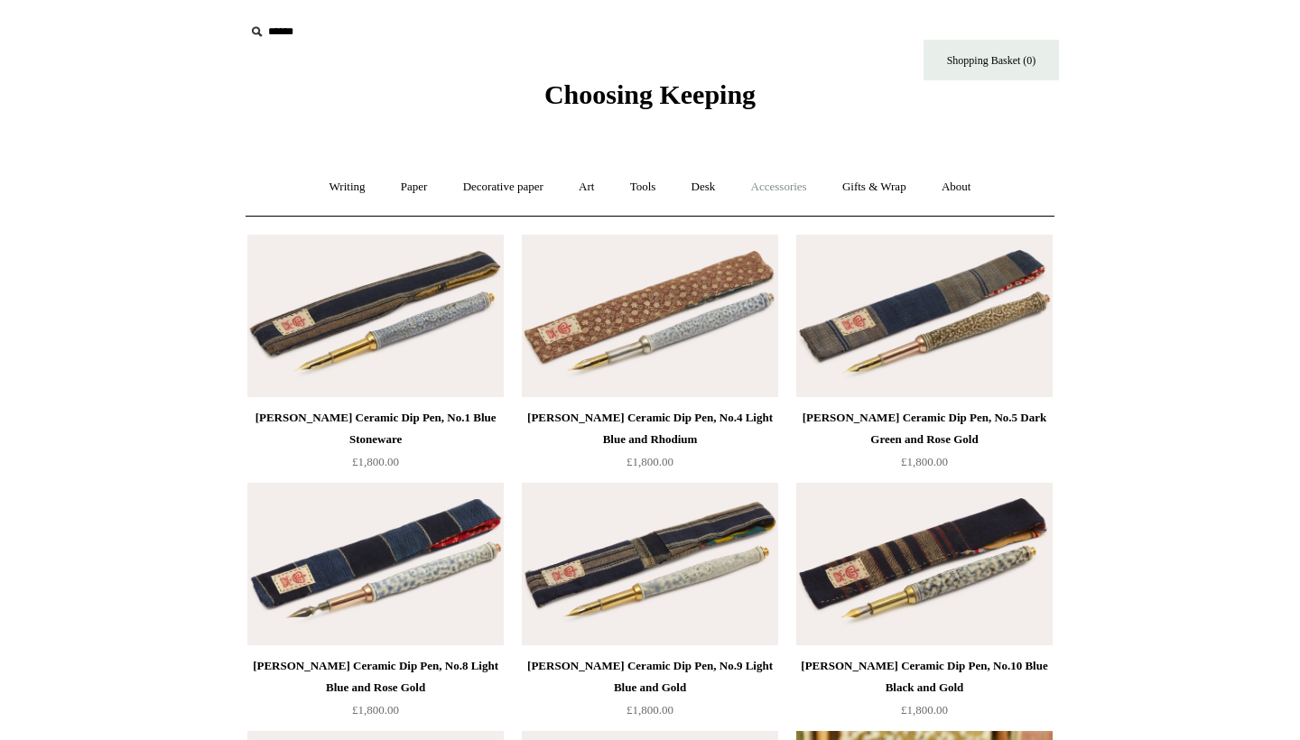
click at [778, 184] on link "Accessories +" at bounding box center [779, 187] width 88 height 48
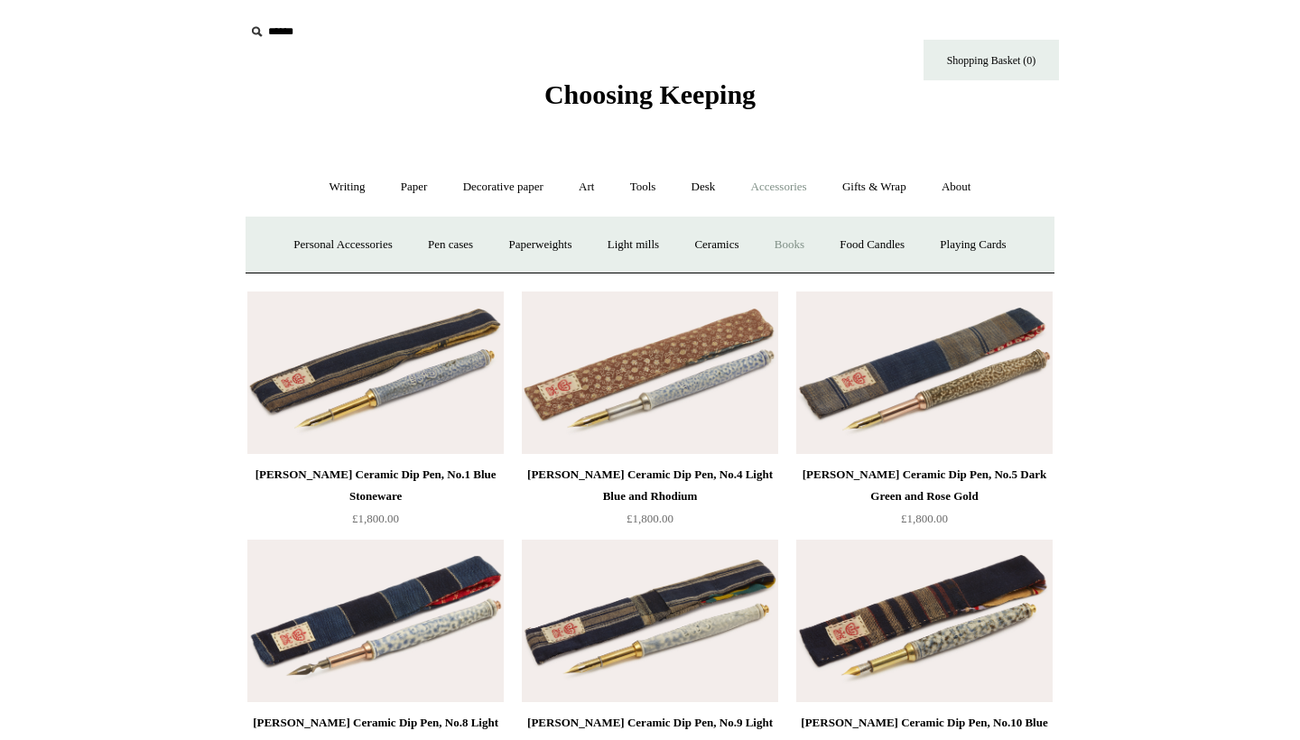
click at [789, 242] on link "Books" at bounding box center [789, 245] width 62 height 48
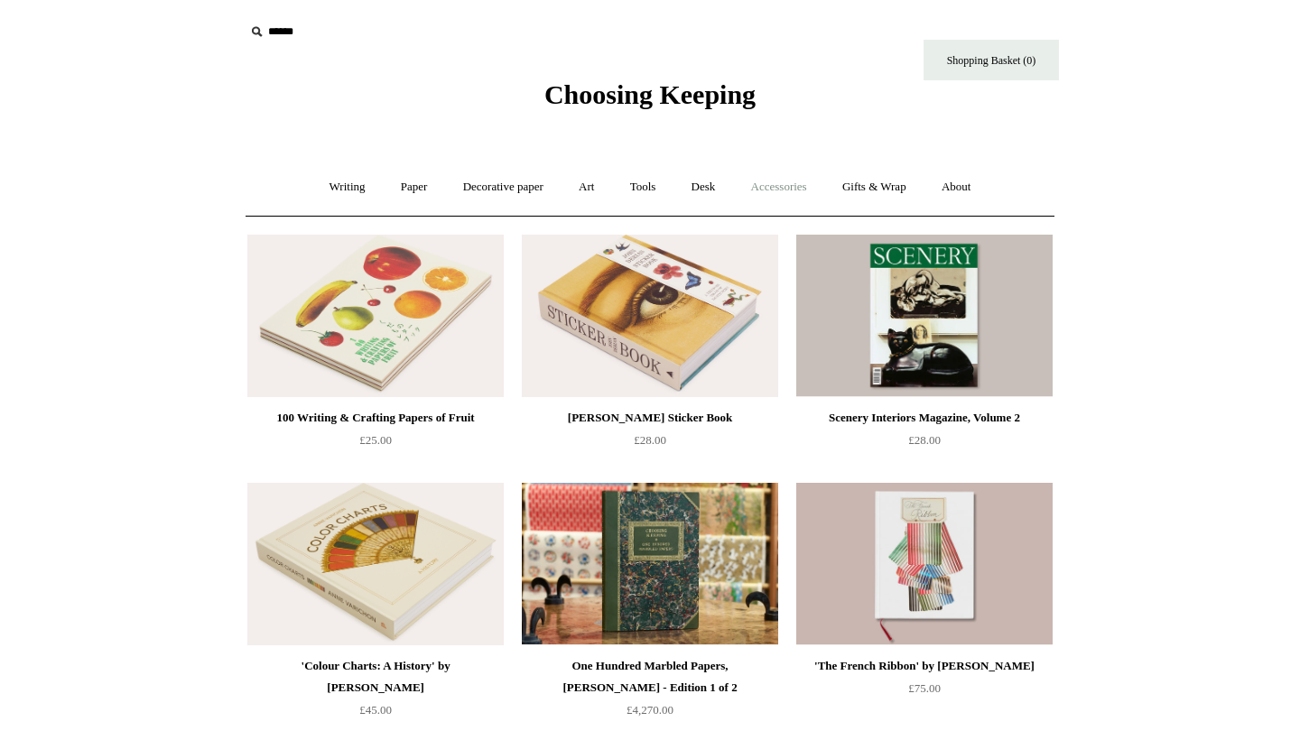
click at [785, 182] on link "Accessories +" at bounding box center [779, 187] width 88 height 48
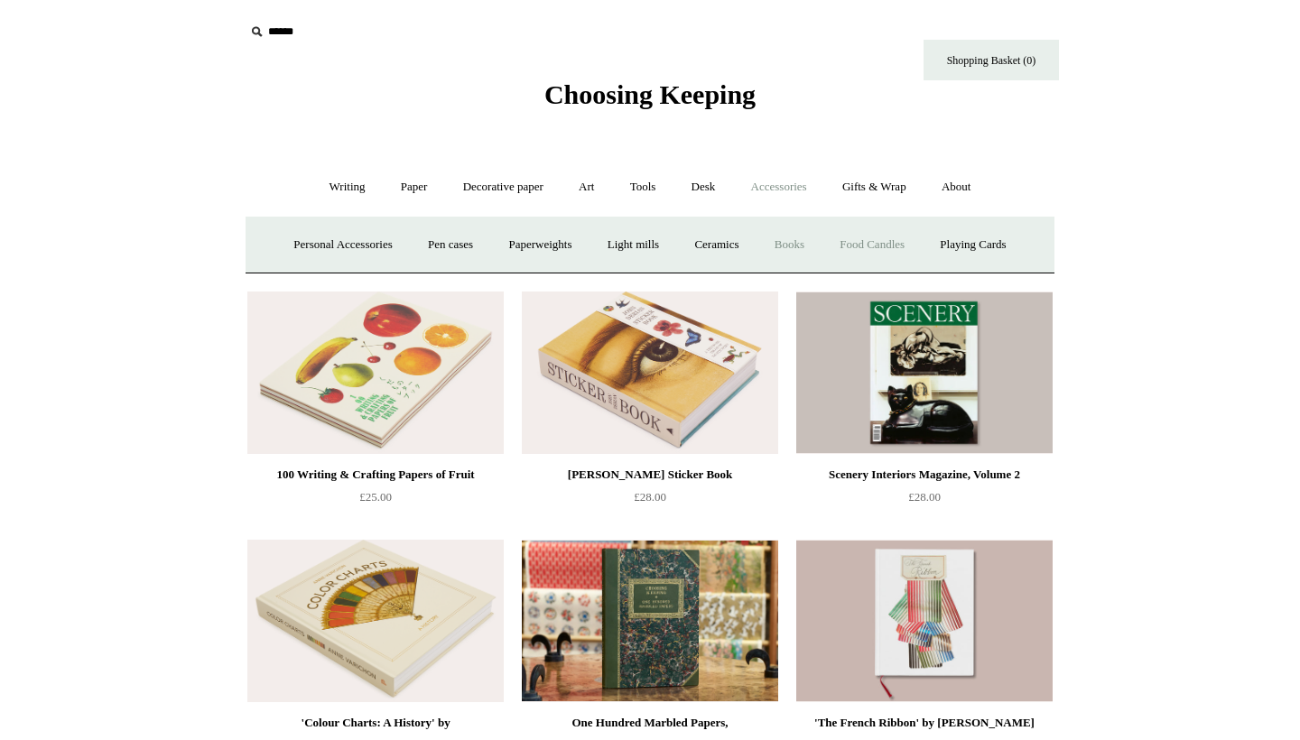
click at [855, 237] on link "Food Candles" at bounding box center [872, 245] width 98 height 48
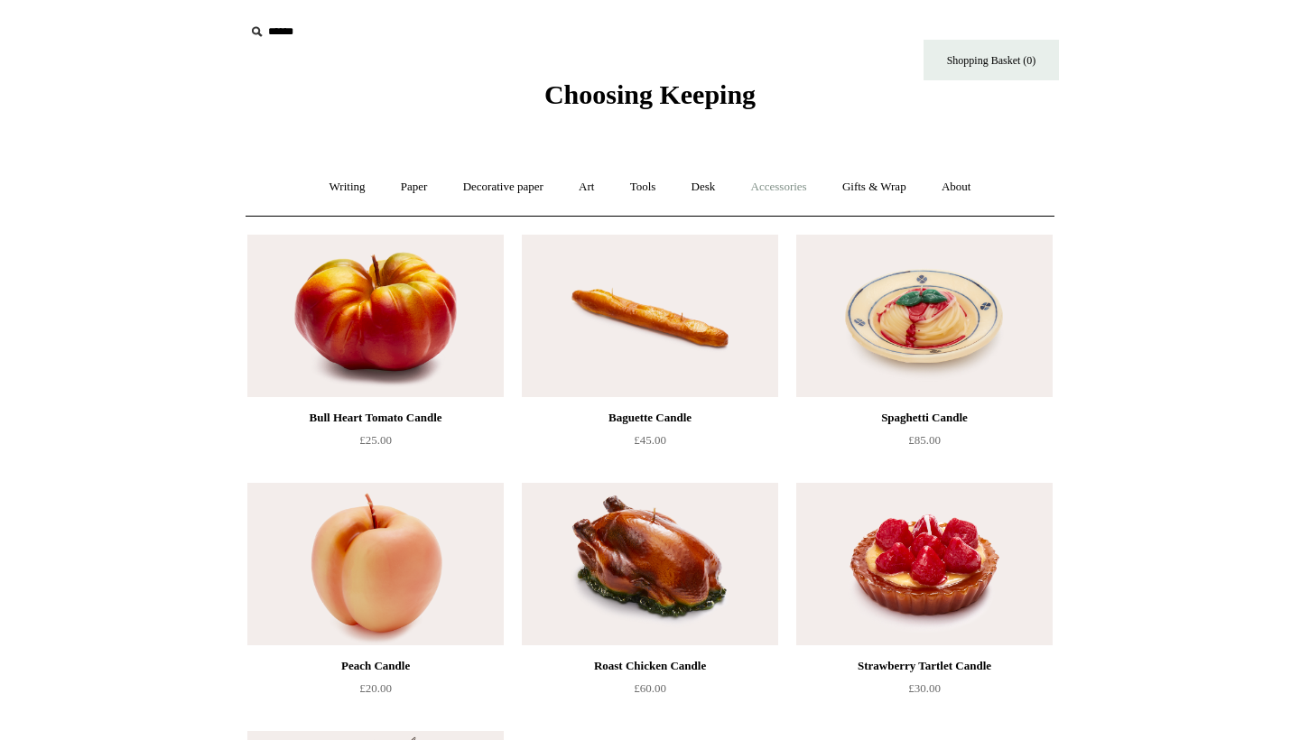
click at [793, 187] on link "Accessories +" at bounding box center [779, 187] width 88 height 48
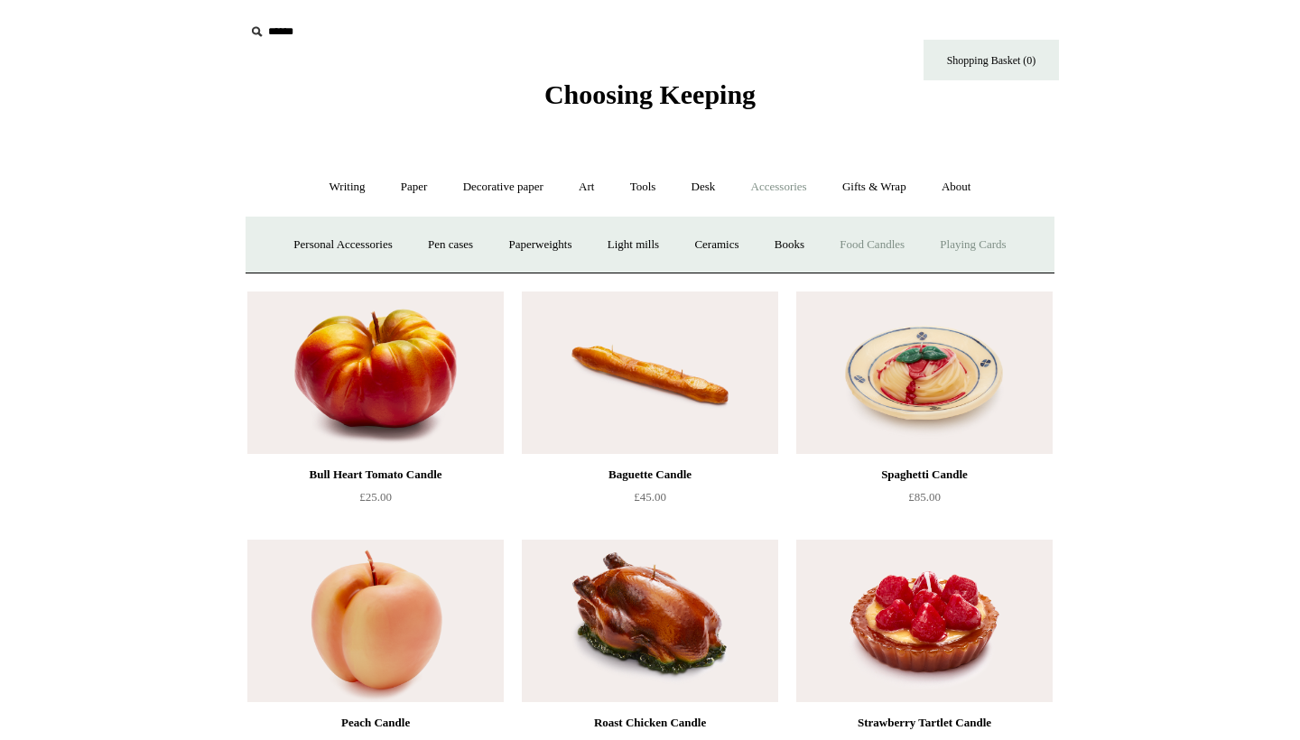
click at [972, 252] on link "Playing Cards" at bounding box center [973, 245] width 98 height 48
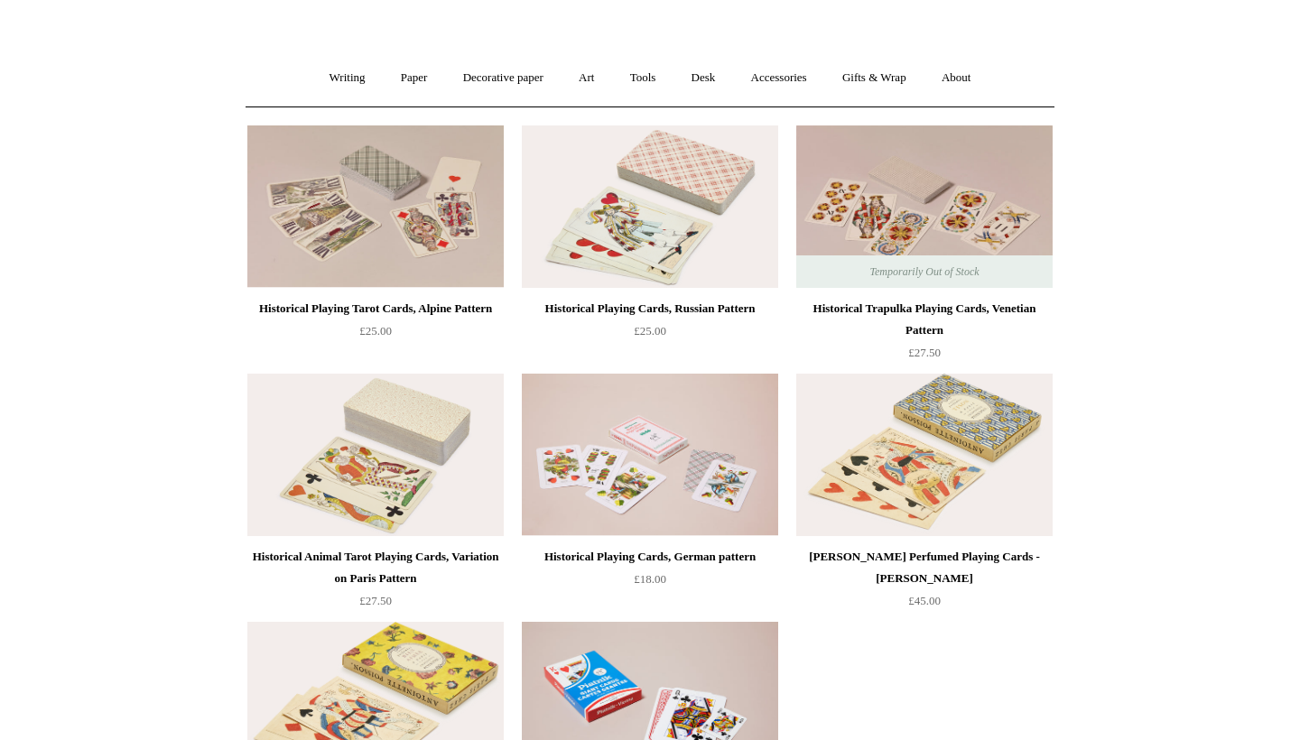
scroll to position [98, 0]
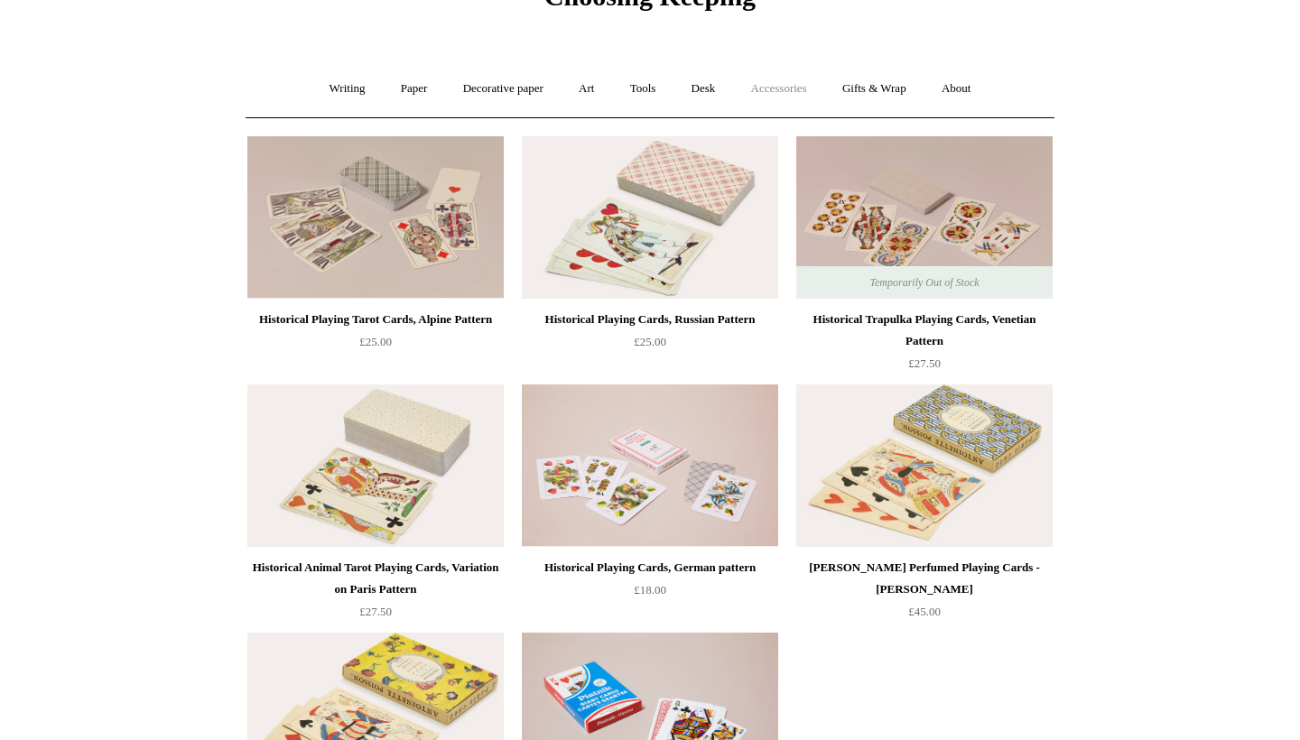
click at [791, 84] on link "Accessories +" at bounding box center [779, 89] width 88 height 48
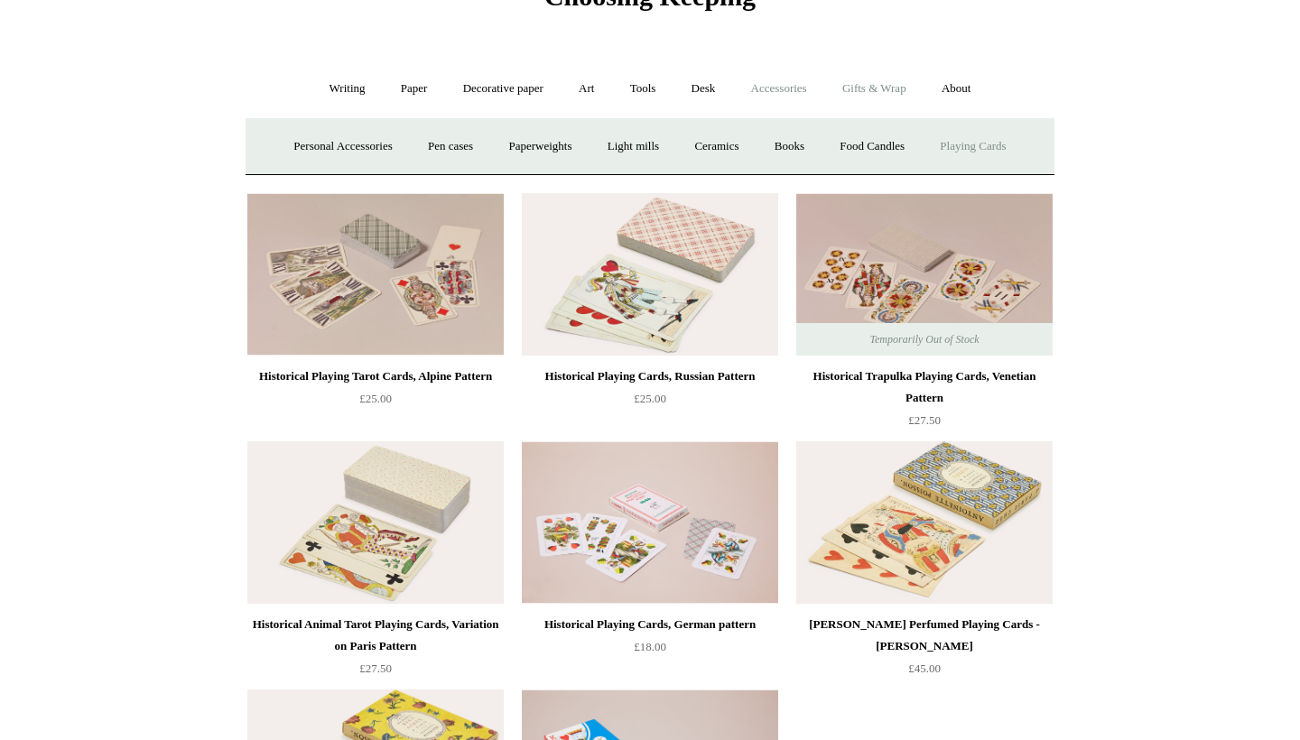
click at [906, 91] on link "Gifts & Wrap +" at bounding box center [874, 89] width 97 height 48
click at [336, 151] on link "Greeting cards +" at bounding box center [333, 147] width 101 height 48
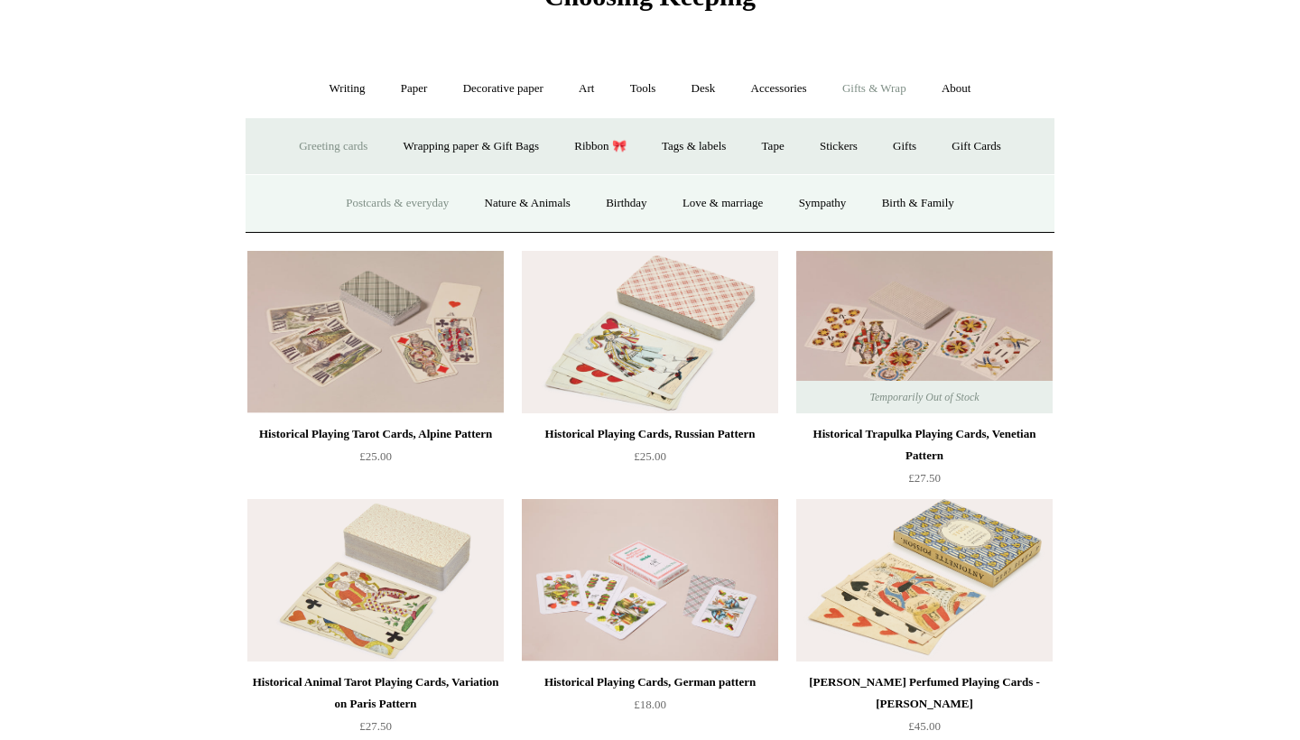
click at [383, 193] on link "Postcards & everyday" at bounding box center [397, 204] width 135 height 48
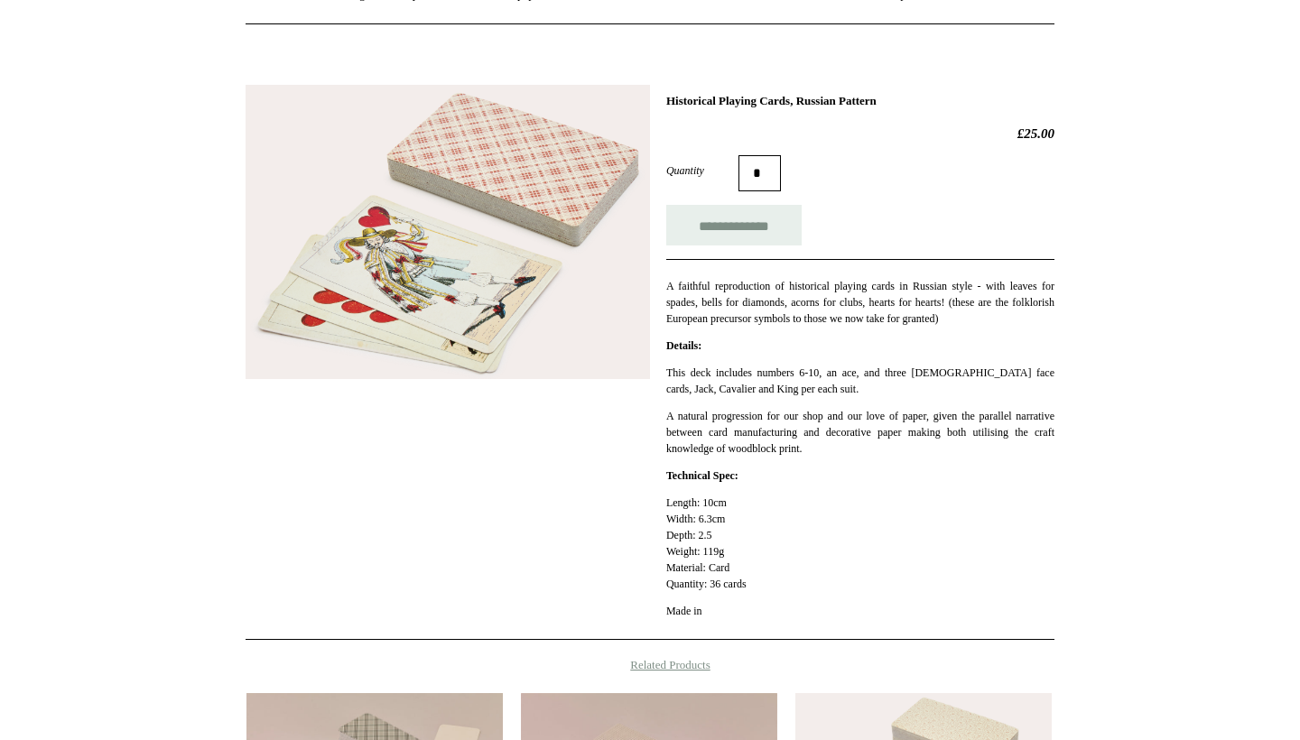
scroll to position [127, 0]
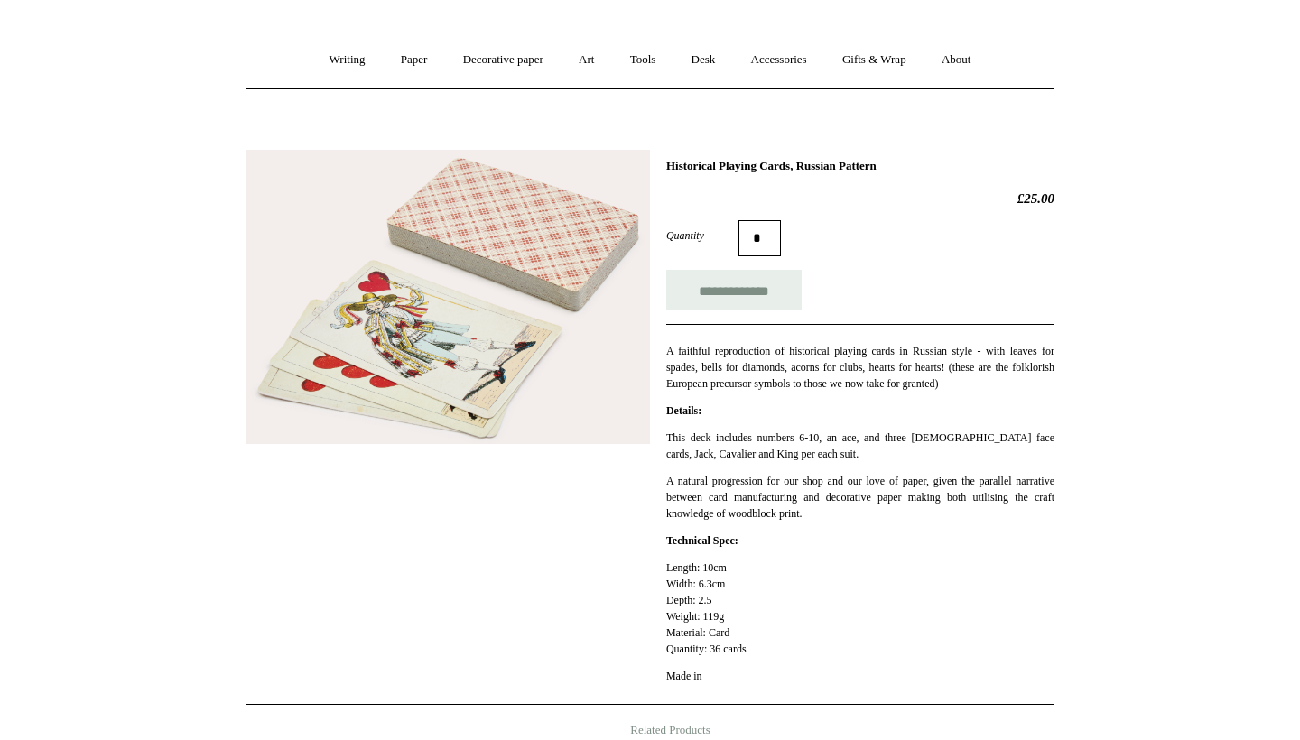
click at [420, 395] on img at bounding box center [448, 297] width 404 height 295
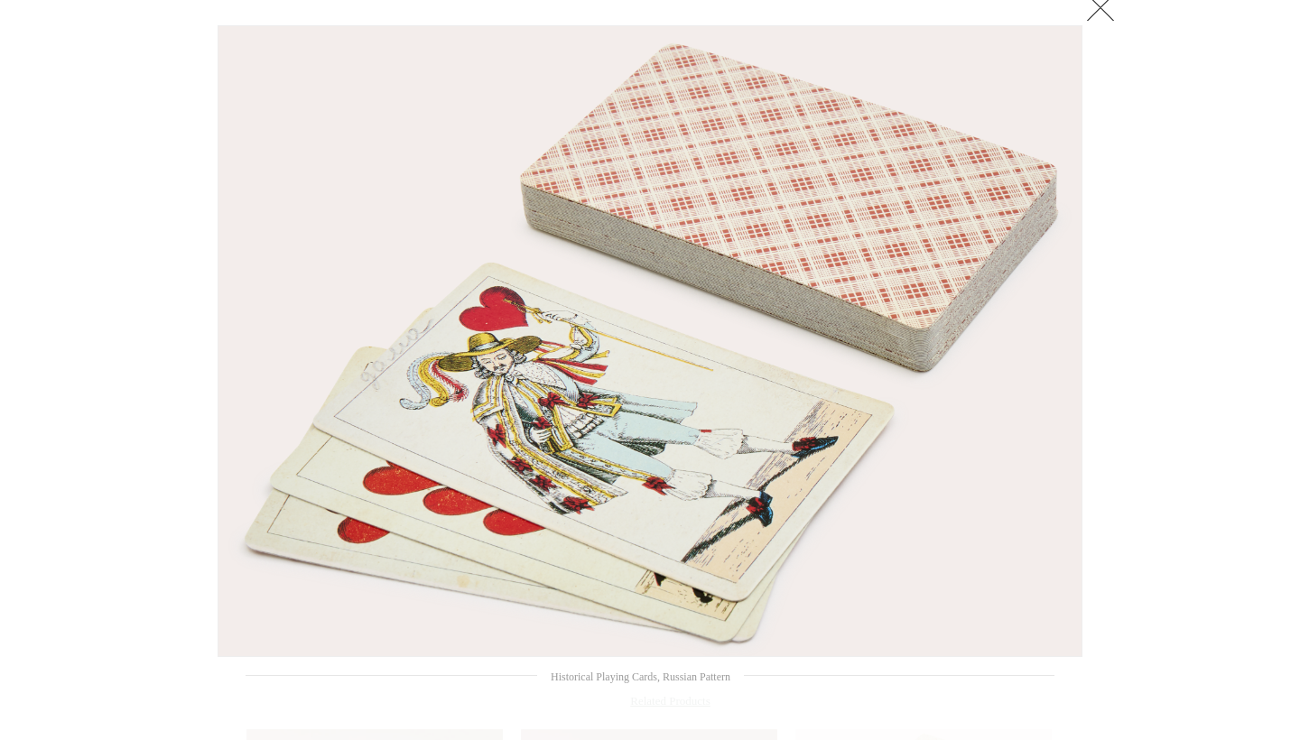
scroll to position [153, 0]
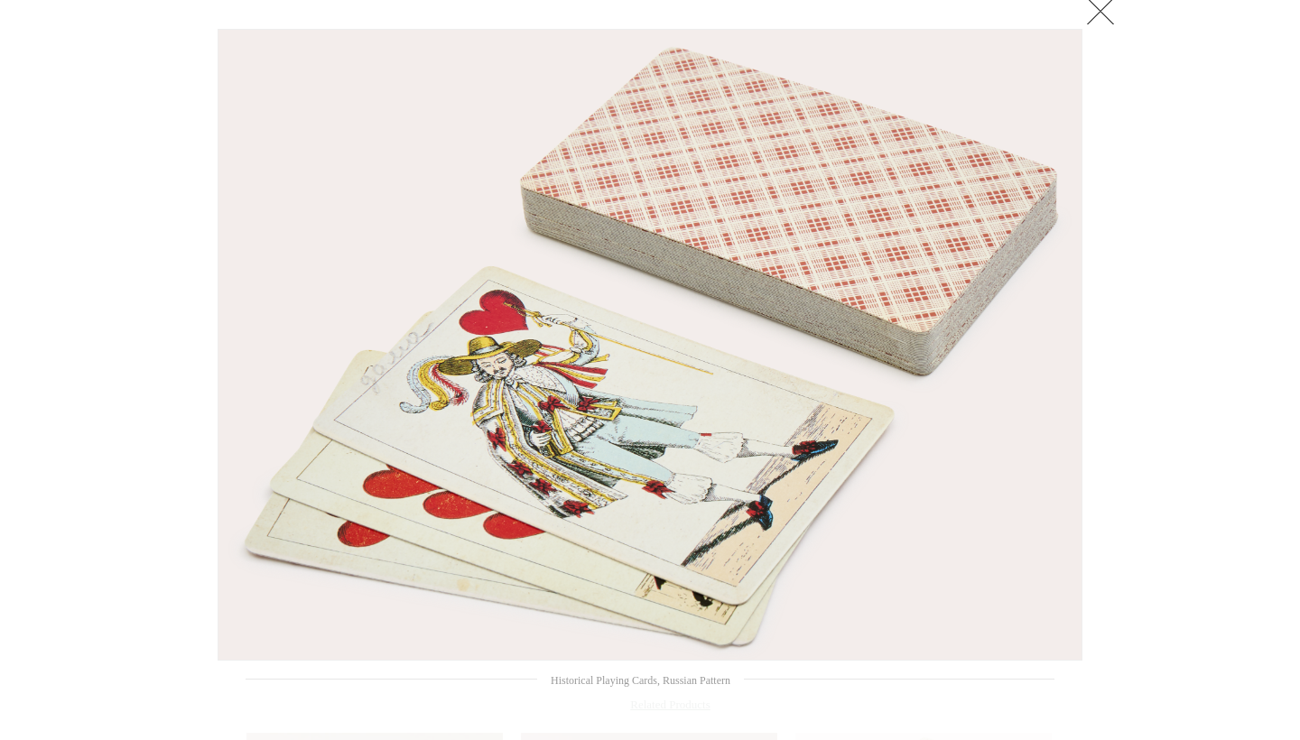
click at [1116, 498] on div at bounding box center [650, 550] width 1300 height 1407
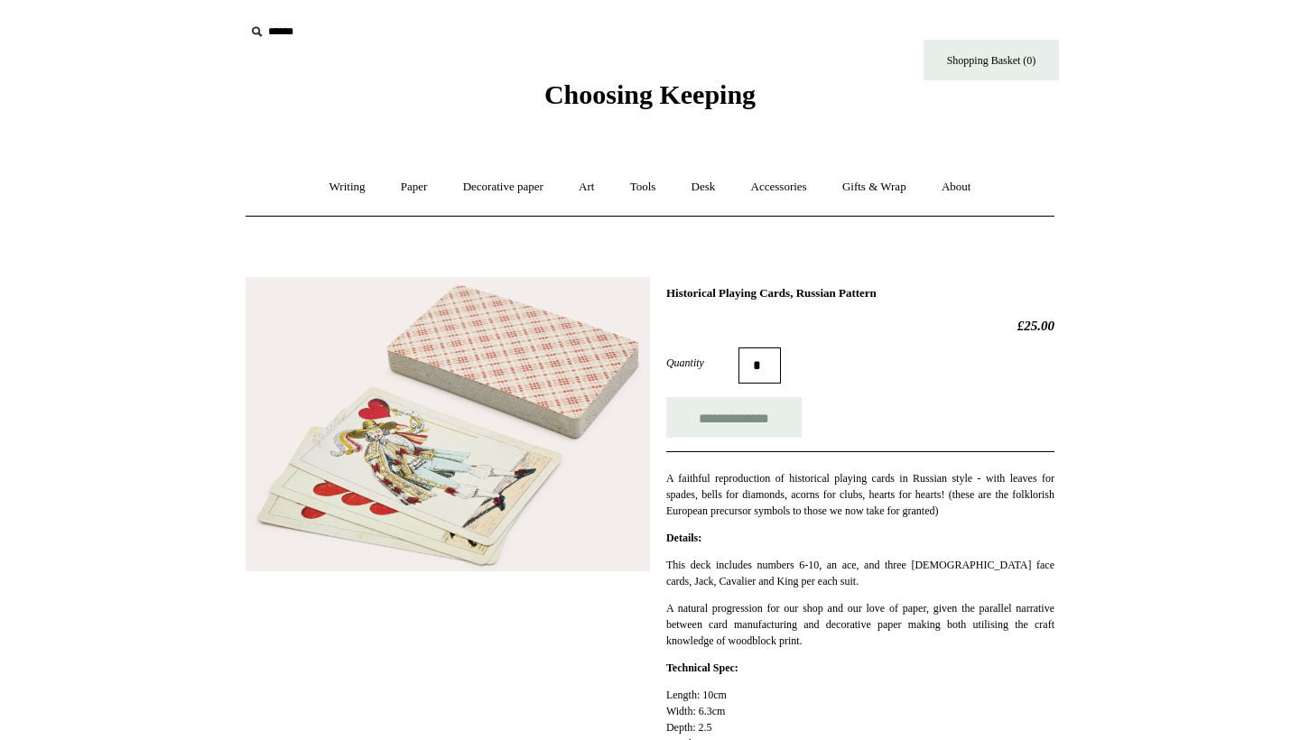
scroll to position [0, 0]
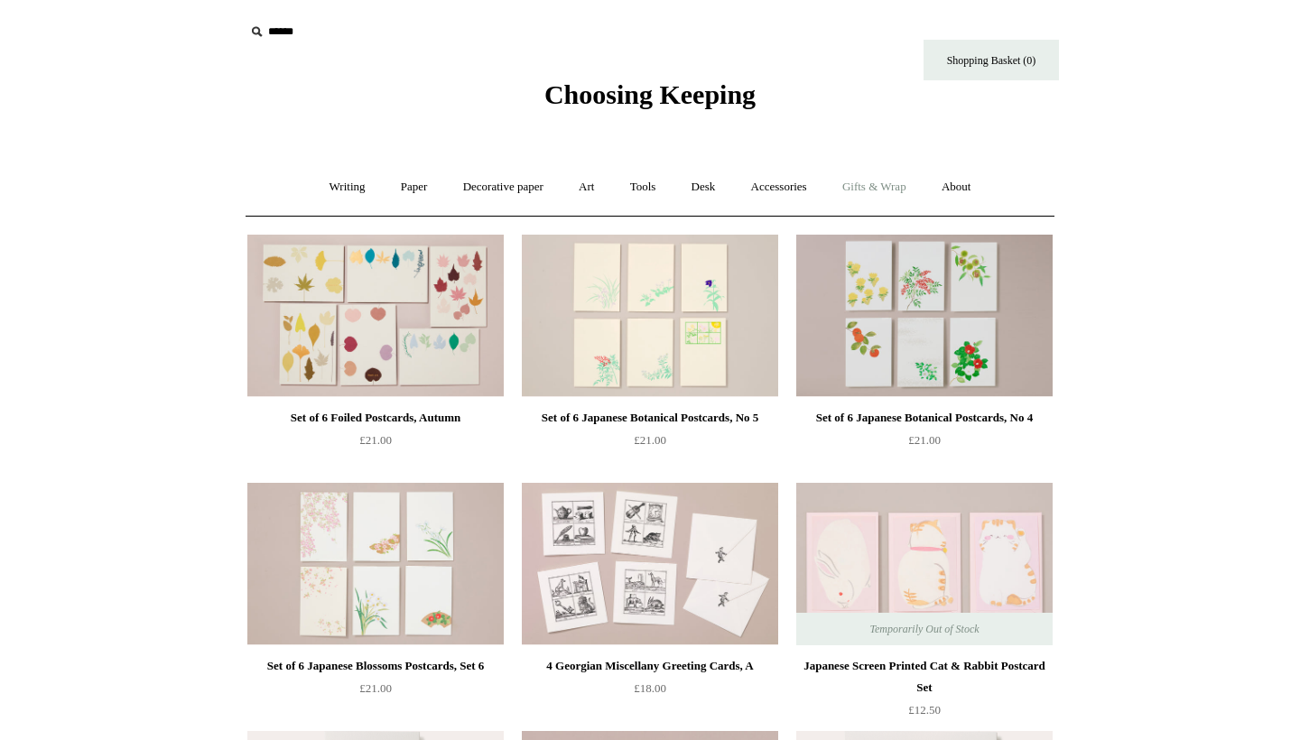
click at [871, 177] on link "Gifts & Wrap +" at bounding box center [874, 187] width 97 height 48
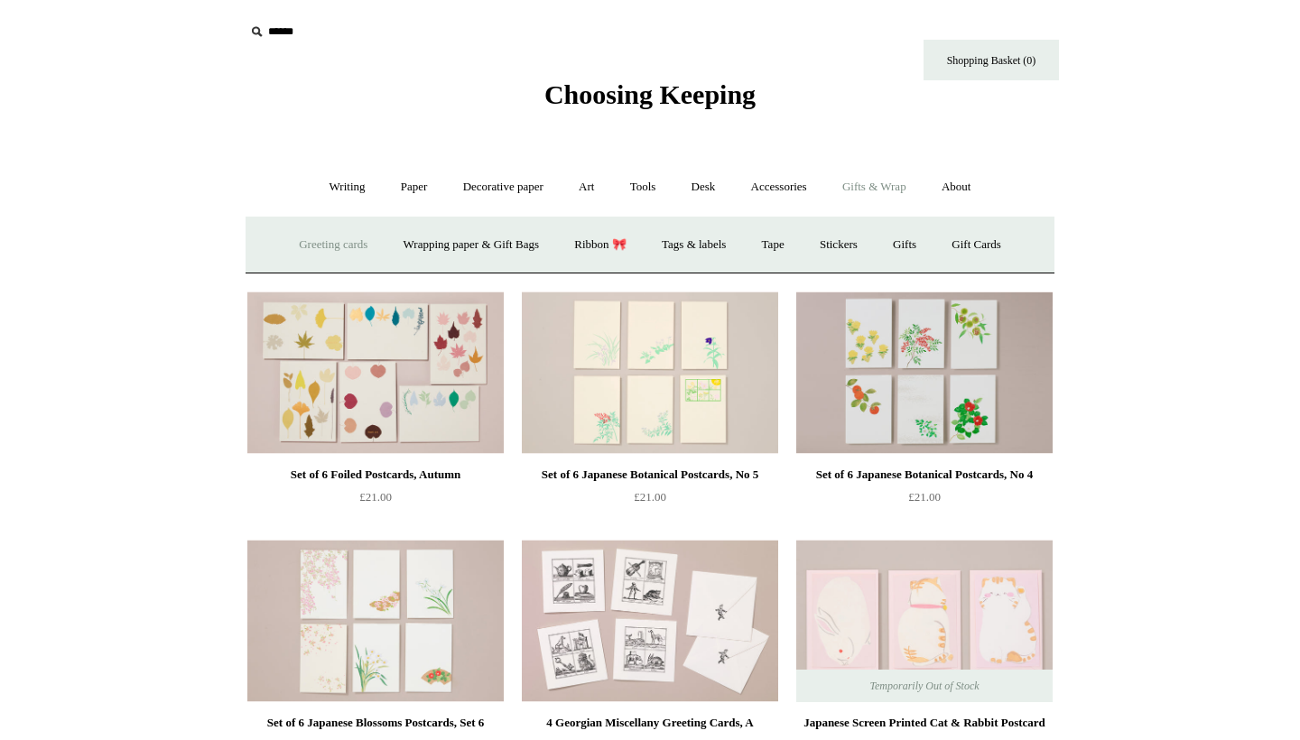
click at [342, 233] on link "Greeting cards +" at bounding box center [333, 245] width 101 height 48
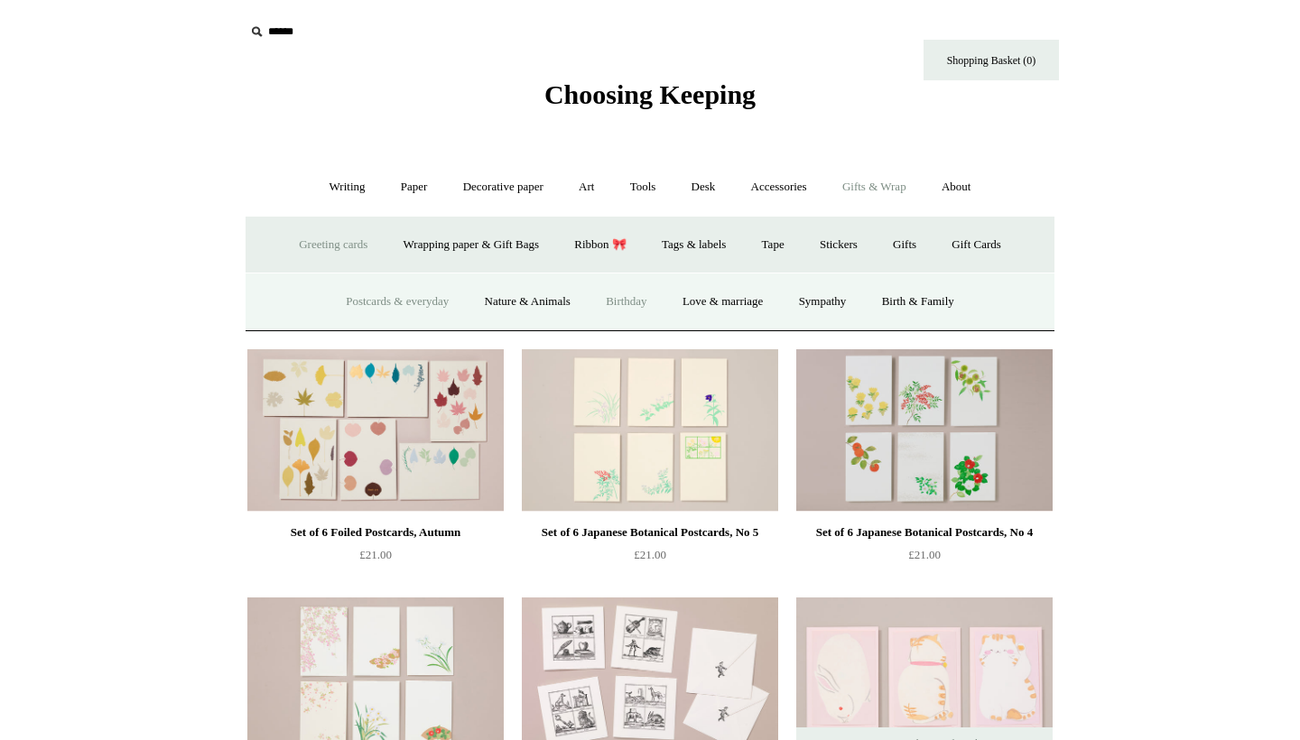
click at [614, 303] on link "Birthday" at bounding box center [627, 302] width 74 height 48
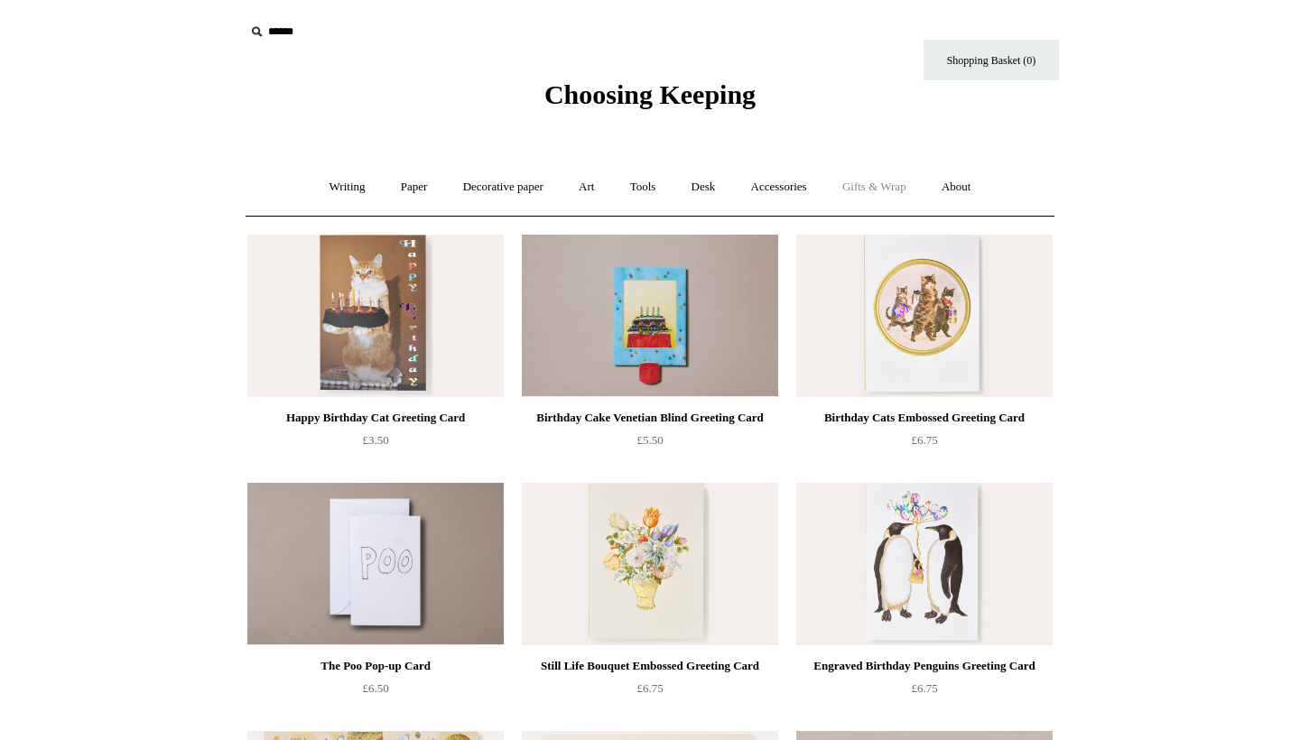
click at [860, 191] on link "Gifts & Wrap +" at bounding box center [874, 187] width 97 height 48
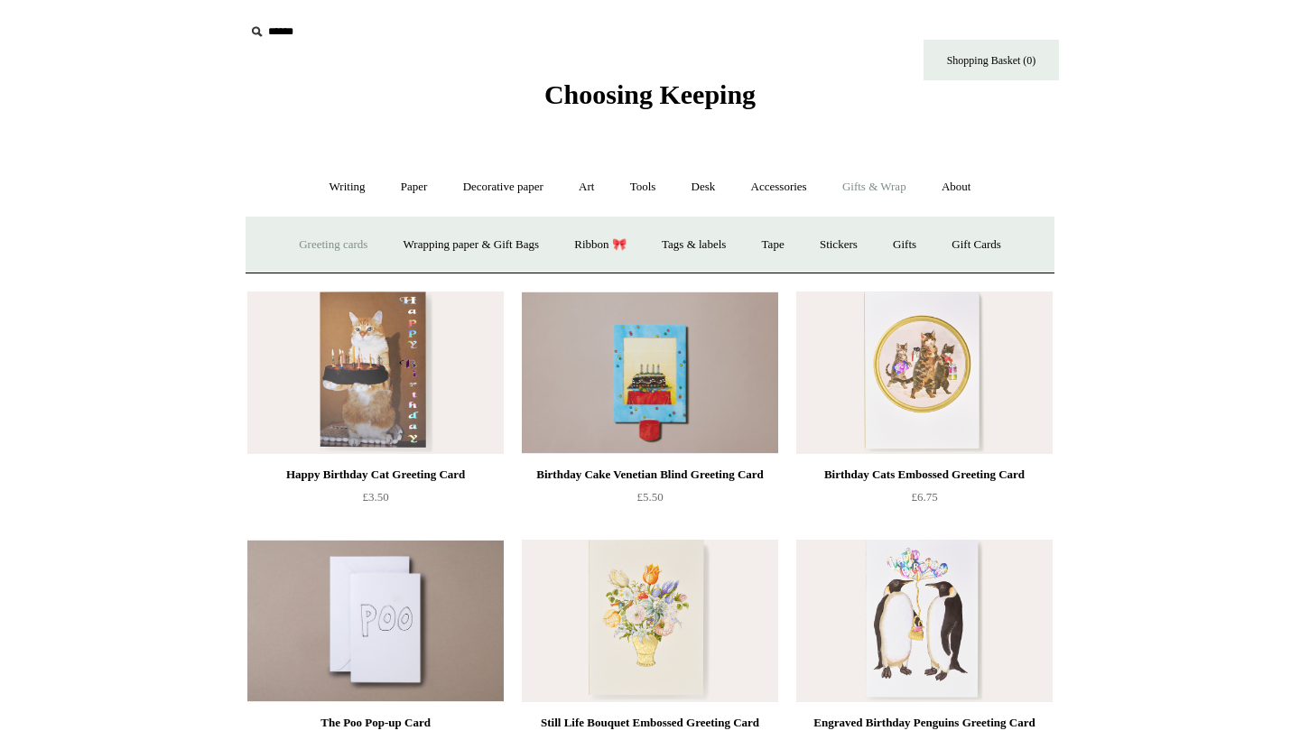
click at [335, 246] on link "Greeting cards +" at bounding box center [333, 245] width 101 height 48
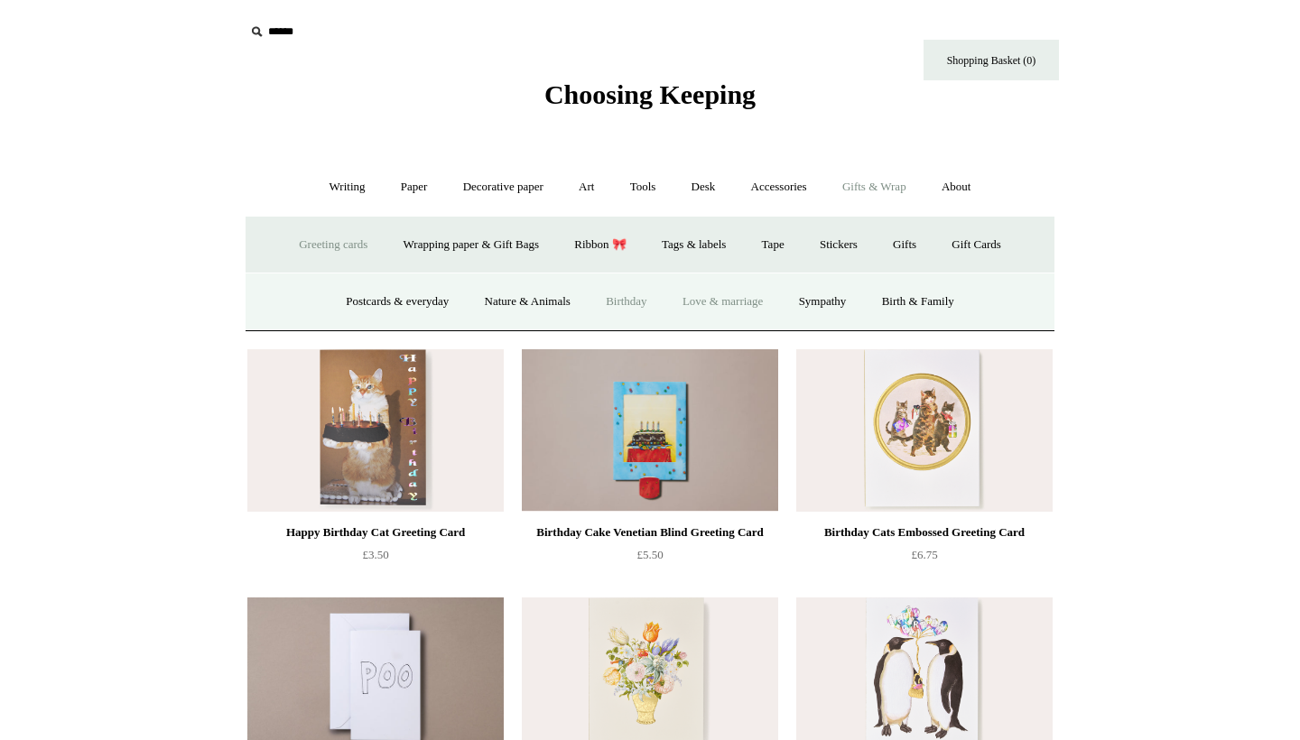
click at [702, 304] on link "Love & marriage" at bounding box center [723, 302] width 114 height 48
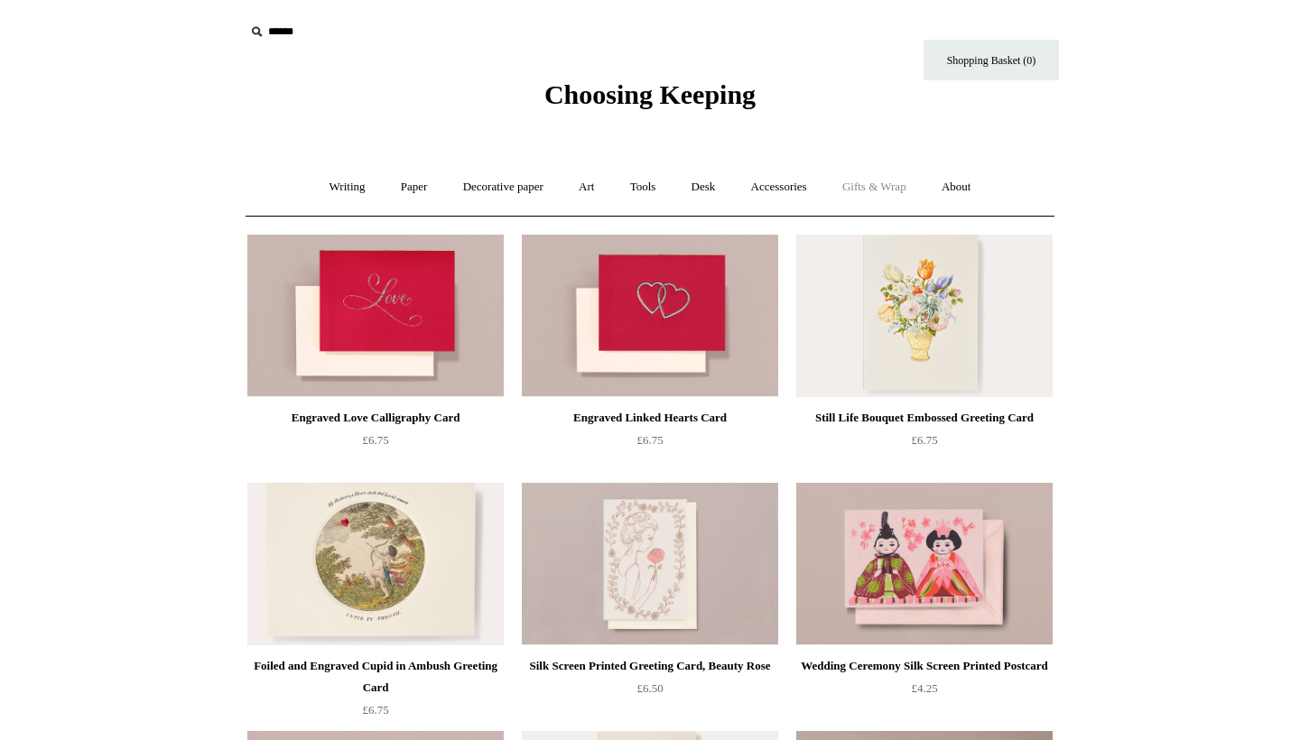
click at [878, 182] on link "Gifts & Wrap +" at bounding box center [874, 187] width 97 height 48
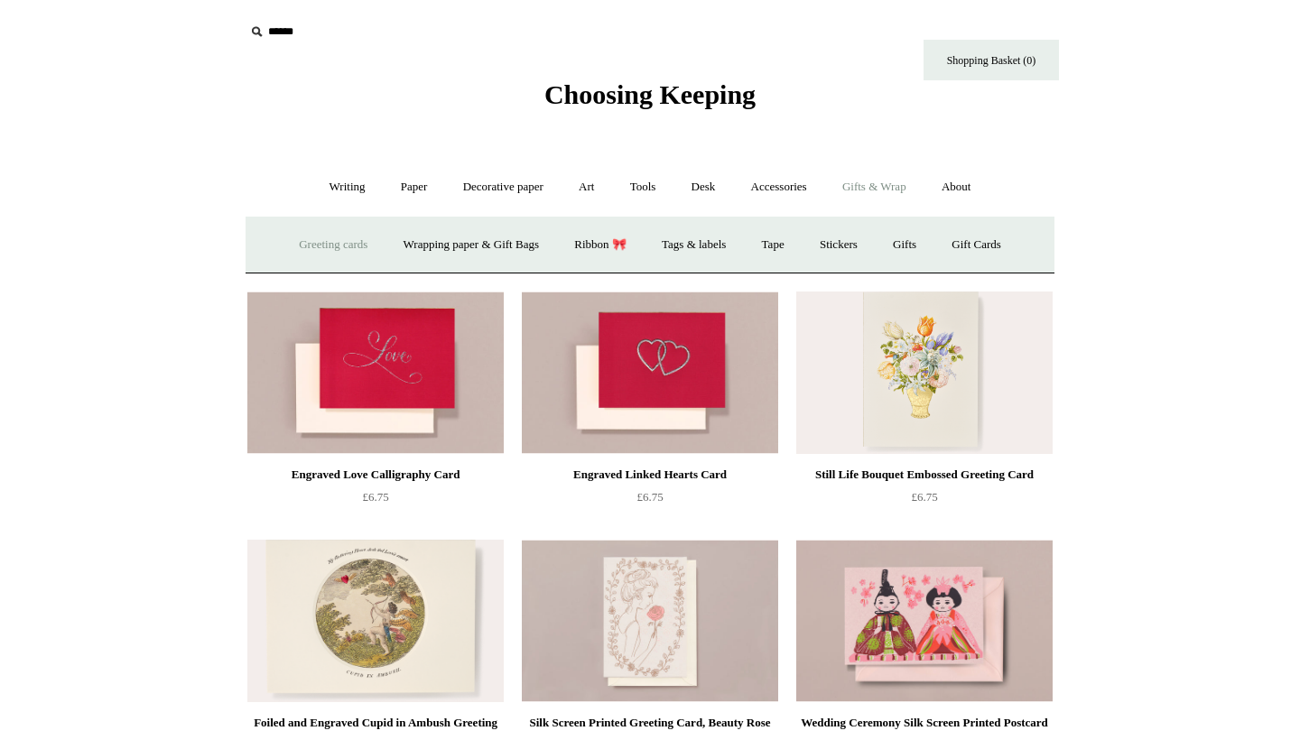
click at [346, 241] on link "Greeting cards +" at bounding box center [333, 245] width 101 height 48
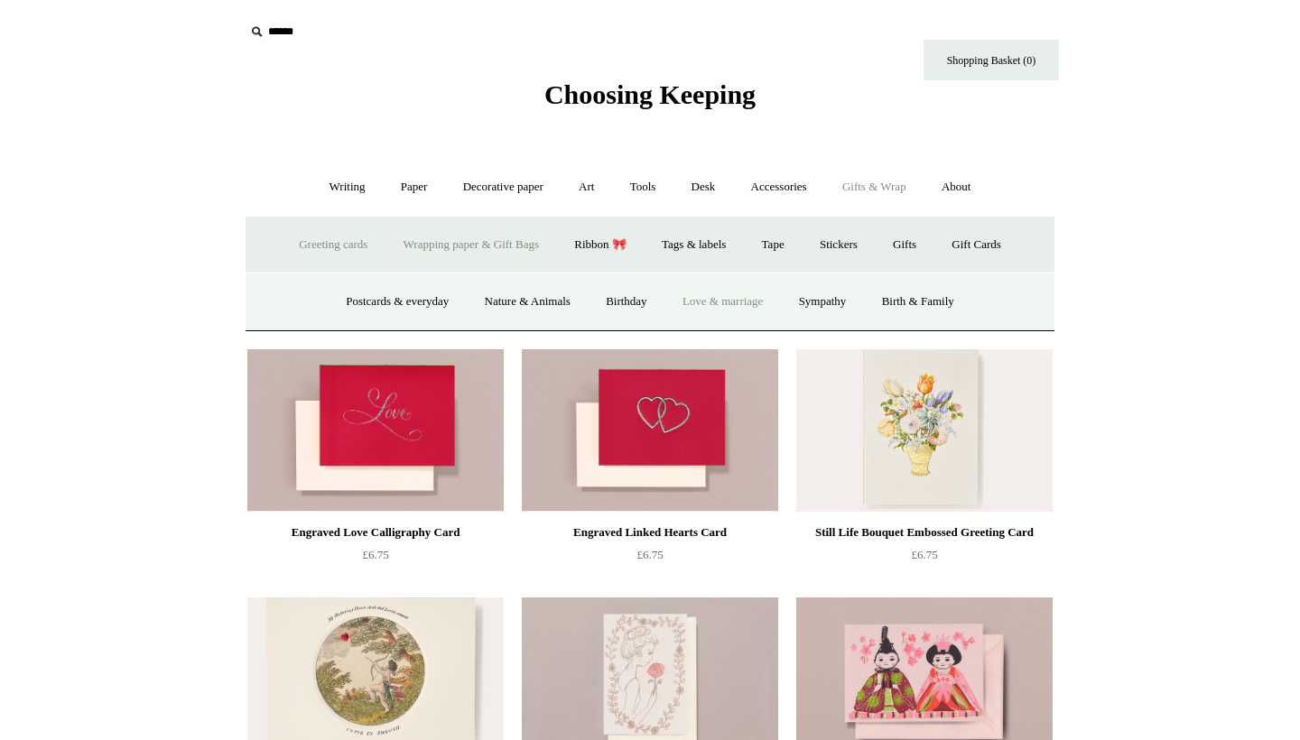
click at [534, 254] on link "Wrapping paper & Gift Bags" at bounding box center [471, 245] width 168 height 48
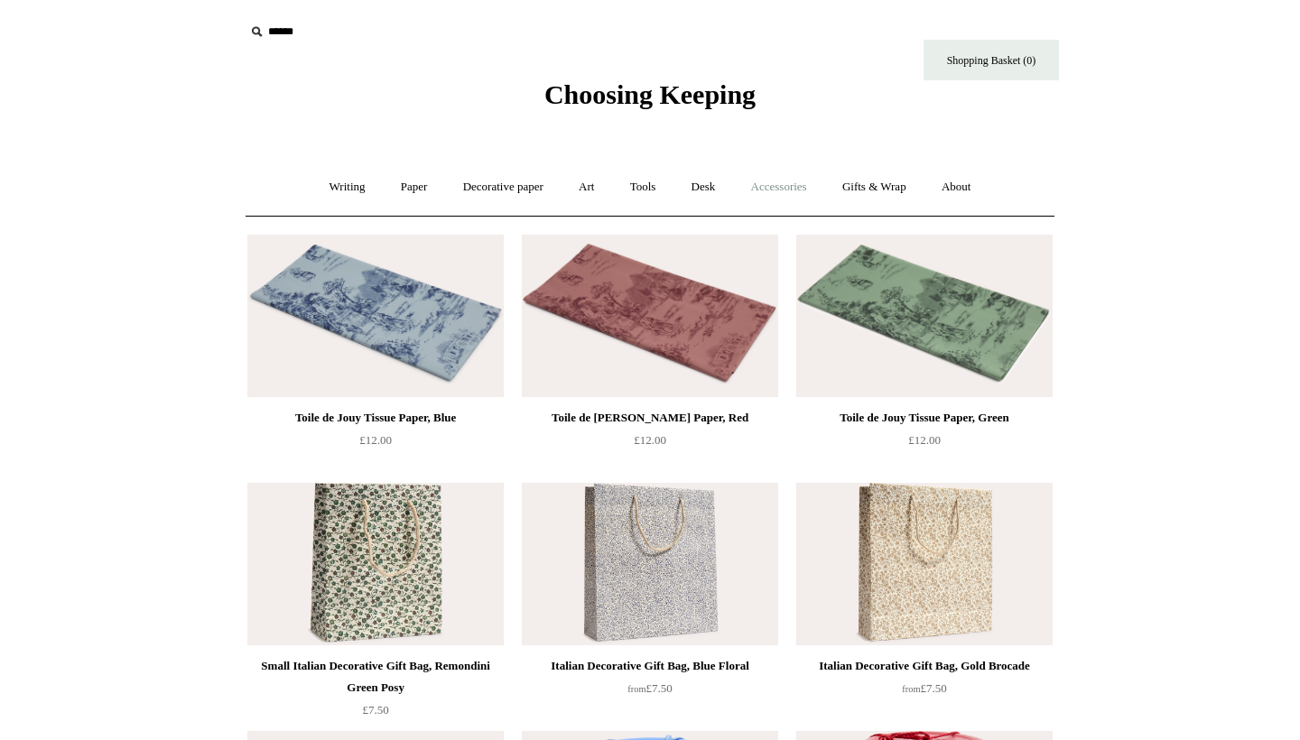
click at [794, 189] on link "Accessories +" at bounding box center [779, 187] width 88 height 48
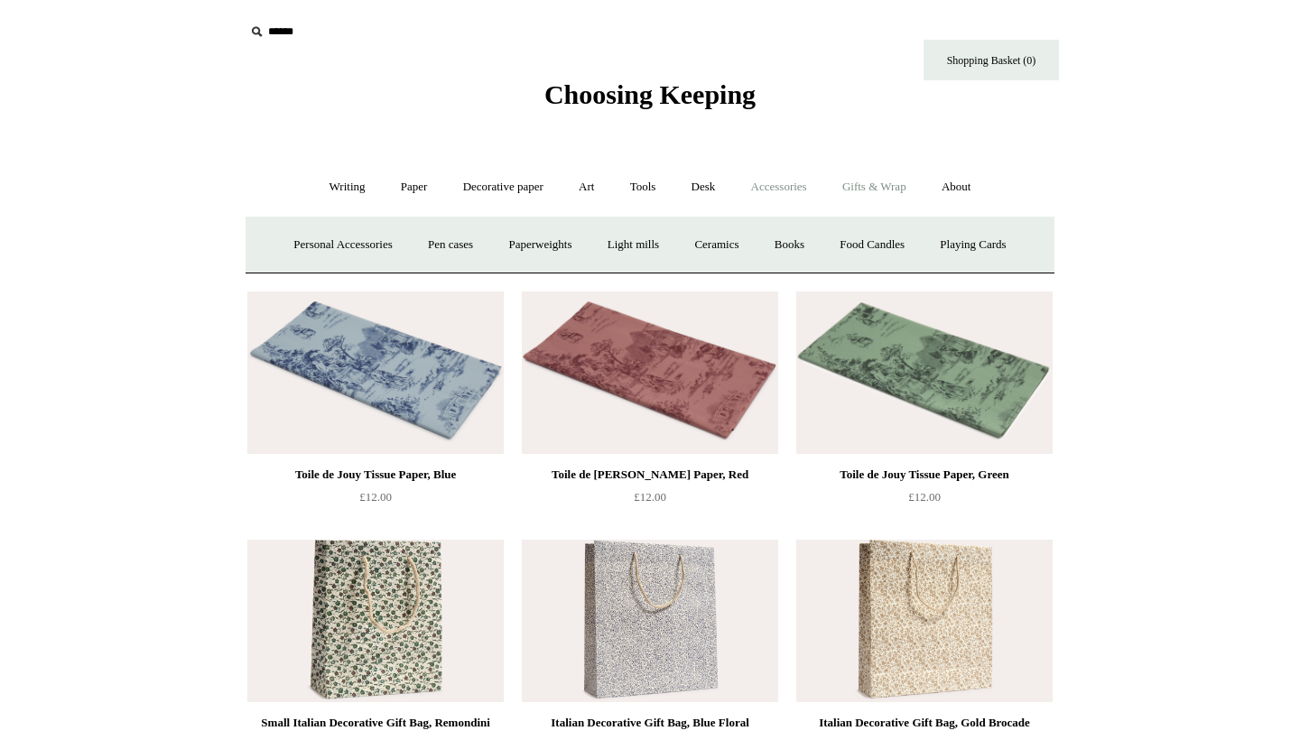
click at [885, 192] on link "Gifts & Wrap +" at bounding box center [874, 187] width 97 height 48
click at [612, 247] on link "Ribbon 🎀" at bounding box center [600, 245] width 85 height 48
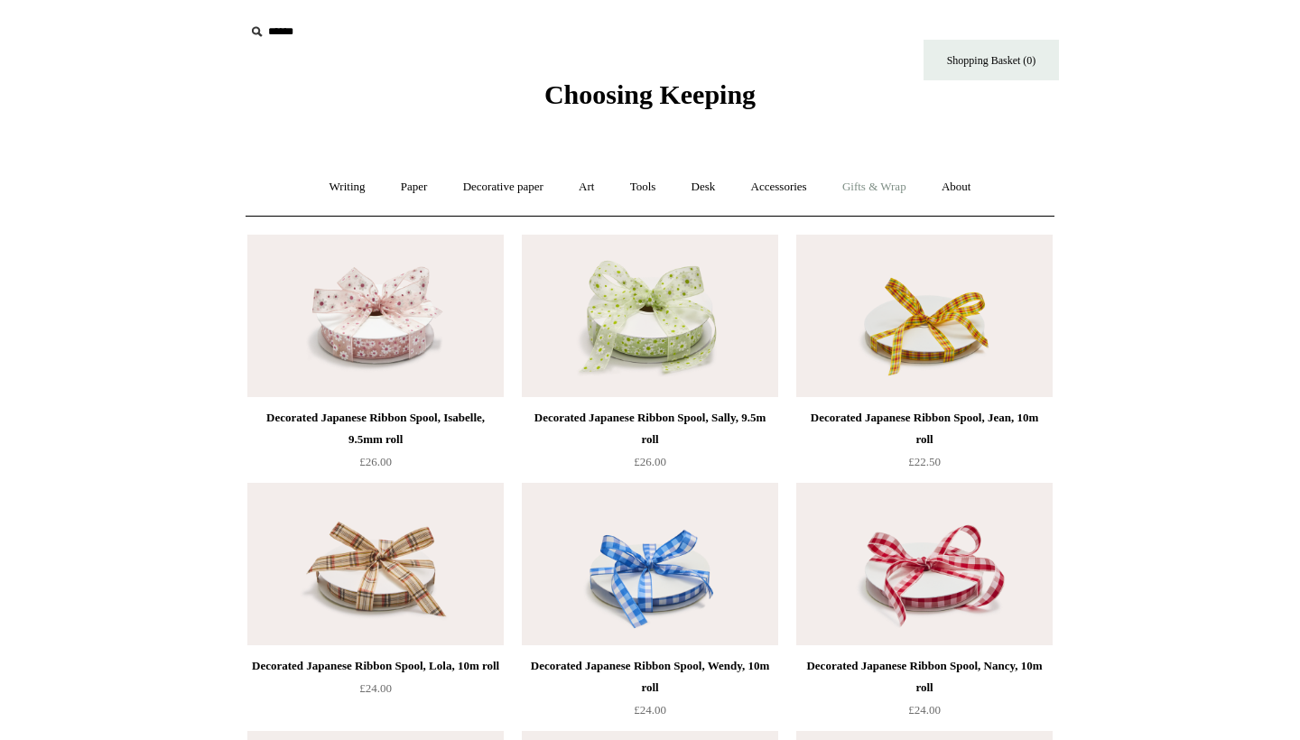
click at [845, 185] on link "Gifts & Wrap +" at bounding box center [874, 187] width 97 height 48
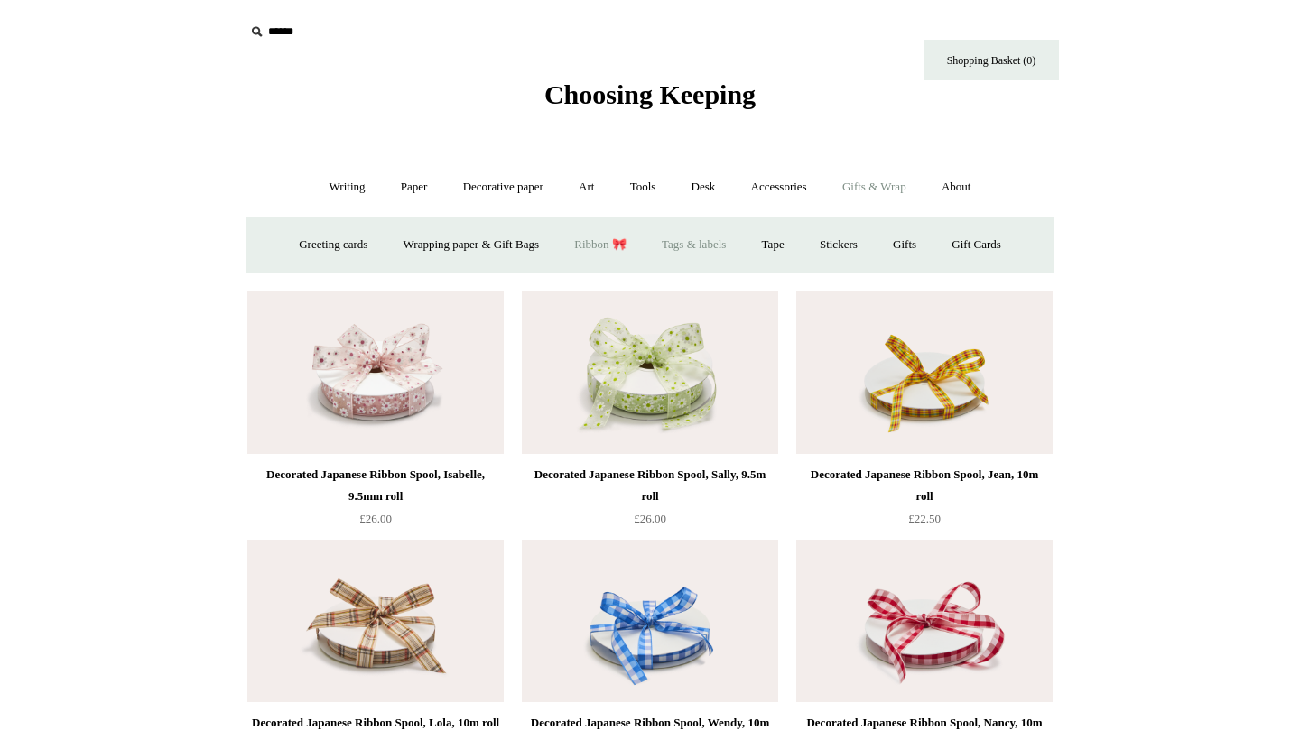
click at [711, 247] on link "Tags & labels" at bounding box center [694, 245] width 97 height 48
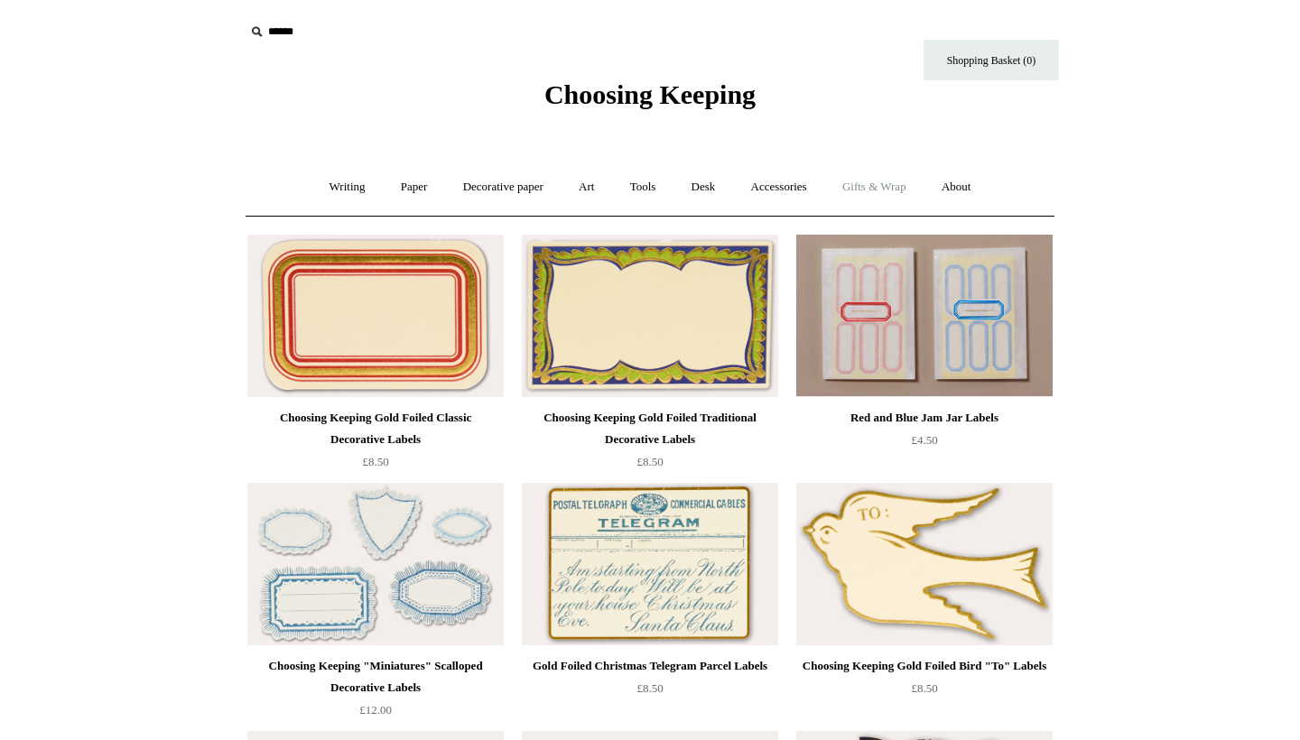
click at [872, 186] on link "Gifts & Wrap +" at bounding box center [874, 187] width 97 height 48
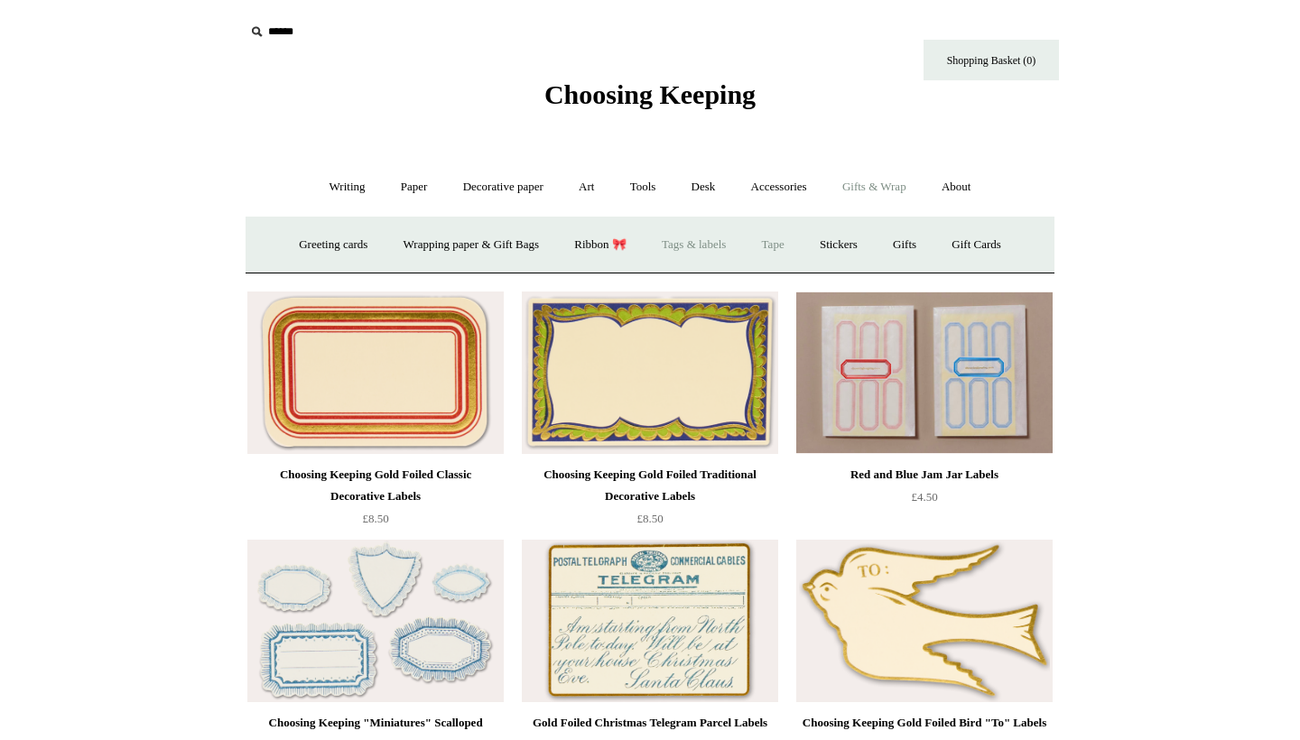
click at [785, 247] on link "Tape" at bounding box center [773, 245] width 55 height 48
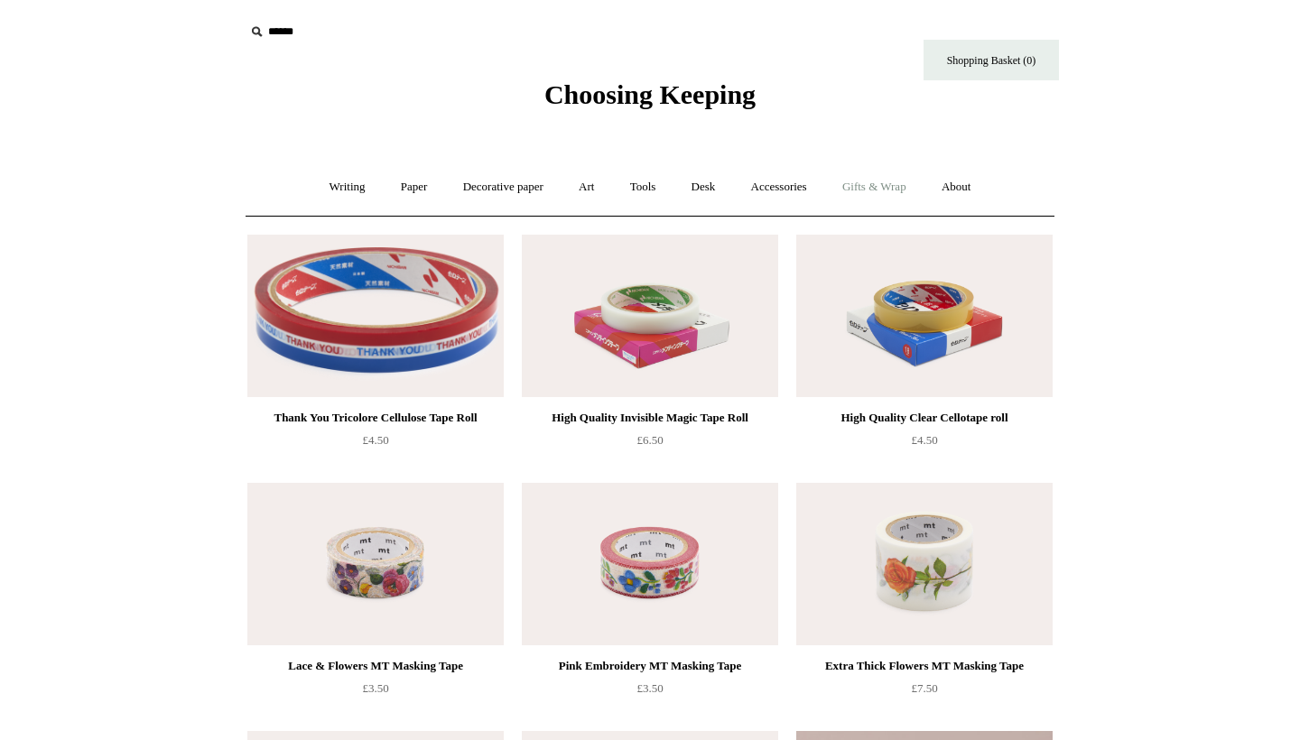
click at [868, 169] on link "Gifts & Wrap +" at bounding box center [874, 187] width 97 height 48
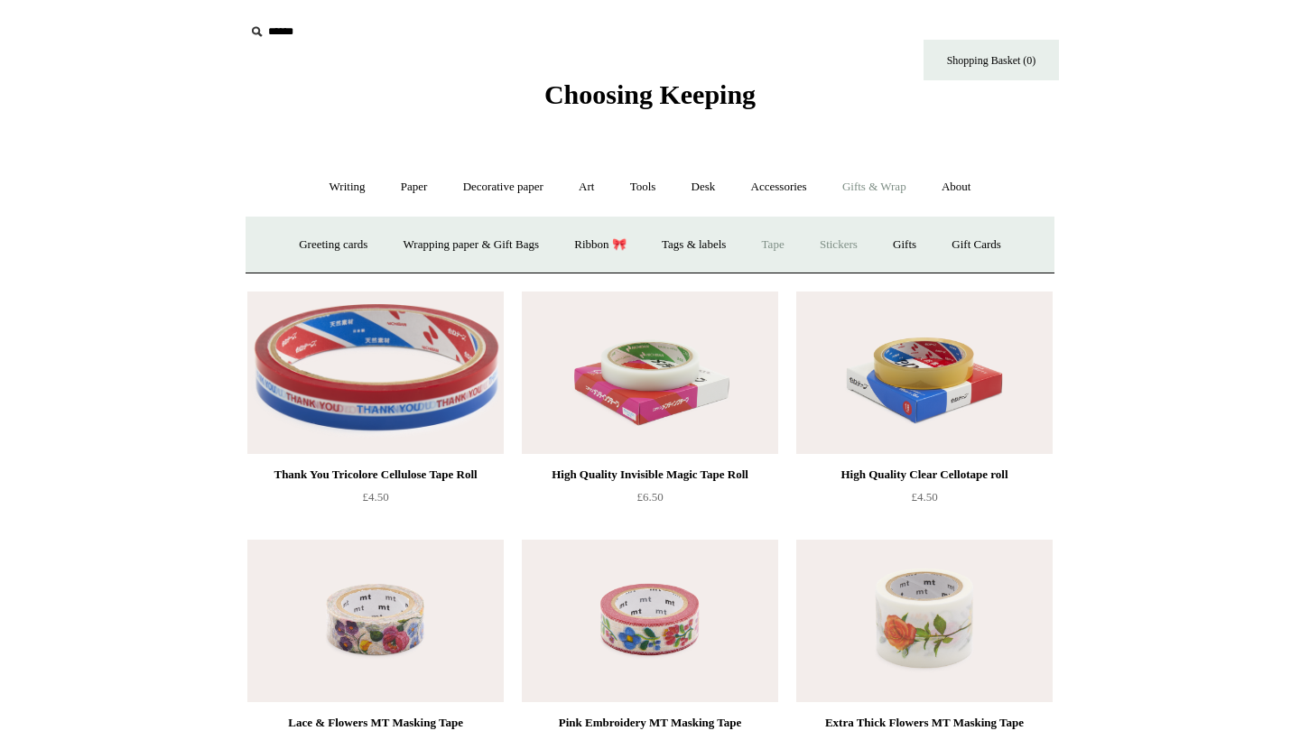
click at [865, 242] on link "Stickers" at bounding box center [839, 245] width 70 height 48
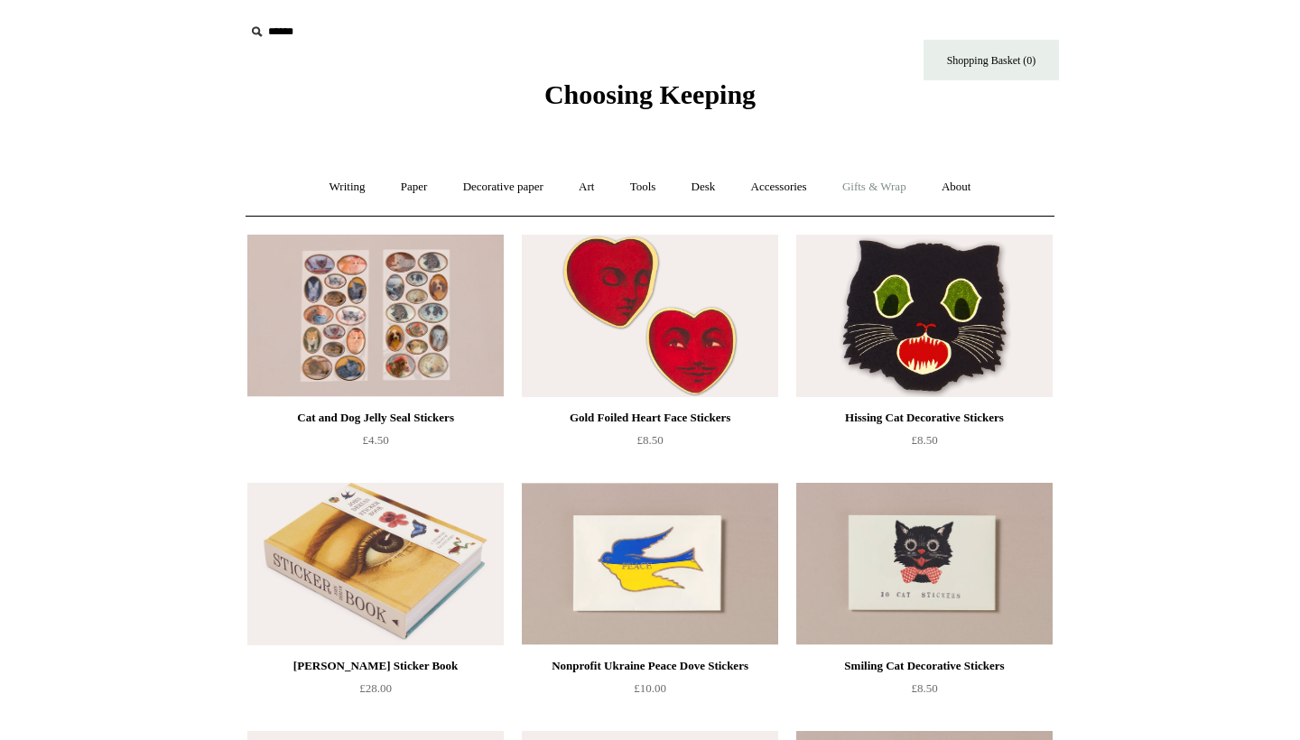
click at [903, 192] on link "Gifts & Wrap +" at bounding box center [874, 187] width 97 height 48
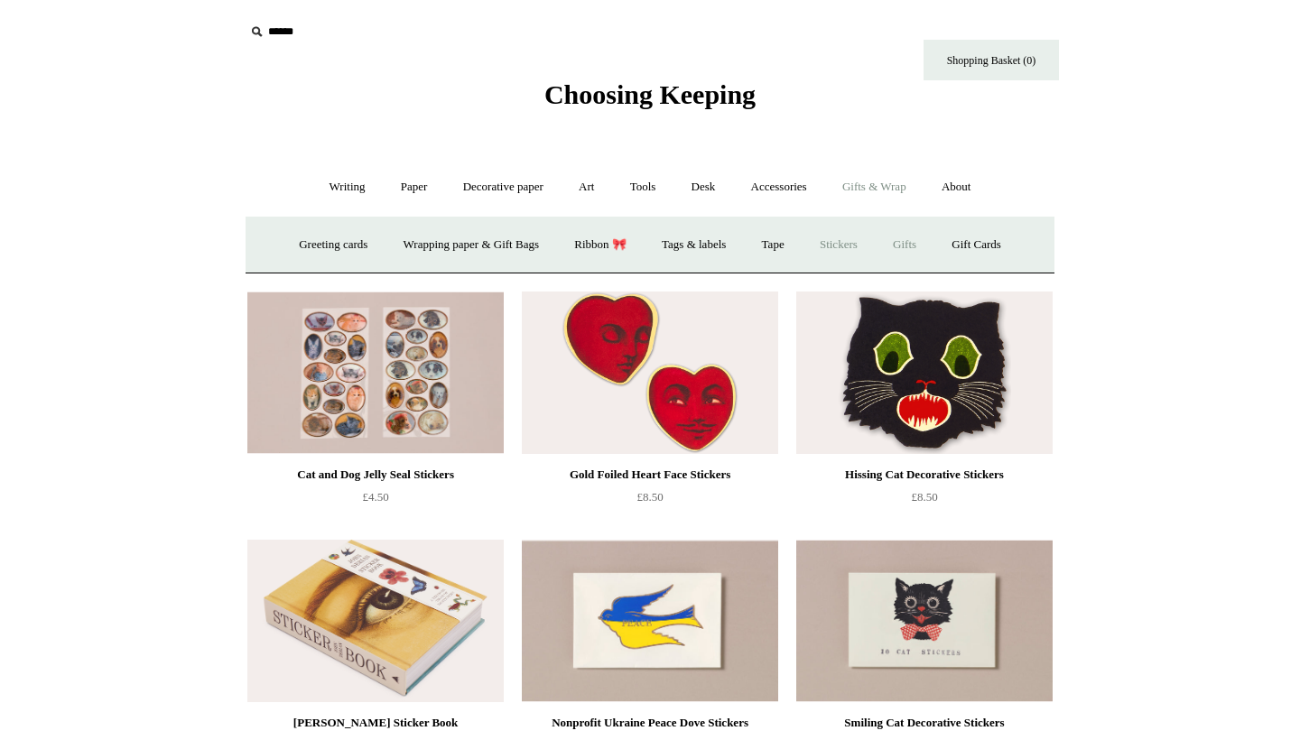
click at [910, 236] on link "Gifts +" at bounding box center [905, 245] width 56 height 48
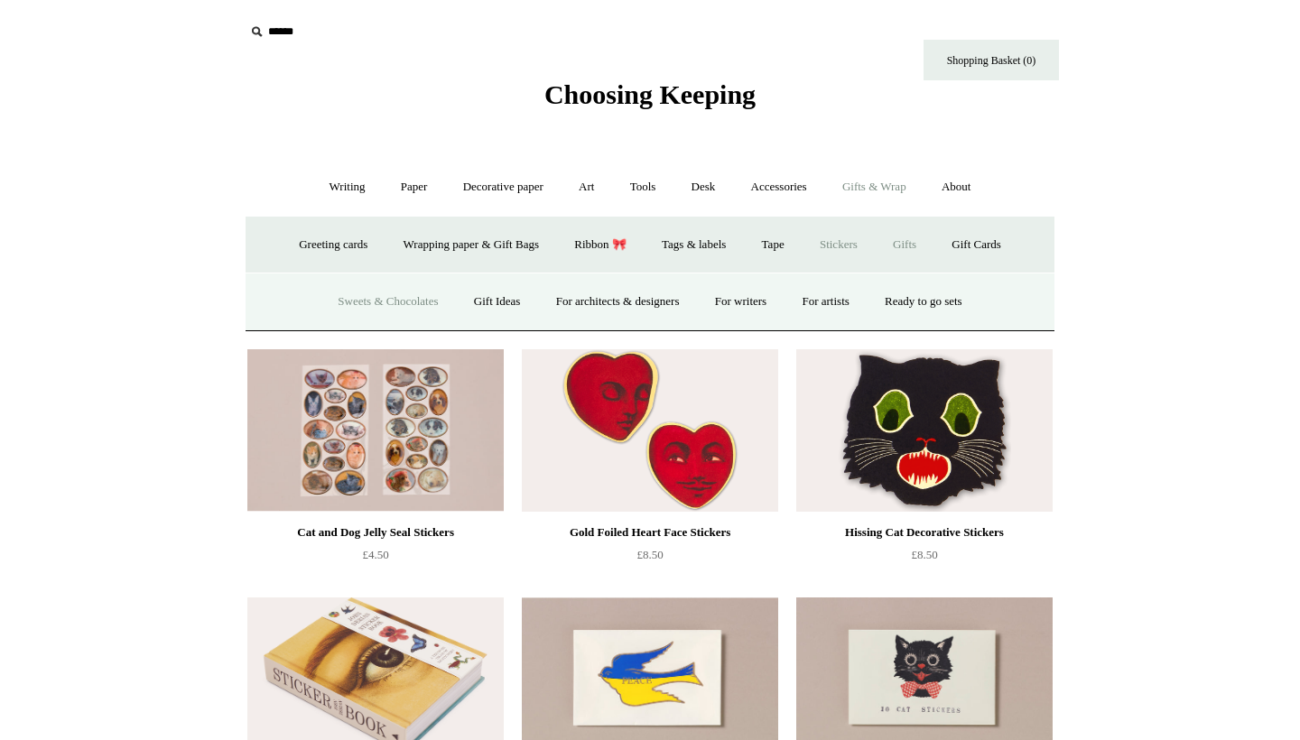
click at [405, 295] on link "Sweets & Chocolates" at bounding box center [387, 302] width 133 height 48
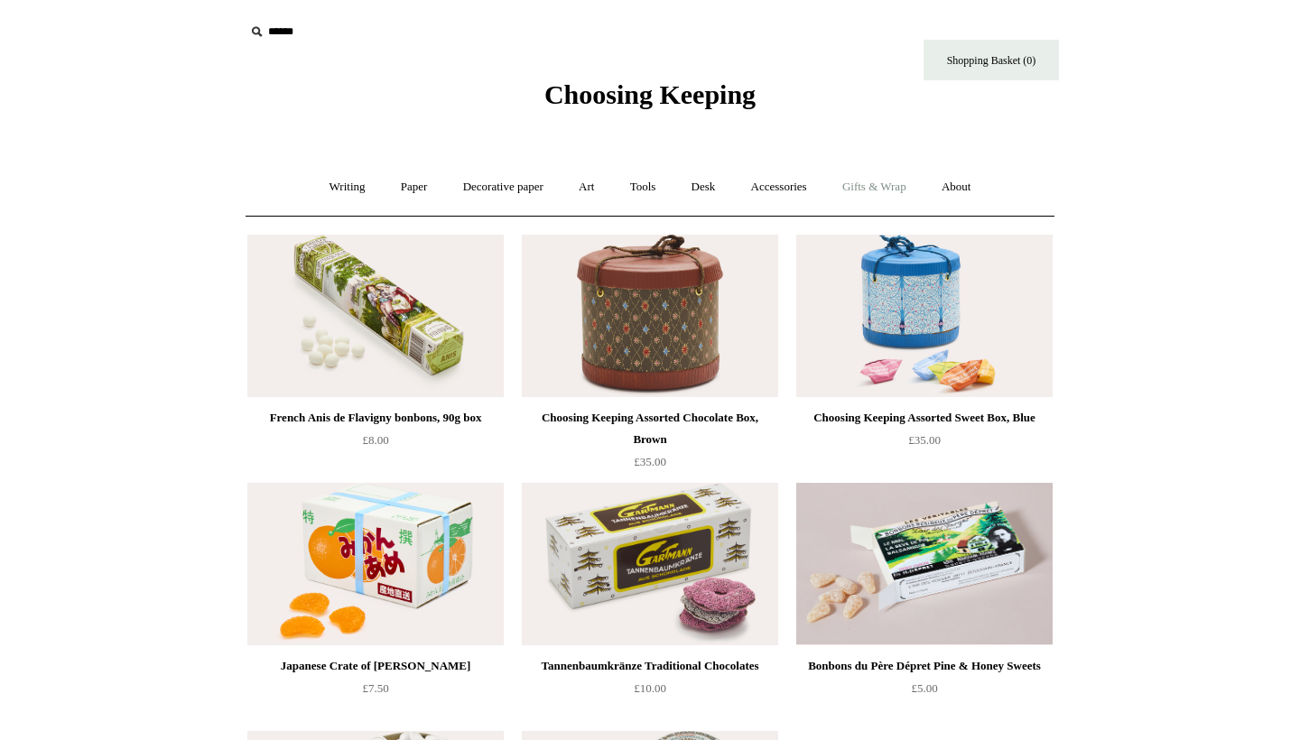
click at [888, 191] on link "Gifts & Wrap +" at bounding box center [874, 187] width 97 height 48
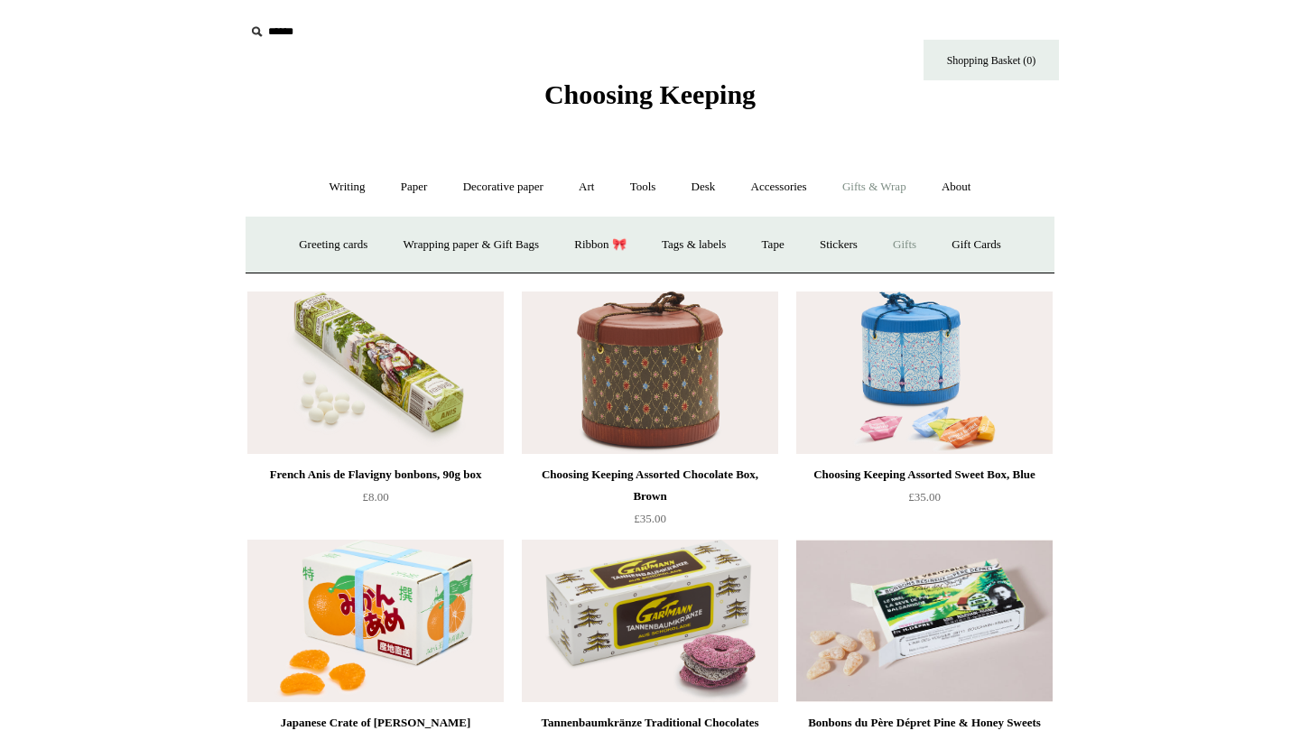
click at [921, 243] on link "Gifts +" at bounding box center [905, 245] width 56 height 48
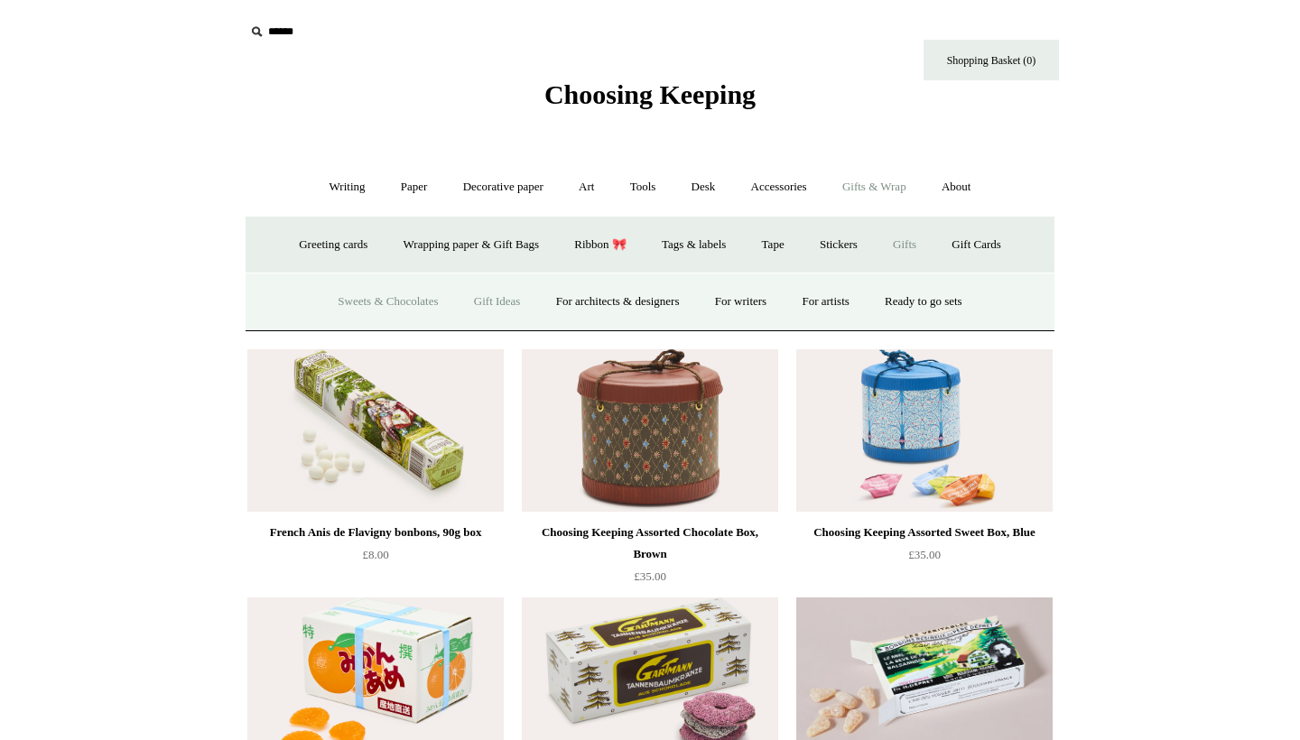
click at [516, 296] on link "Gift Ideas" at bounding box center [497, 302] width 79 height 48
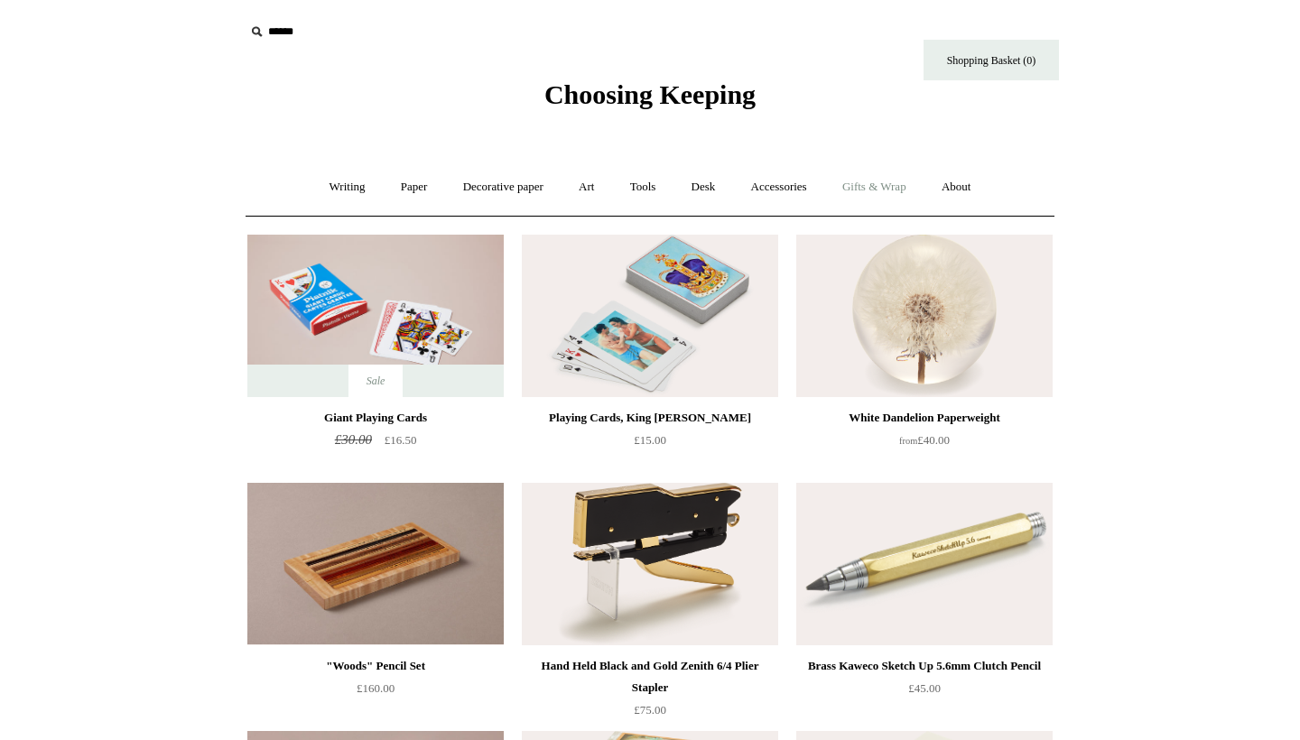
click at [899, 185] on link "Gifts & Wrap +" at bounding box center [874, 187] width 97 height 48
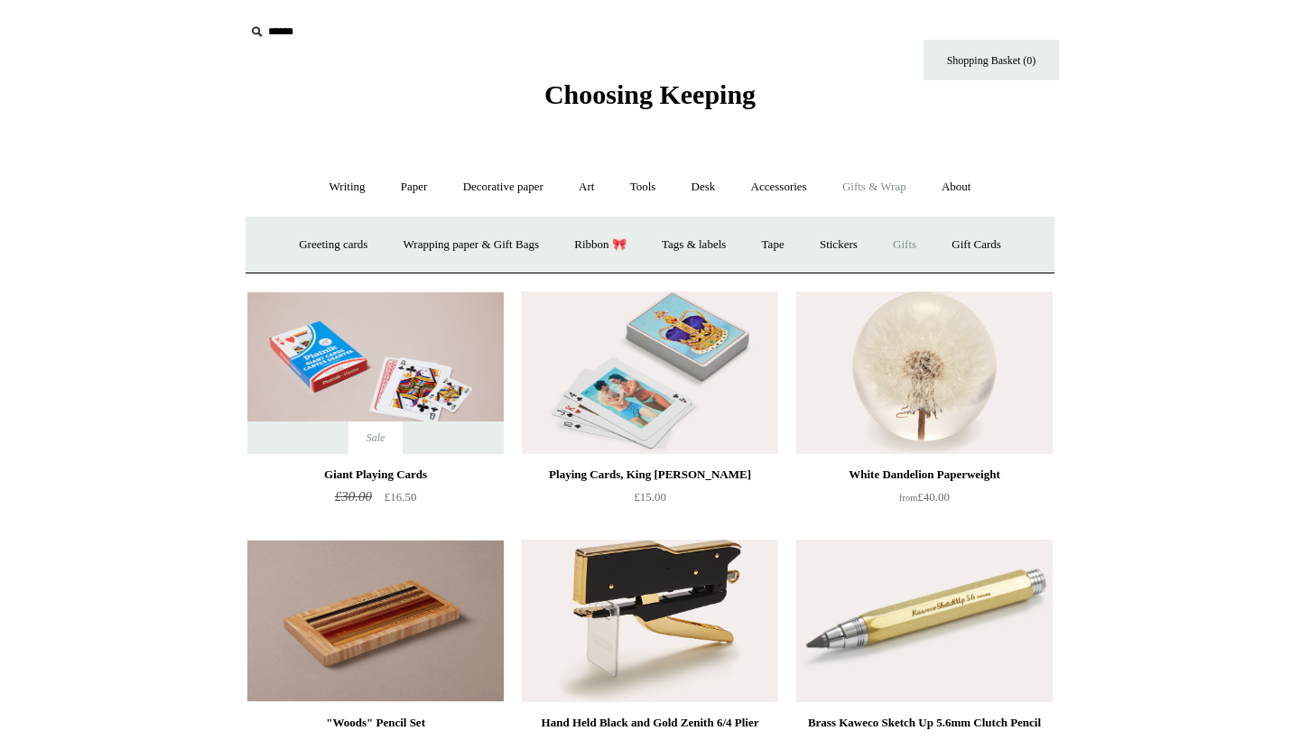
click at [928, 243] on link "Gifts +" at bounding box center [905, 245] width 56 height 48
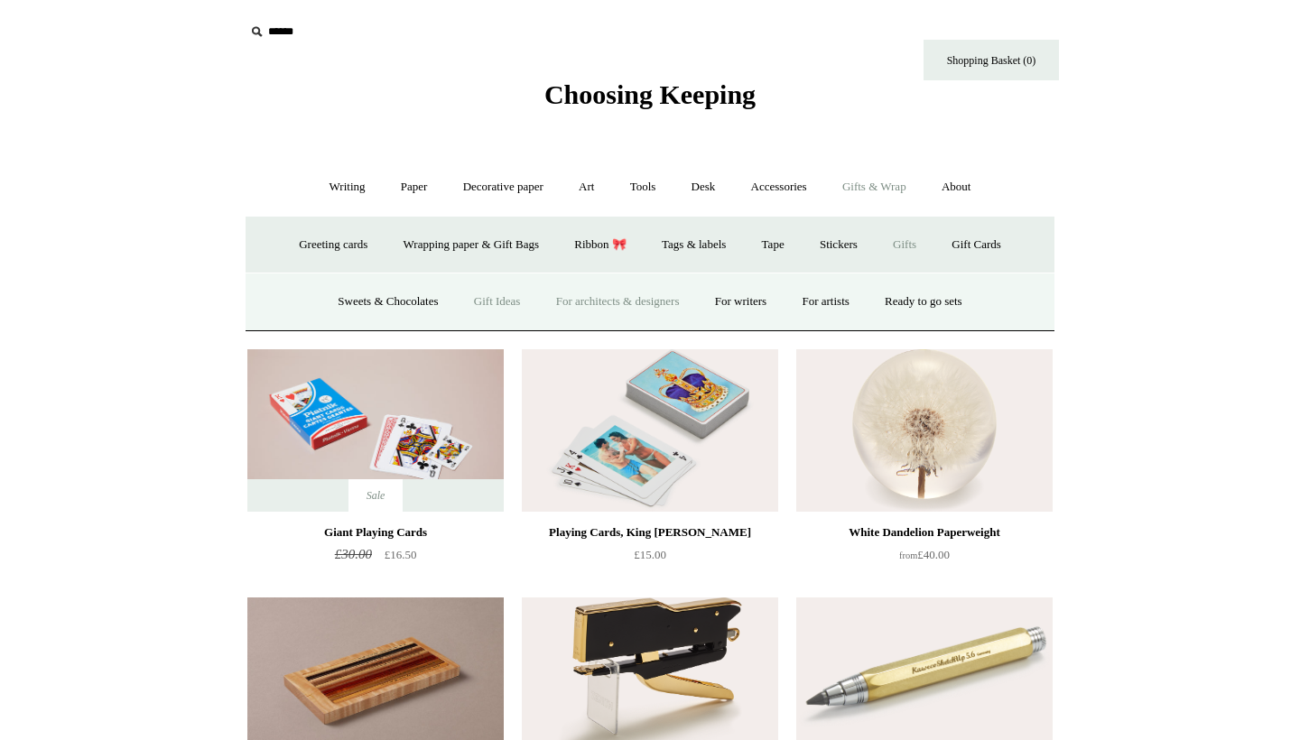
click at [580, 308] on link "For architects & designers" at bounding box center [618, 302] width 156 height 48
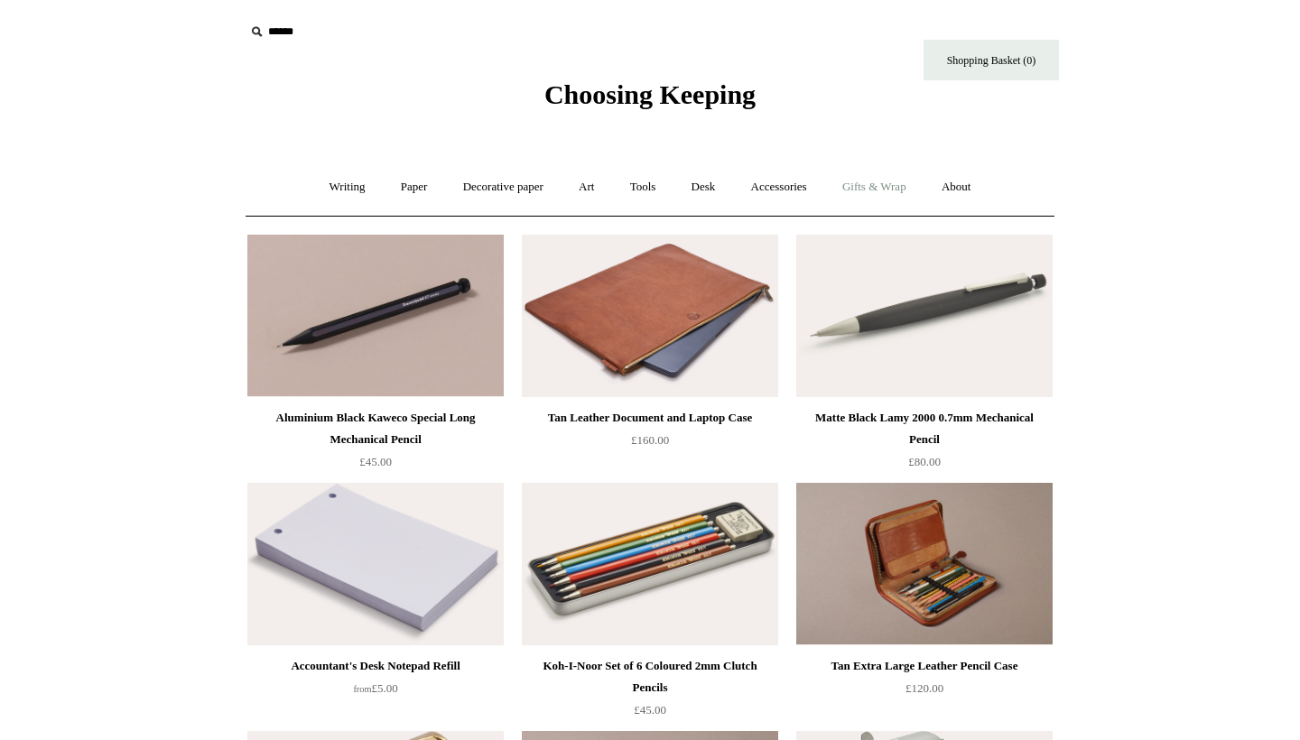
click at [889, 202] on link "Gifts & Wrap +" at bounding box center [874, 187] width 97 height 48
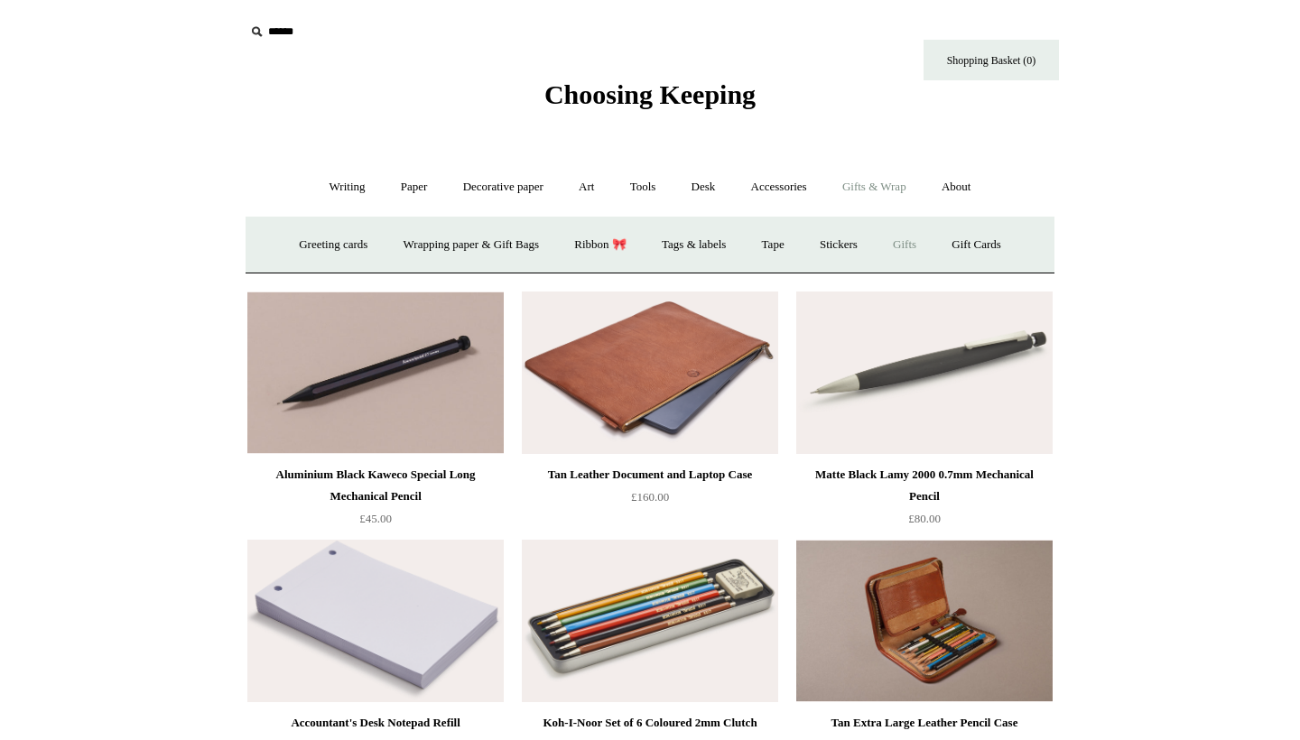
click at [933, 246] on link "Gifts +" at bounding box center [905, 245] width 56 height 48
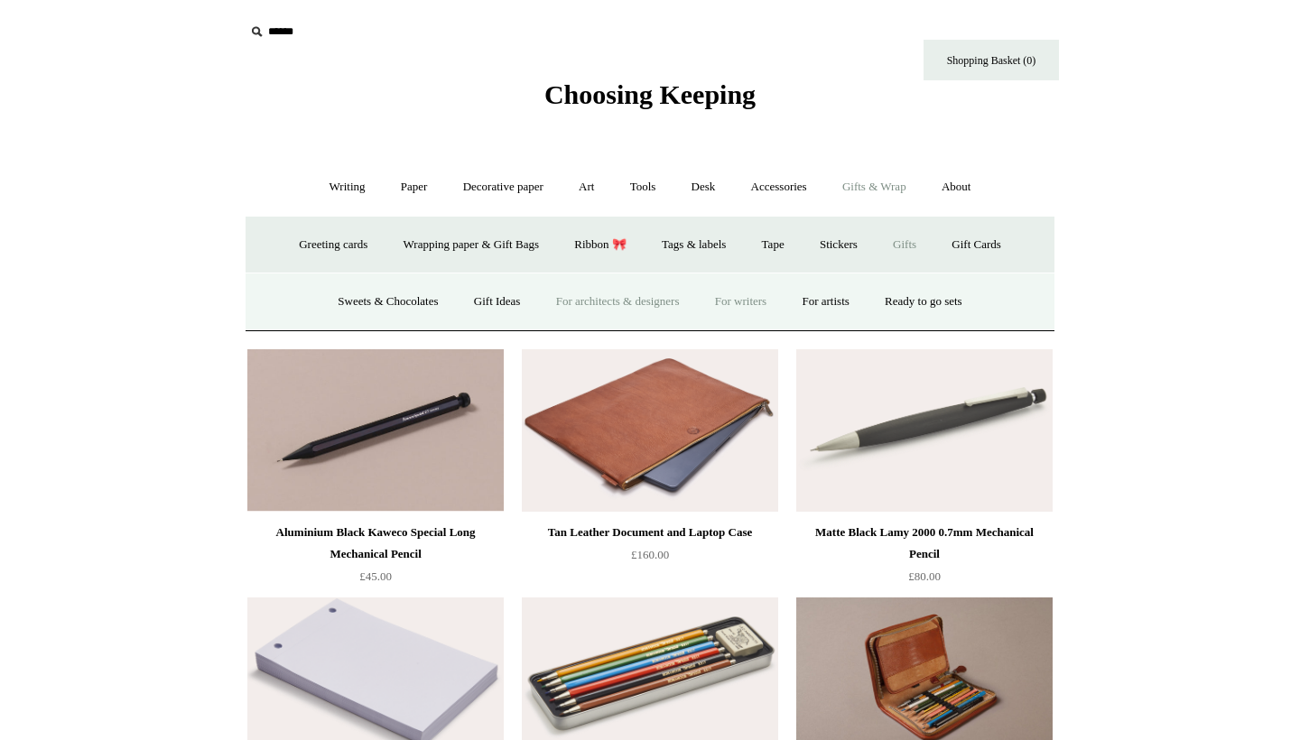
click at [748, 305] on link "For writers" at bounding box center [741, 302] width 84 height 48
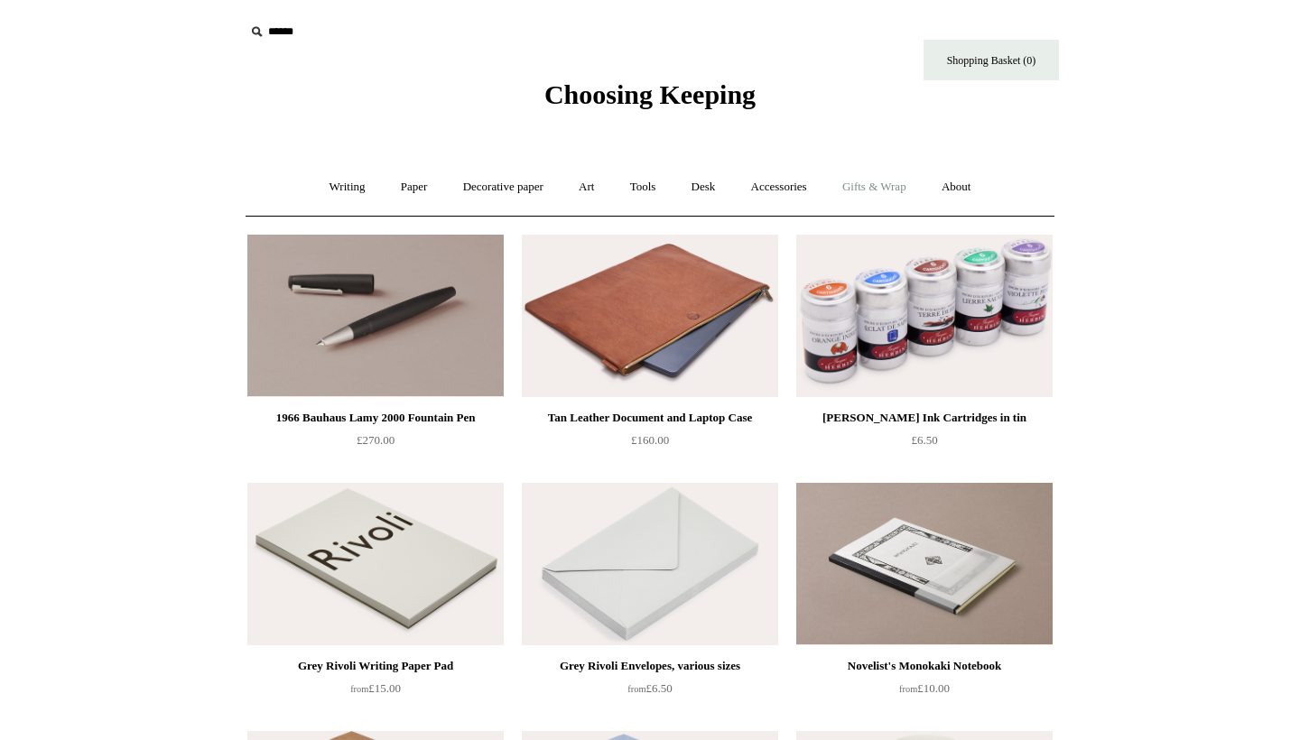
click at [879, 196] on link "Gifts & Wrap +" at bounding box center [874, 187] width 97 height 48
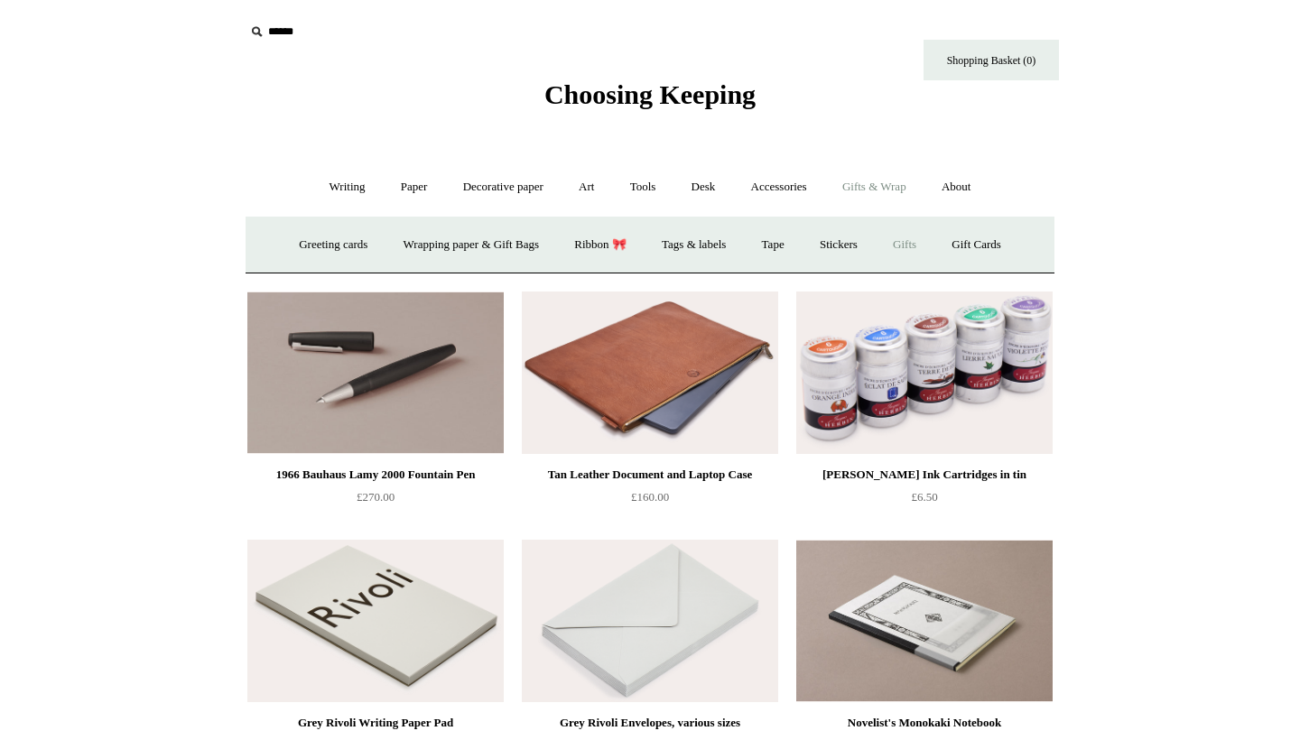
click at [926, 236] on link "Gifts +" at bounding box center [905, 245] width 56 height 48
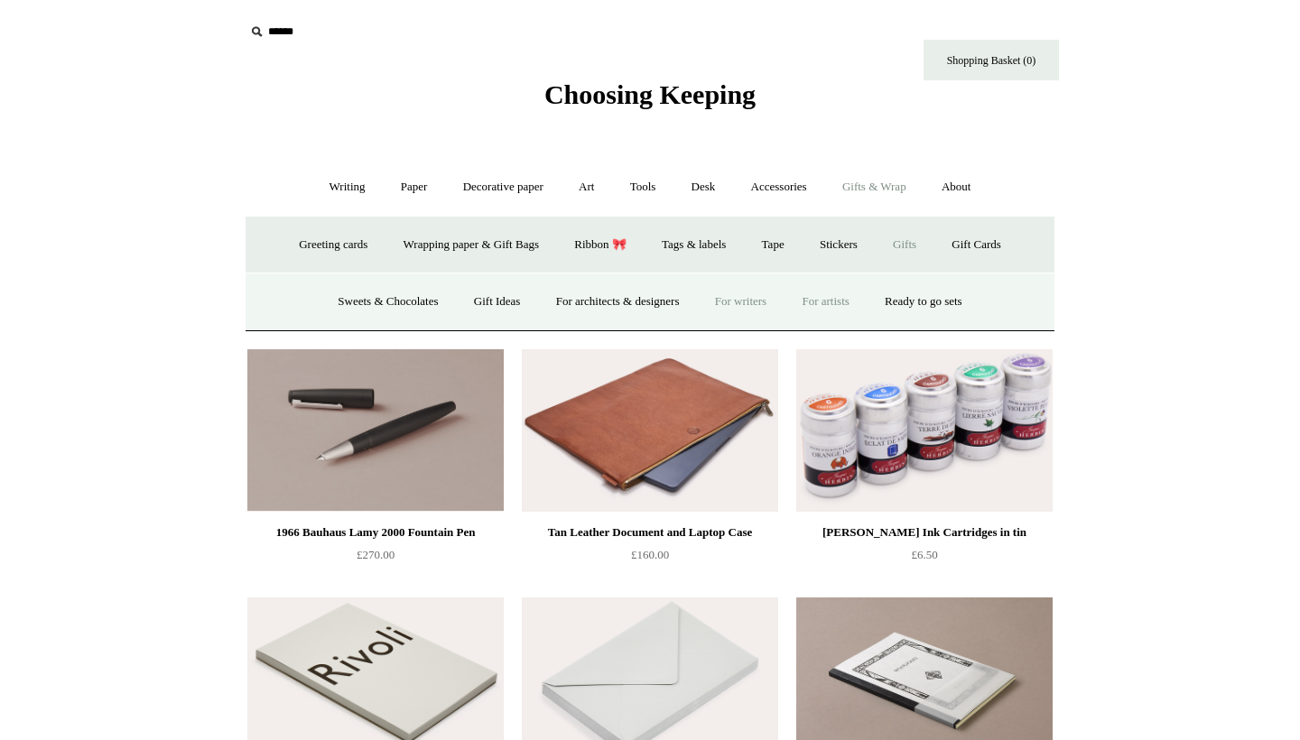
click at [838, 293] on link "For artists" at bounding box center [824, 302] width 79 height 48
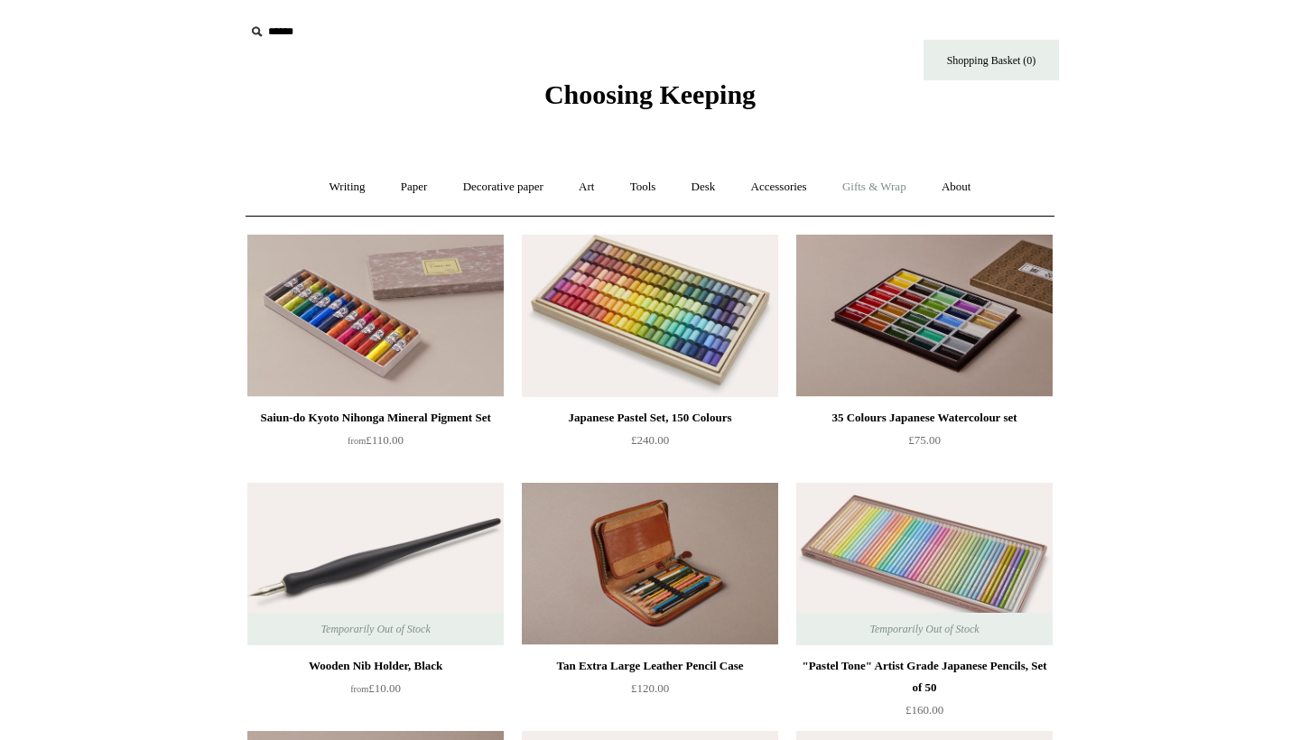
click at [875, 174] on link "Gifts & Wrap +" at bounding box center [874, 187] width 97 height 48
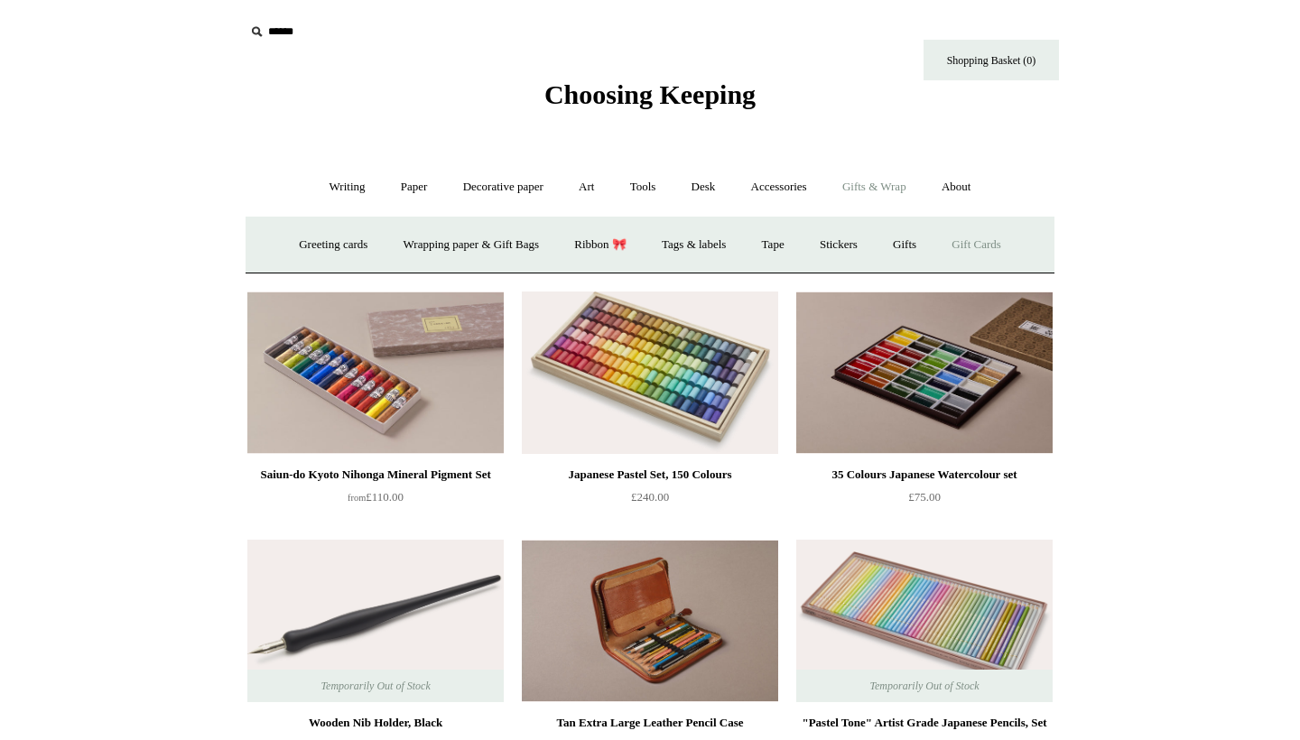
click at [971, 245] on link "Gift Cards" at bounding box center [976, 245] width 82 height 48
